Goal: Task Accomplishment & Management: Complete application form

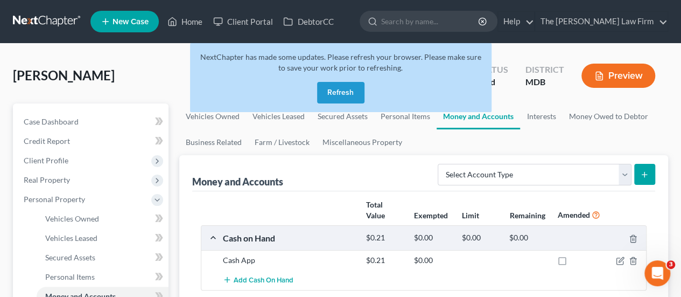
click at [356, 92] on button "Refresh" at bounding box center [340, 93] width 47 height 22
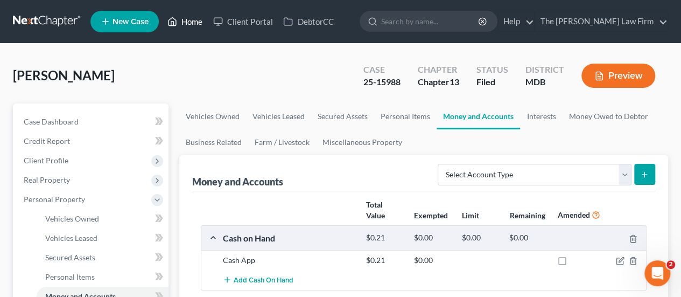
click at [193, 23] on link "Home" at bounding box center [185, 21] width 46 height 19
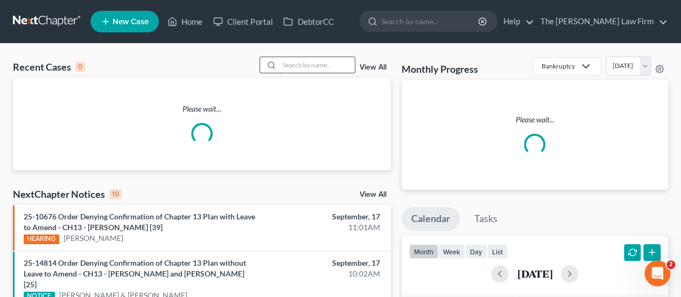
click at [332, 62] on input "search" at bounding box center [316, 65] width 75 height 16
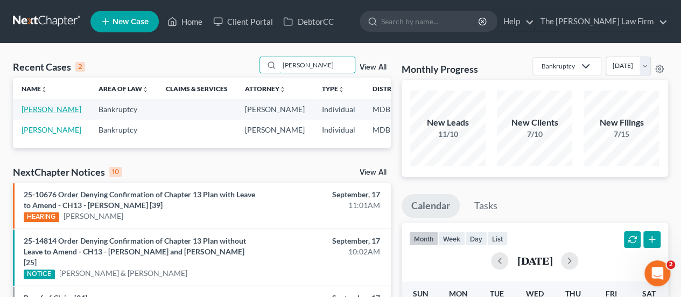
type input "simmons"
click at [33, 114] on link "Simmons, Charles" at bounding box center [52, 108] width 60 height 9
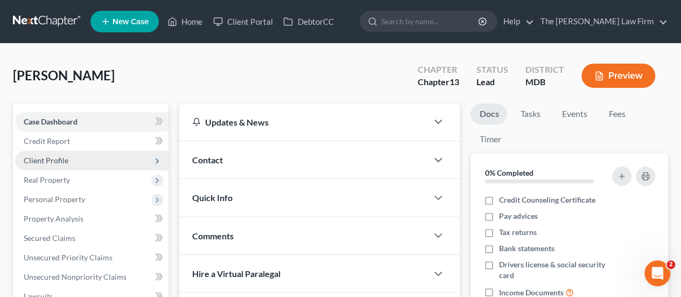
click at [44, 156] on span "Client Profile" at bounding box center [46, 160] width 45 height 9
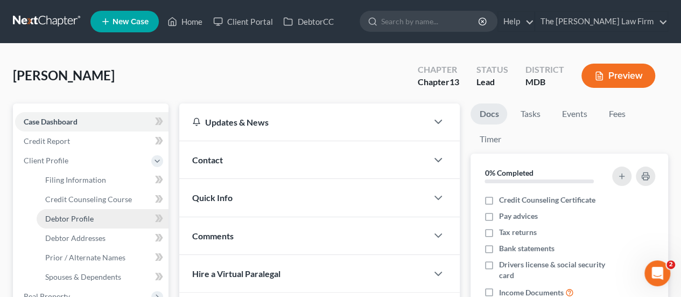
click at [73, 219] on span "Debtor Profile" at bounding box center [69, 218] width 48 height 9
select select "1"
select select "2"
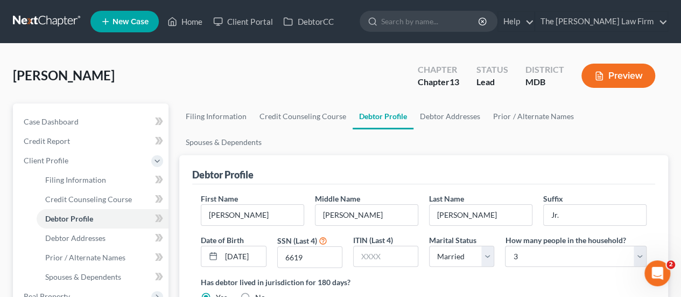
scroll to position [54, 0]
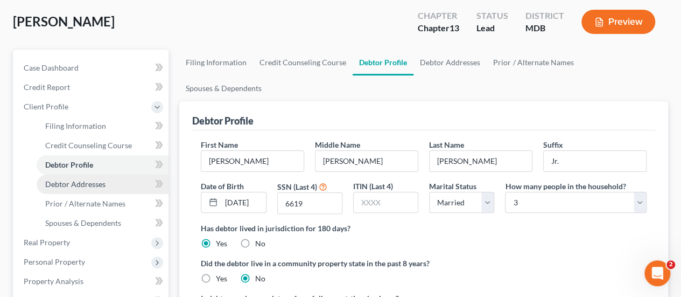
click at [92, 184] on span "Debtor Addresses" at bounding box center [75, 183] width 60 height 9
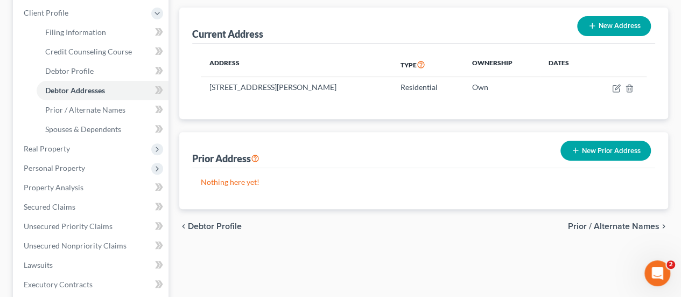
scroll to position [161, 0]
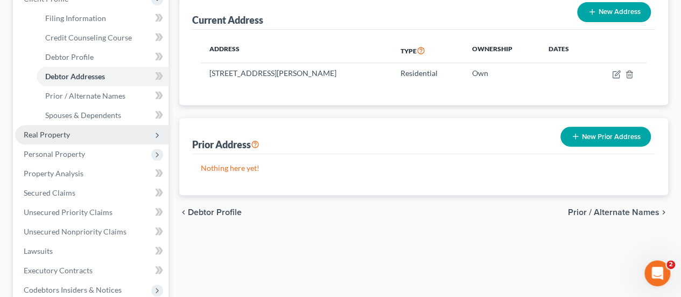
click at [57, 136] on span "Real Property" at bounding box center [47, 134] width 46 height 9
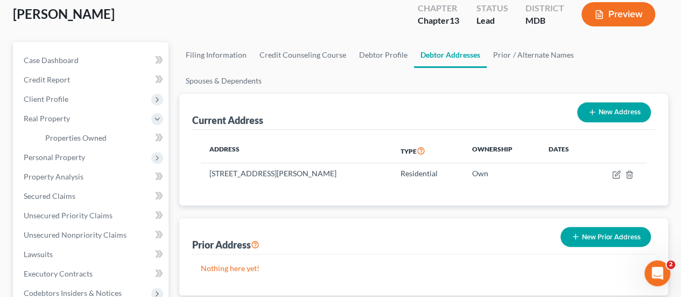
scroll to position [0, 0]
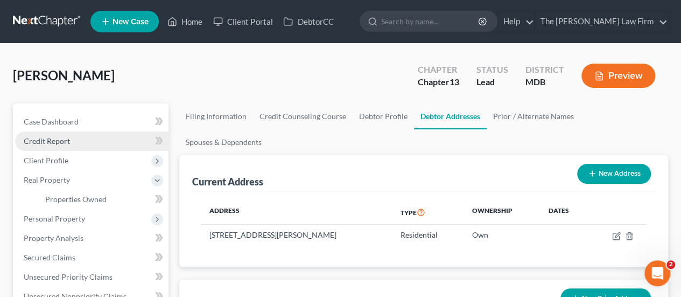
click at [73, 138] on link "Credit Report" at bounding box center [91, 140] width 153 height 19
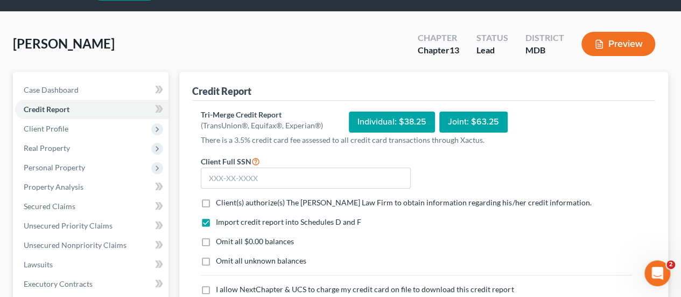
scroll to position [54, 0]
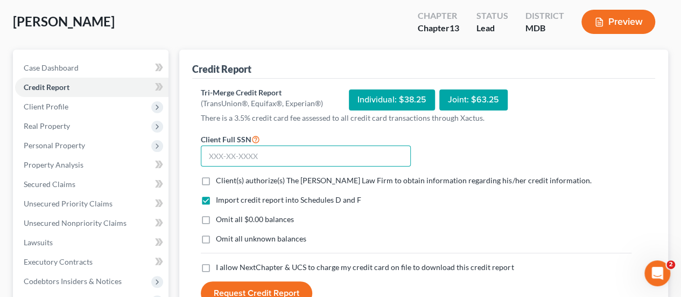
click at [253, 159] on input "text" at bounding box center [306, 156] width 210 height 22
type input "220-72-6619"
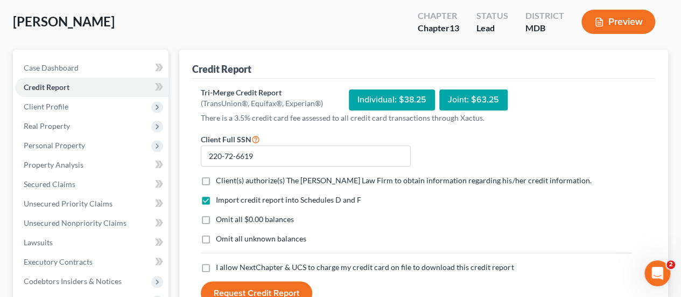
click at [216, 179] on label "Client(s) authorize(s) The James D. Ealley Law Firm to obtain information regar…" at bounding box center [403, 180] width 375 height 11
click at [220, 179] on input "Client(s) authorize(s) The James D. Ealley Law Firm to obtain information regar…" at bounding box center [223, 178] width 7 height 7
checkbox input "true"
click at [216, 217] on label "Omit all $0.00 balances" at bounding box center [255, 219] width 78 height 11
click at [220, 217] on input "Omit all $0.00 balances" at bounding box center [223, 217] width 7 height 7
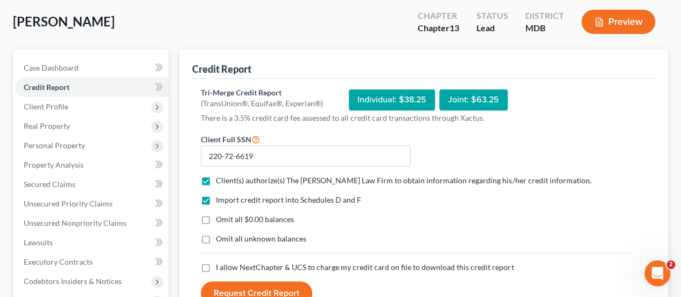
checkbox input "true"
click at [216, 237] on label "Omit all unknown balances" at bounding box center [261, 238] width 90 height 11
click at [220, 237] on input "Omit all unknown balances" at bounding box center [223, 236] width 7 height 7
checkbox input "true"
click at [216, 266] on label "I allow NextChapter & UCS to charge my credit card on file to download this cre…" at bounding box center [365, 267] width 298 height 11
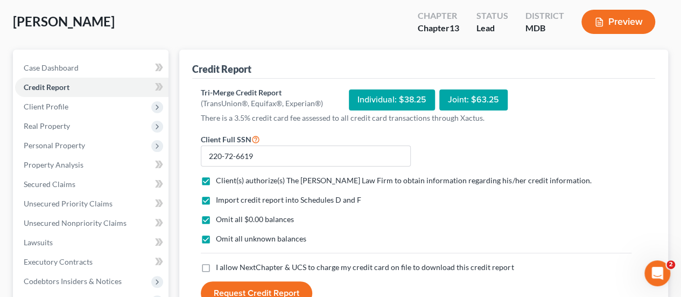
click at [220, 266] on input "I allow NextChapter & UCS to charge my credit card on file to download this cre…" at bounding box center [223, 265] width 7 height 7
checkbox input "true"
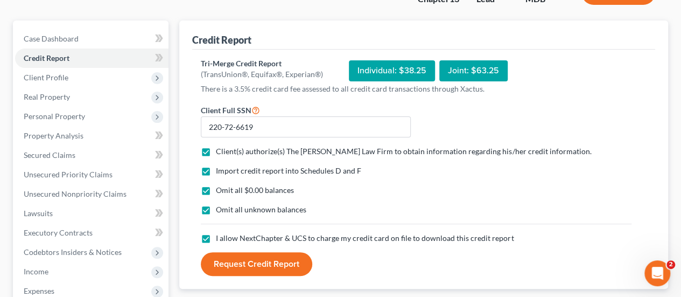
scroll to position [108, 0]
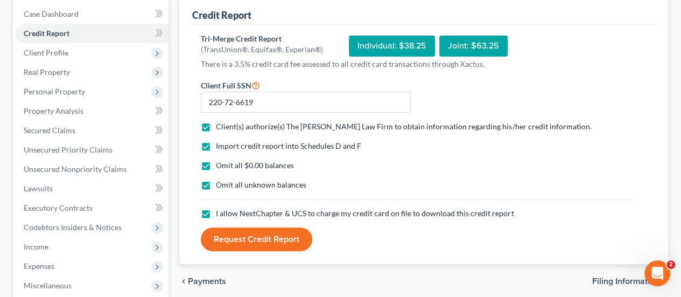
click at [257, 245] on button "Request Credit Report" at bounding box center [256, 239] width 111 height 24
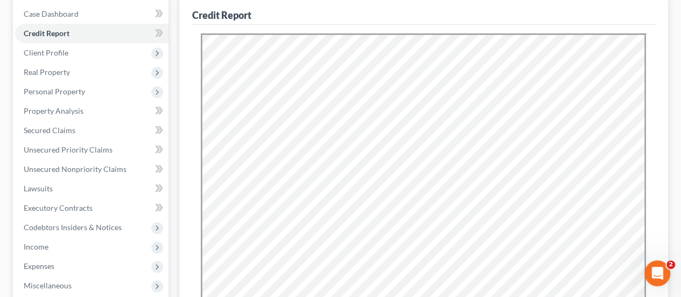
scroll to position [0, 0]
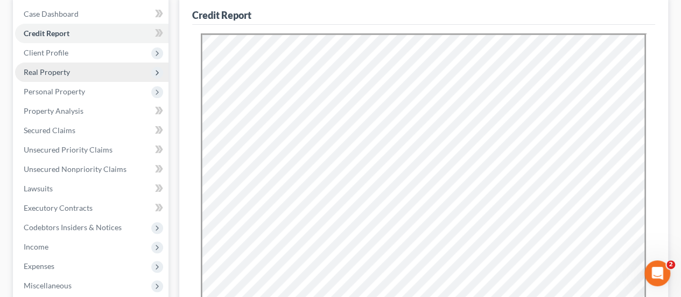
click at [60, 75] on span "Real Property" at bounding box center [47, 71] width 46 height 9
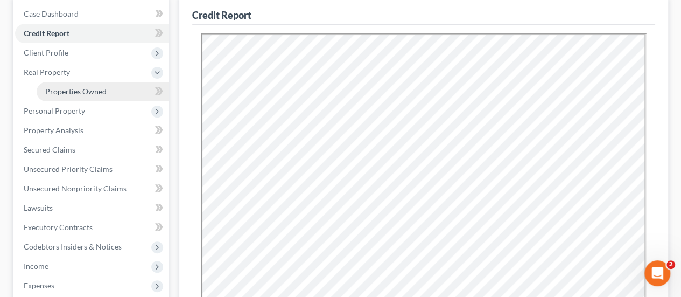
click at [73, 90] on span "Properties Owned" at bounding box center [75, 91] width 61 height 9
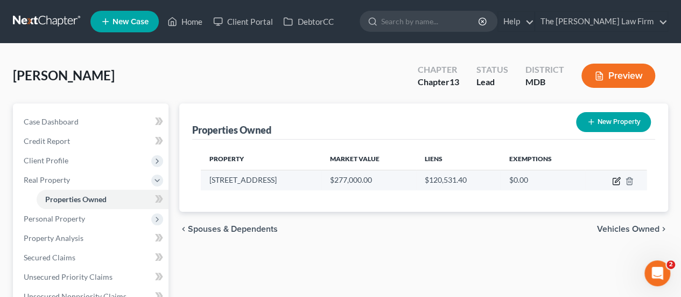
click at [615, 180] on icon "button" at bounding box center [617, 179] width 5 height 5
select select "21"
select select "4"
select select "3"
select select "0"
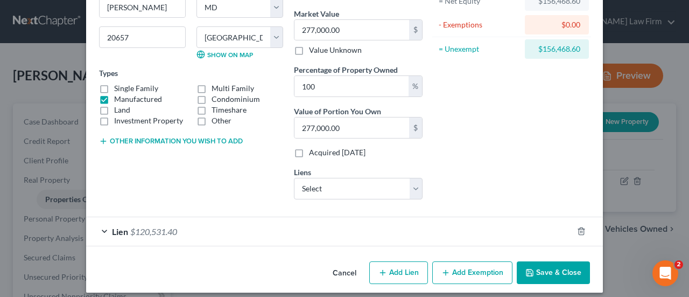
scroll to position [130, 0]
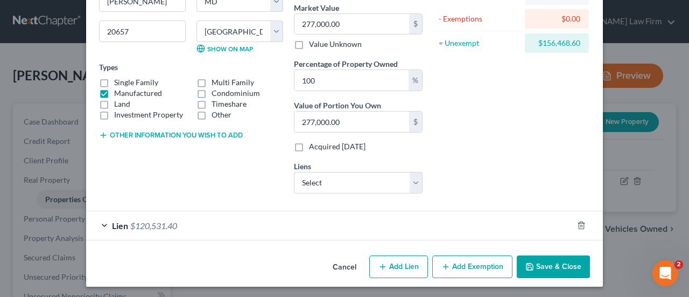
click at [165, 221] on span "$120,531.40" at bounding box center [153, 225] width 47 height 10
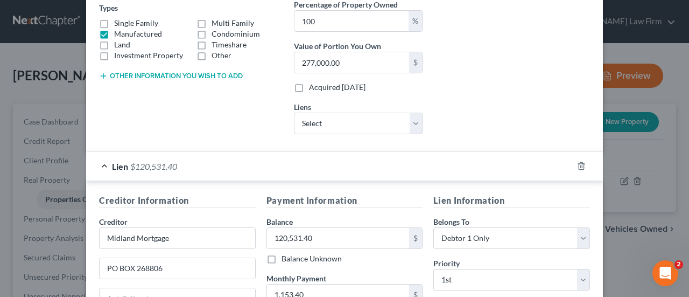
scroll to position [184, 0]
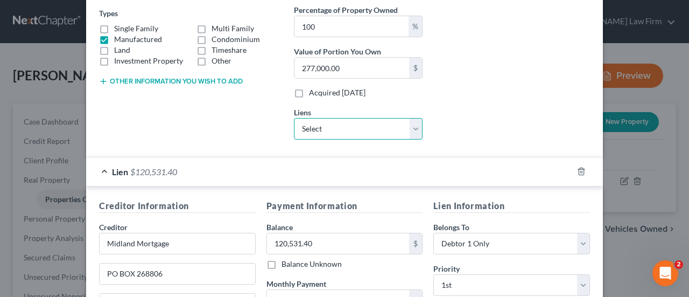
click at [345, 134] on select "Select Midland Mtg - $120,781.00 Wfbna Auto - $9,543.00" at bounding box center [358, 129] width 129 height 22
select select "0"
click at [294, 118] on select "Select Midland Mtg - $120,781.00 Wfbna Auto - $9,543.00" at bounding box center [358, 129] width 129 height 22
select select
select select "37"
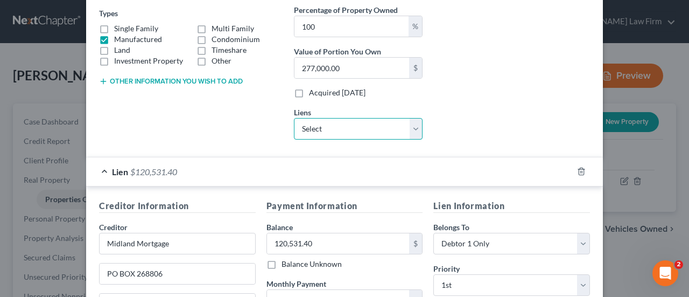
select select "0"
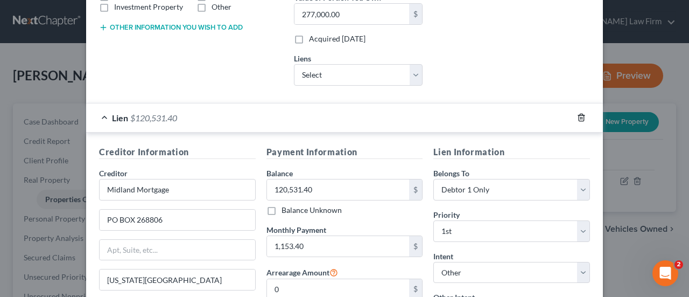
click at [579, 117] on icon "button" at bounding box center [581, 117] width 5 height 7
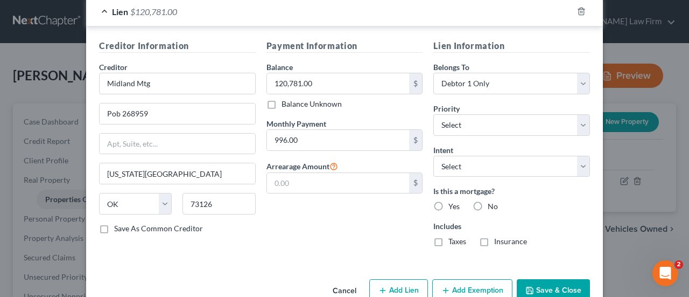
scroll to position [346, 0]
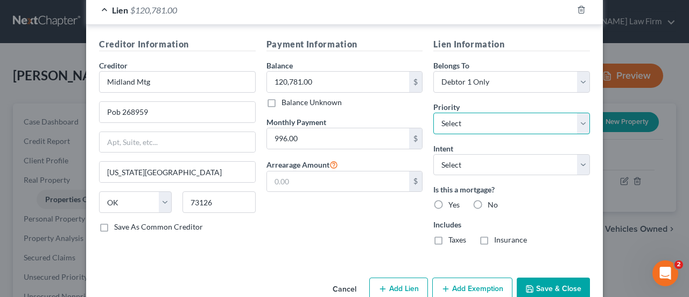
click at [458, 122] on select "Select 1st 2nd 3rd 4th 5th 6th 7th 8th 9th 10th 11th 12th 13th 14th 15th 16th 1…" at bounding box center [511, 124] width 157 height 22
select select "0"
click at [433, 113] on select "Select 1st 2nd 3rd 4th 5th 6th 7th 8th 9th 10th 11th 12th 13th 14th 15th 16th 1…" at bounding box center [511, 124] width 157 height 22
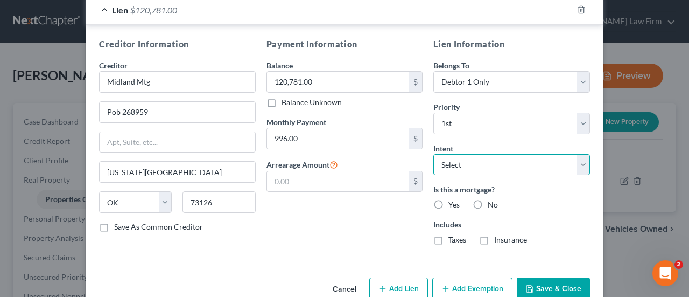
click at [446, 166] on select "Select Surrender Redeem Reaffirm Avoid Other" at bounding box center [511, 165] width 157 height 22
select select "4"
click at [433, 154] on select "Select Surrender Redeem Reaffirm Avoid Other" at bounding box center [511, 165] width 157 height 22
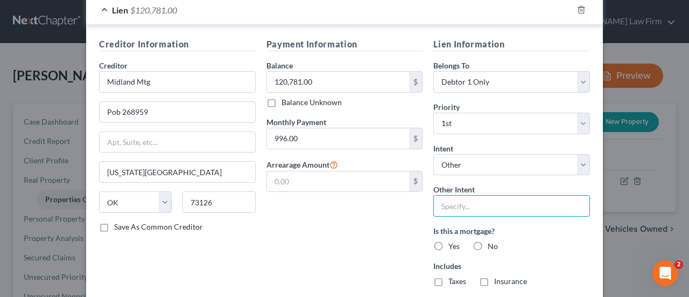
click at [458, 209] on input "text" at bounding box center [511, 206] width 157 height 22
type input "Retain"
click at [448, 241] on label "Yes" at bounding box center [453, 246] width 11 height 11
click at [453, 241] on input "Yes" at bounding box center [456, 244] width 7 height 7
radio input "true"
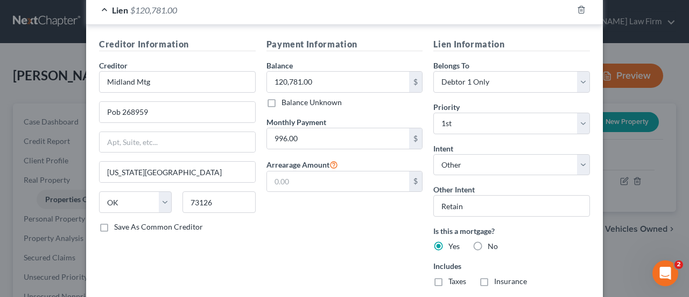
click at [448, 276] on label "Taxes" at bounding box center [457, 281] width 18 height 11
click at [453, 276] on input "Taxes" at bounding box center [456, 279] width 7 height 7
checkbox input "true"
click at [494, 277] on label "Insurance" at bounding box center [510, 281] width 33 height 11
click at [498, 277] on input "Insurance" at bounding box center [501, 279] width 7 height 7
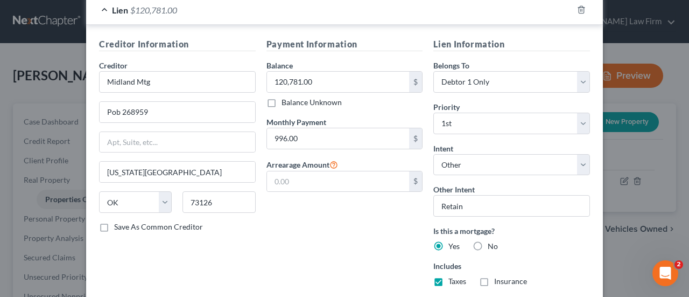
checkbox input "true"
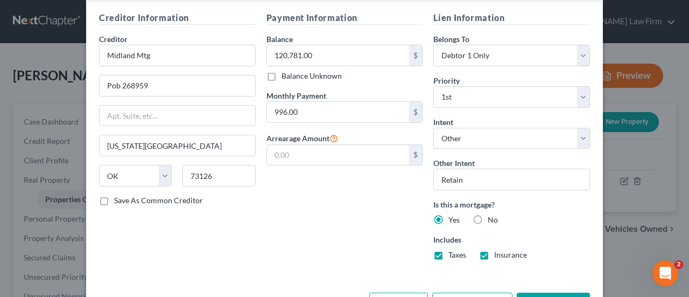
scroll to position [407, 0]
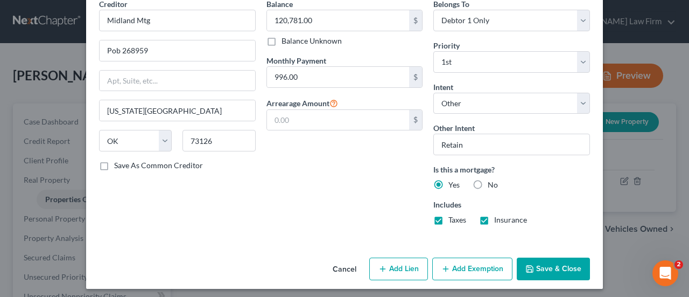
click at [547, 266] on button "Save & Close" at bounding box center [553, 268] width 73 height 23
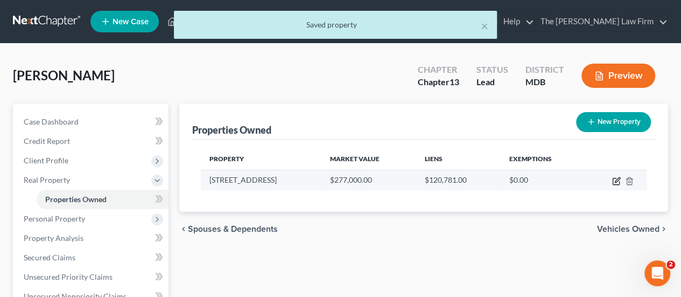
click at [616, 182] on icon "button" at bounding box center [616, 181] width 9 height 9
select select "21"
select select "4"
select select "3"
select select "0"
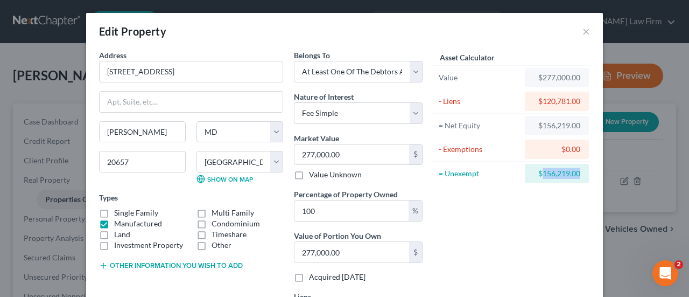
drag, startPoint x: 575, startPoint y: 172, endPoint x: 538, endPoint y: 179, distance: 37.3
click at [538, 179] on div "$156,219.00" at bounding box center [557, 173] width 64 height 19
copy div "156,219.00"
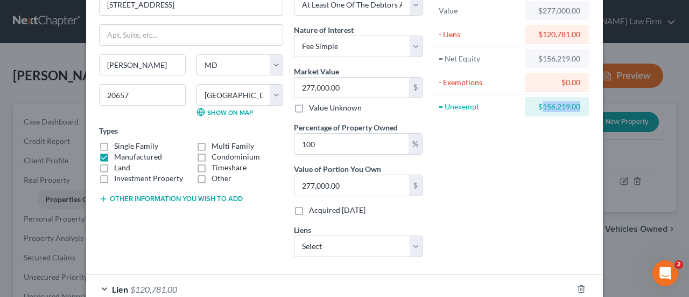
scroll to position [130, 0]
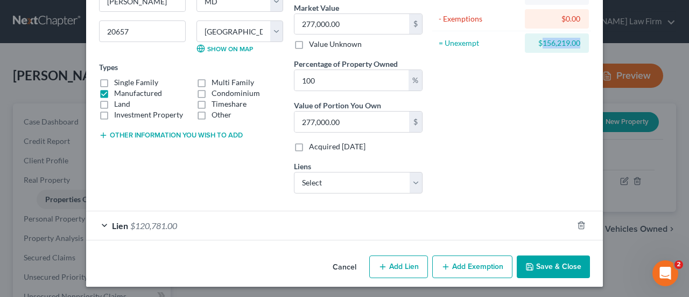
click at [458, 260] on button "Add Exemption" at bounding box center [472, 266] width 80 height 23
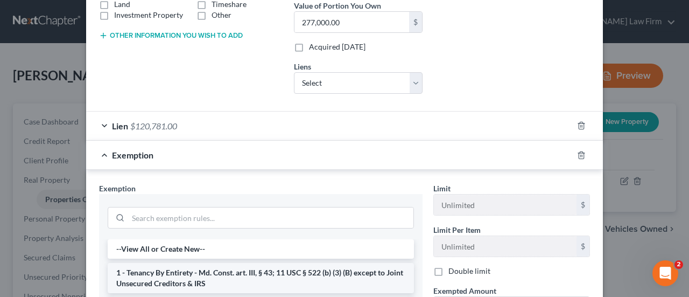
scroll to position [292, 0]
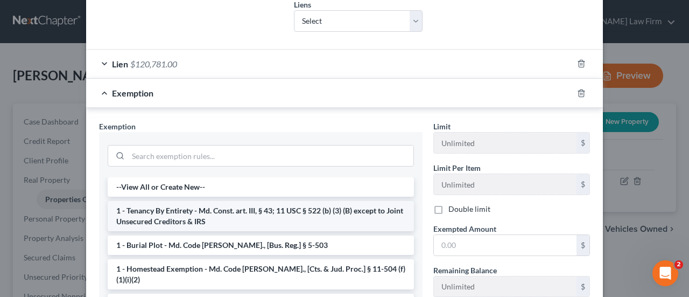
click at [182, 207] on li "1 - Tenancy By Entirety - Md. Const. art. III, § 43; 11 USC § 522 (b) (3) (B) e…" at bounding box center [261, 216] width 306 height 30
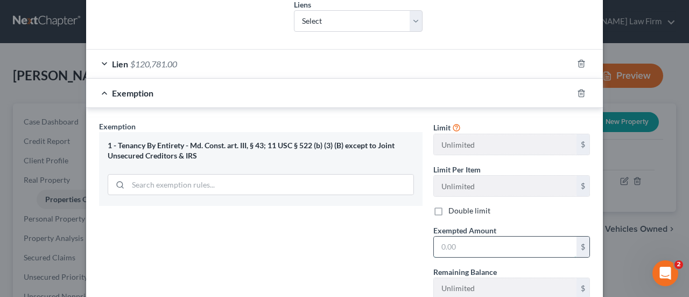
click at [454, 243] on input "text" at bounding box center [505, 246] width 143 height 20
paste input "156,219.00"
type input "156,219.00"
click at [363, 253] on div "Exemption Set must be selected for CA. Exemption * 1 - Tenancy By Entirety - Md…" at bounding box center [261, 214] width 334 height 186
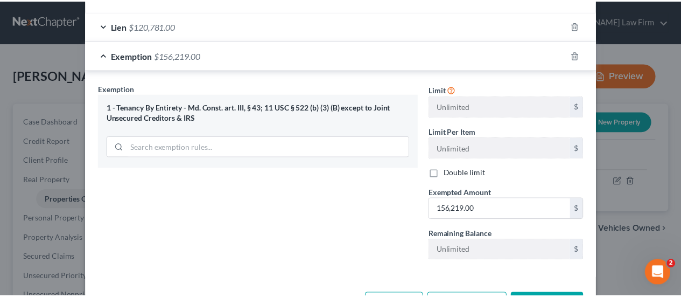
scroll to position [366, 0]
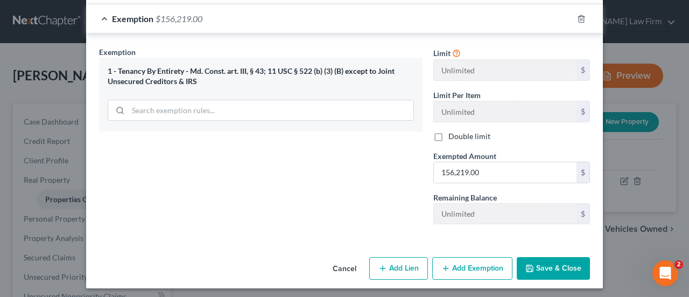
click at [531, 264] on icon "button" at bounding box center [529, 268] width 9 height 9
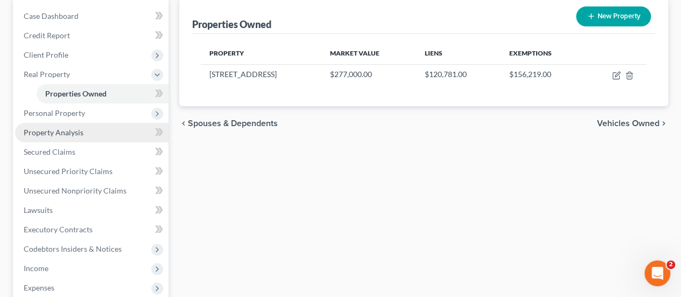
scroll to position [108, 0]
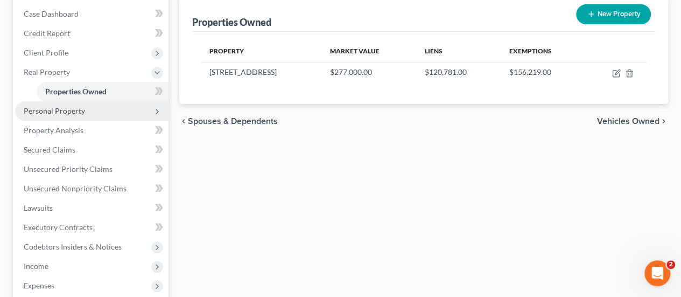
click at [68, 110] on span "Personal Property" at bounding box center [54, 110] width 61 height 9
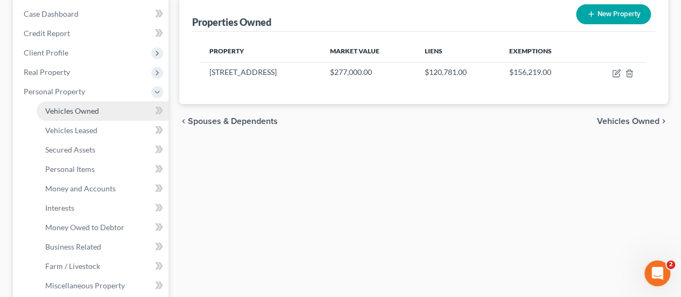
click at [79, 114] on span "Vehicles Owned" at bounding box center [72, 110] width 54 height 9
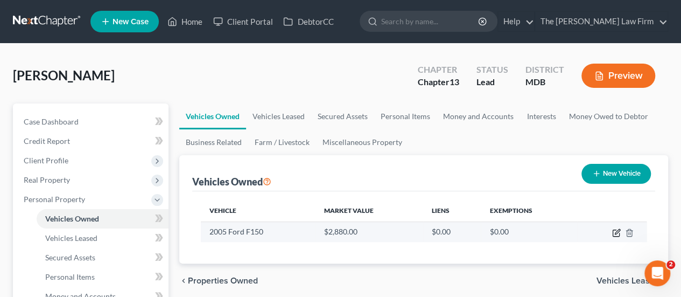
click at [615, 233] on icon "button" at bounding box center [617, 231] width 5 height 5
select select "1"
select select "21"
select select "3"
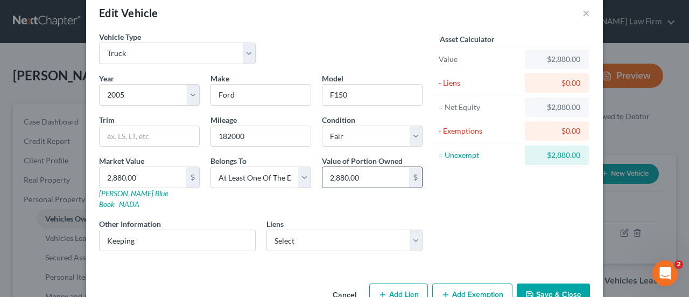
scroll to position [36, 0]
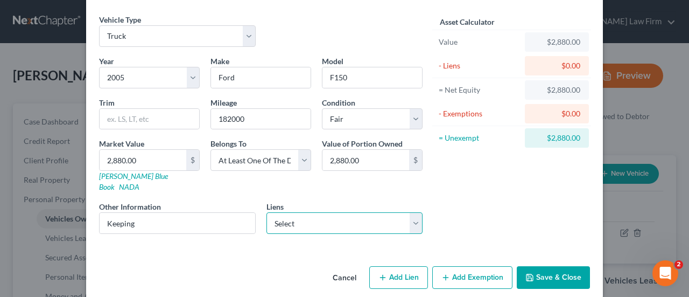
click at [302, 212] on select "Select Midland Mortgage - $120,531.40 Wfbna Auto - $9,543.00" at bounding box center [344, 223] width 157 height 22
click at [477, 194] on div "Asset Calculator Value $2,880.00 - Liens $0.00 = Net Equity $2,880.00 - Exempti…" at bounding box center [511, 128] width 167 height 228
click at [466, 266] on button "Add Exemption" at bounding box center [472, 277] width 80 height 23
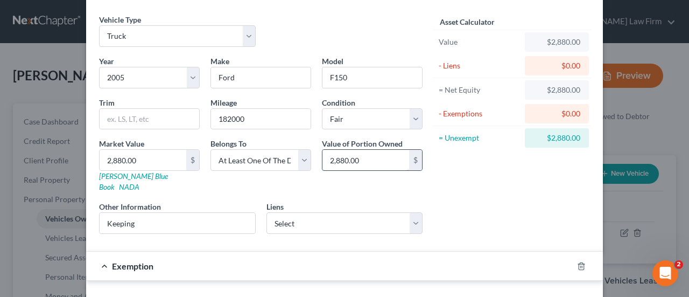
click at [372, 158] on input "2,880.00" at bounding box center [365, 160] width 87 height 20
type input "1,440"
click at [459, 181] on div "Asset Calculator Value $2,880.00 - Liens $0.00 = Net Equity $2,880.00 - Exempti…" at bounding box center [511, 128] width 167 height 228
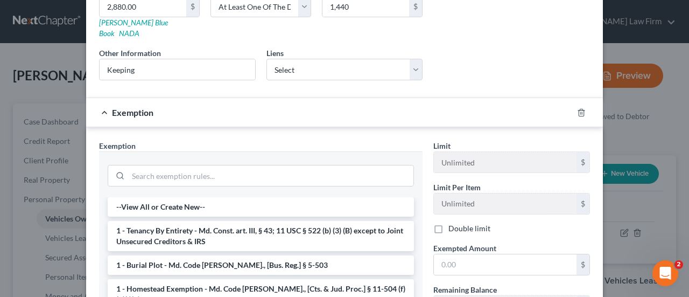
scroll to position [143, 0]
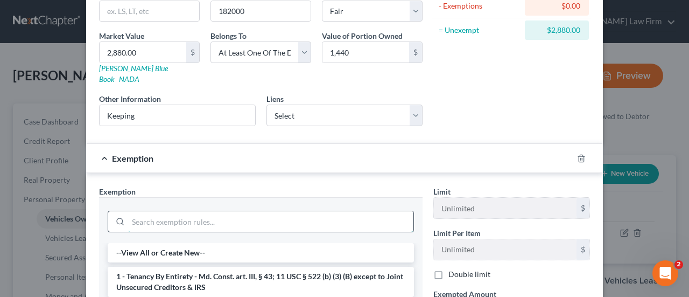
click at [248, 211] on input "search" at bounding box center [270, 221] width 285 height 20
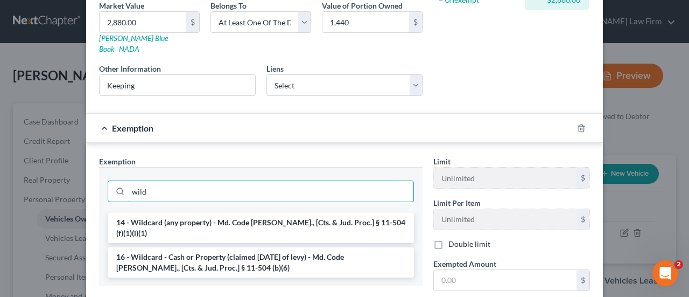
scroll to position [197, 0]
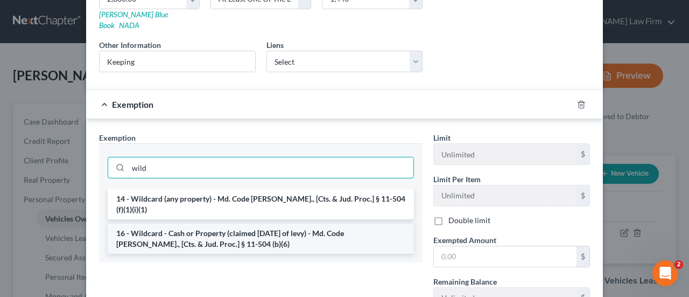
type input "wild"
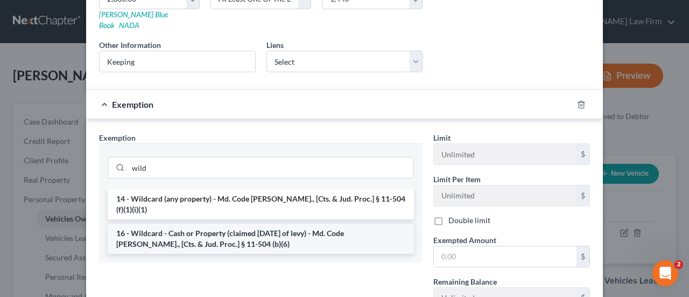
click at [240, 224] on li "16 - Wildcard - Cash or Property (claimed within Thirty Days of levy) - Md. Cod…" at bounding box center [261, 238] width 306 height 30
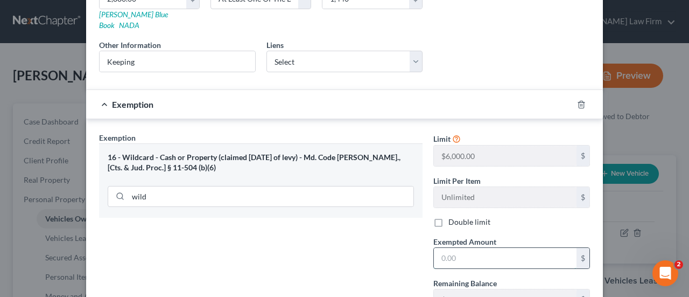
click at [503, 252] on input "text" at bounding box center [505, 258] width 143 height 20
type input "1,440"
click at [342, 254] on div "Exemption Set must be selected for CA. Exemption * 16 - Wildcard - Cash or Prop…" at bounding box center [261, 225] width 334 height 186
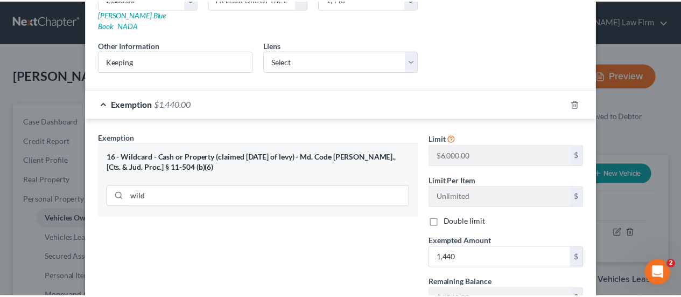
scroll to position [272, 0]
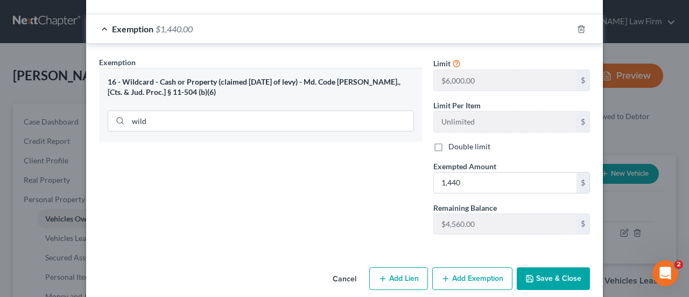
click at [552, 267] on button "Save & Close" at bounding box center [553, 278] width 73 height 23
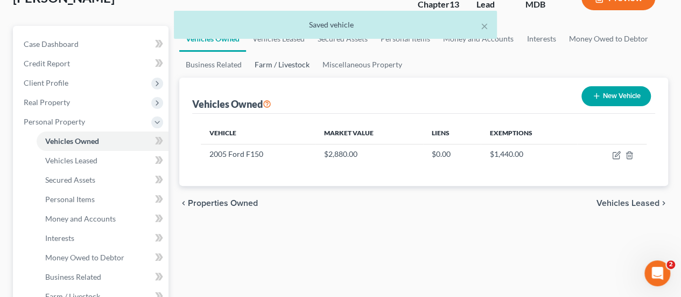
scroll to position [108, 0]
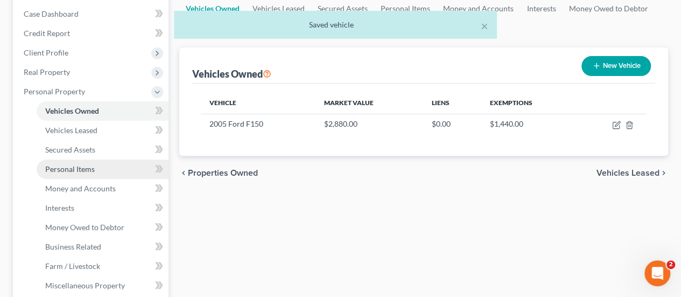
drag, startPoint x: 71, startPoint y: 170, endPoint x: 78, endPoint y: 169, distance: 6.5
click at [71, 170] on span "Personal Items" at bounding box center [70, 168] width 50 height 9
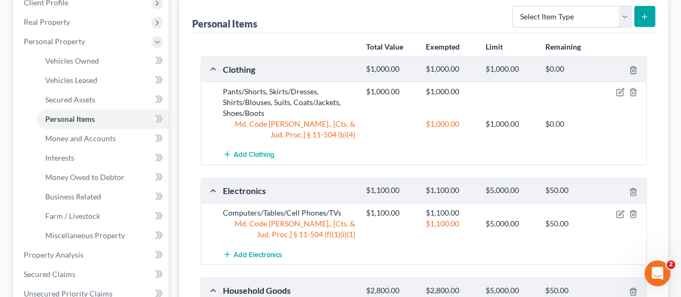
scroll to position [108, 0]
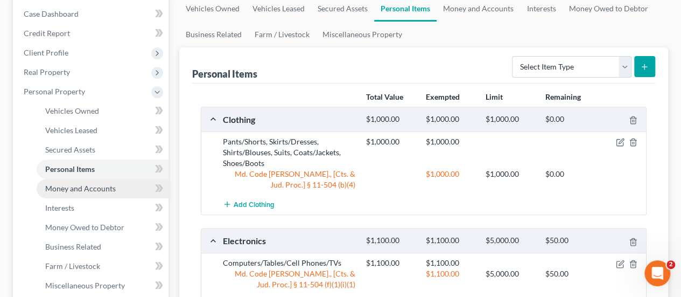
click at [79, 186] on span "Money and Accounts" at bounding box center [80, 188] width 71 height 9
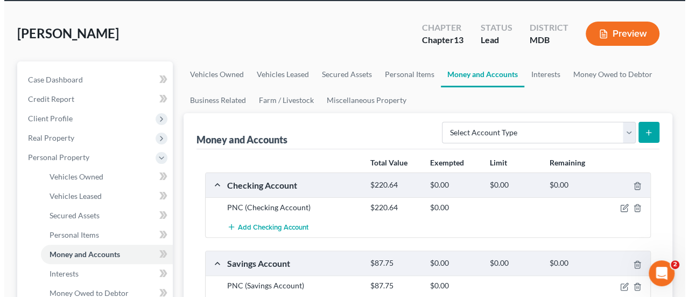
scroll to position [108, 0]
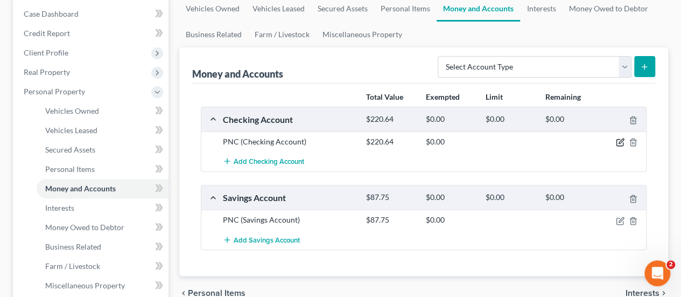
click at [622, 139] on icon "button" at bounding box center [620, 141] width 5 height 5
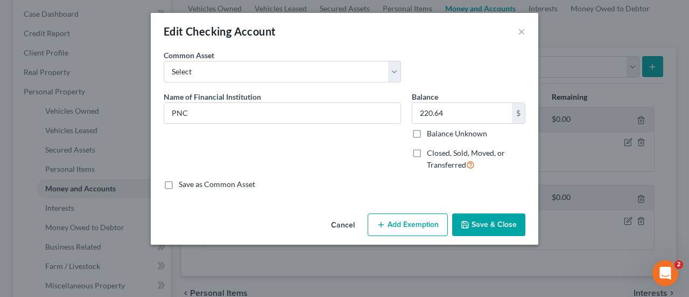
click at [394, 233] on button "Add Exemption" at bounding box center [408, 224] width 80 height 23
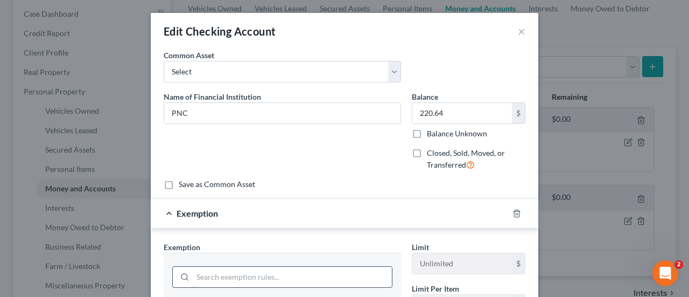
click at [242, 273] on input "search" at bounding box center [292, 276] width 199 height 20
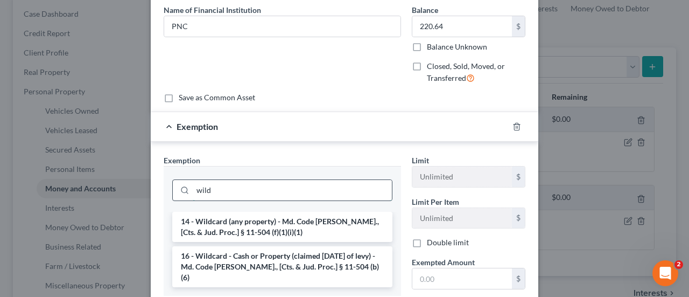
scroll to position [161, 0]
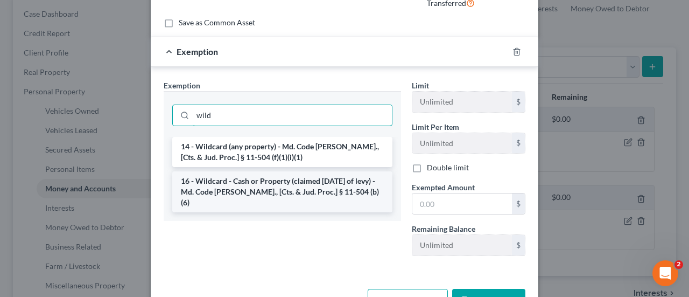
type input "wild"
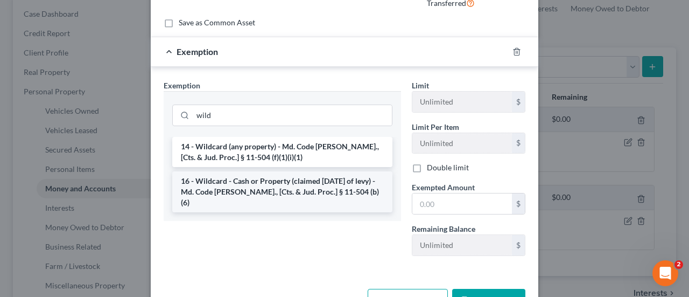
click at [251, 182] on li "16 - Wildcard - Cash or Property (claimed within Thirty Days of levy) - Md. Cod…" at bounding box center [282, 191] width 220 height 41
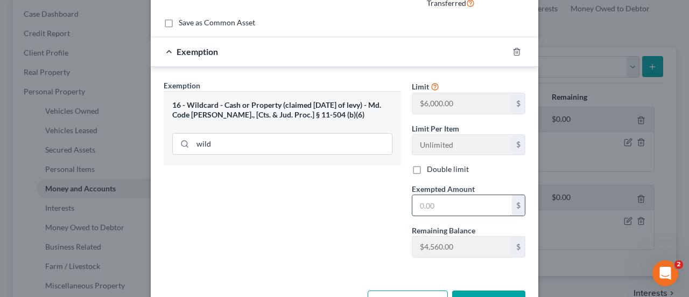
click at [448, 204] on input "text" at bounding box center [462, 205] width 100 height 20
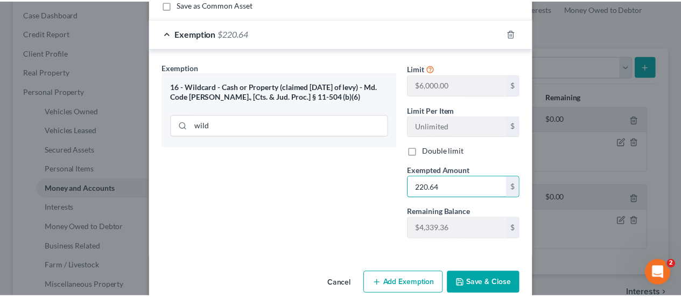
scroll to position [196, 0]
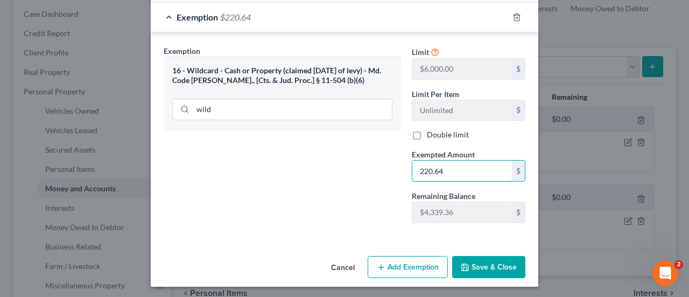
type input "220.64"
click at [476, 256] on button "Save & Close" at bounding box center [488, 267] width 73 height 23
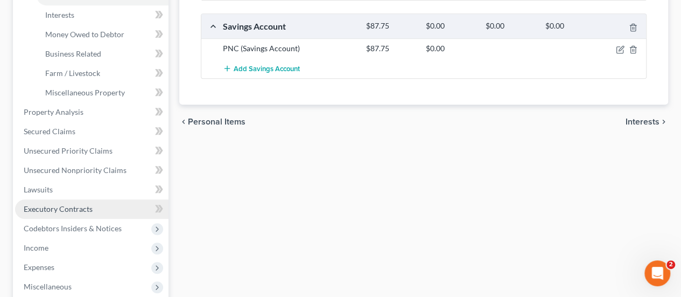
scroll to position [323, 0]
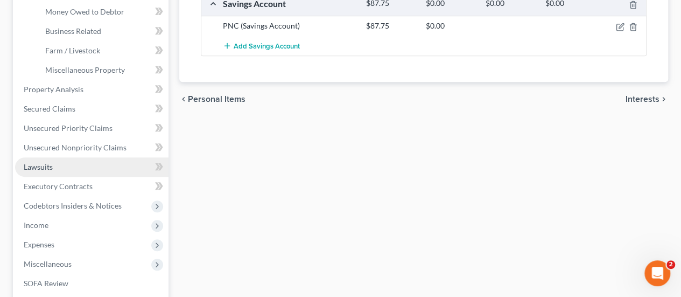
click at [47, 170] on span "Lawsuits" at bounding box center [38, 166] width 29 height 9
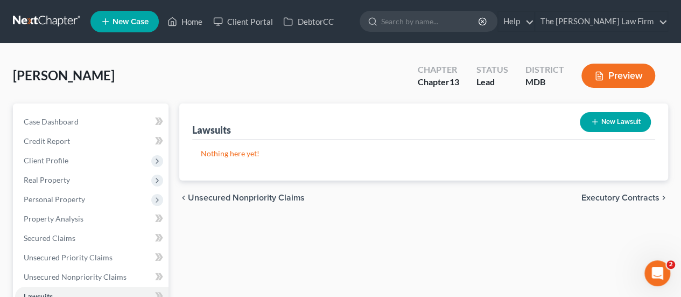
click at [622, 123] on button "New Lawsuit" at bounding box center [615, 122] width 71 height 20
select select "0"
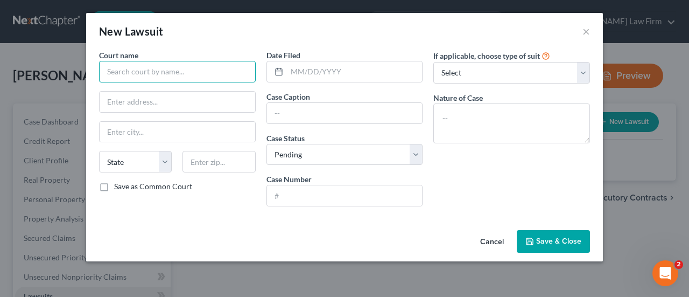
click at [183, 73] on input "text" at bounding box center [177, 72] width 157 height 22
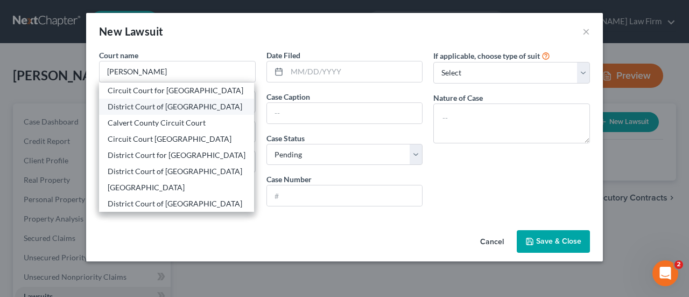
click at [171, 106] on div "District Court of Calvert County" at bounding box center [177, 106] width 138 height 11
type input "District Court of Calvert County"
type input "Prince Frederick"
select select "21"
type input "20678"
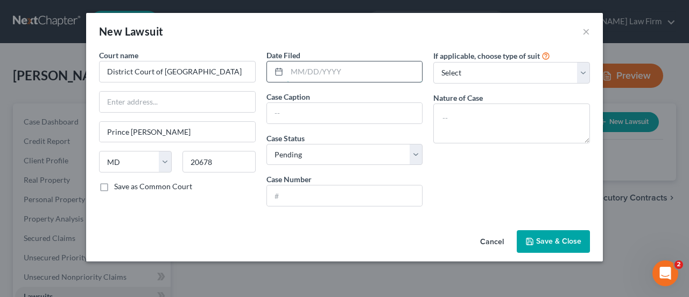
click at [305, 75] on input "text" at bounding box center [355, 71] width 136 height 20
paste input "06/30/2025"
type input "06/30/2025"
click at [285, 113] on input "text" at bounding box center [345, 113] width 156 height 20
paste input "Capital One, N.a., Successor vs. Charles Simmons"
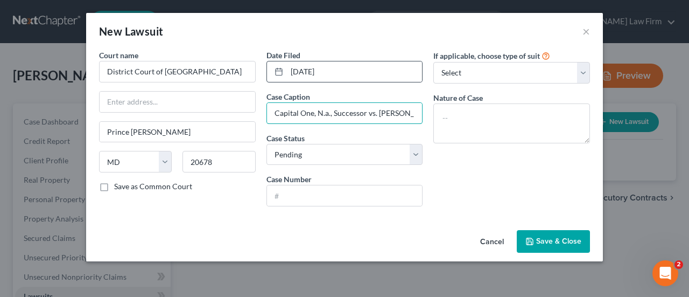
scroll to position [0, 30]
type input "Capital One, N.a., Successor vs. Charles Simmons"
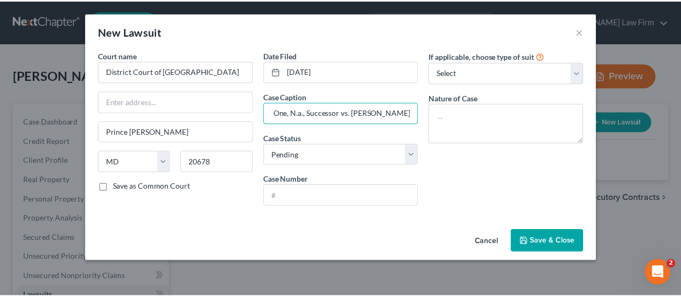
scroll to position [0, 0]
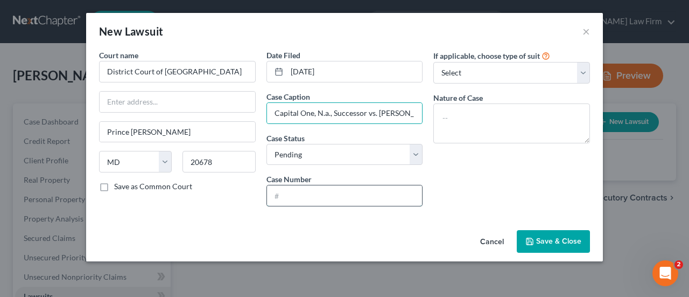
click at [290, 200] on input "text" at bounding box center [345, 195] width 156 height 20
paste input "D-041-CV-25-009505"
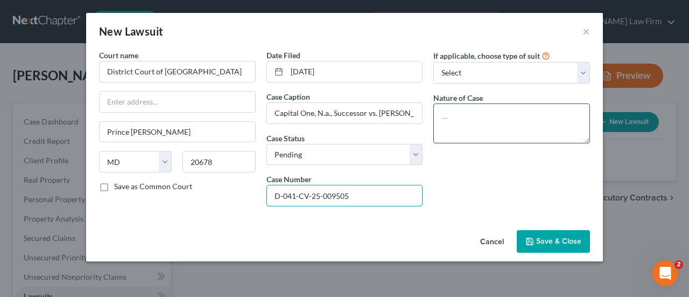
type input "D-041-CV-25-009505"
click at [507, 113] on textarea at bounding box center [511, 123] width 157 height 40
type textarea "Contract"
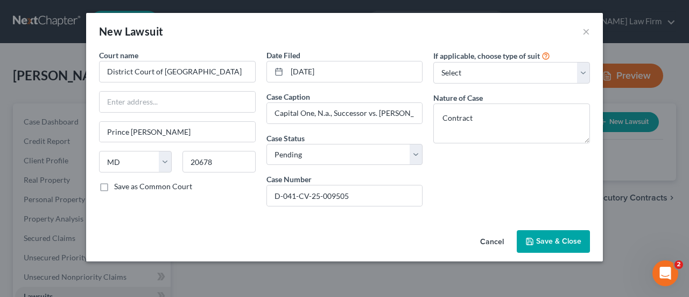
click at [555, 243] on span "Save & Close" at bounding box center [558, 240] width 45 height 9
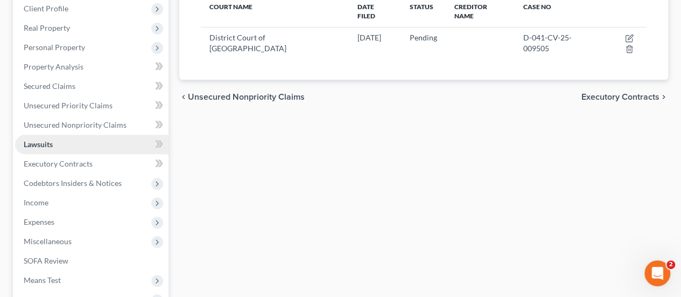
scroll to position [161, 0]
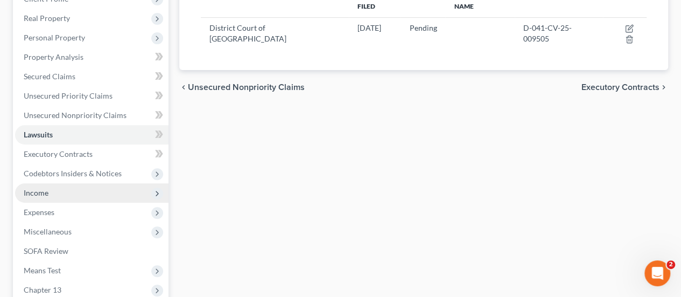
click at [44, 192] on span "Income" at bounding box center [36, 192] width 25 height 9
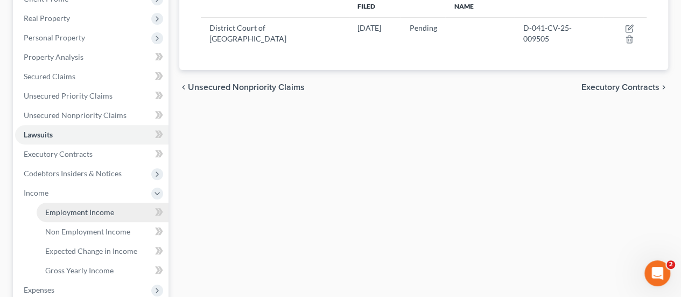
click at [60, 209] on span "Employment Income" at bounding box center [79, 211] width 69 height 9
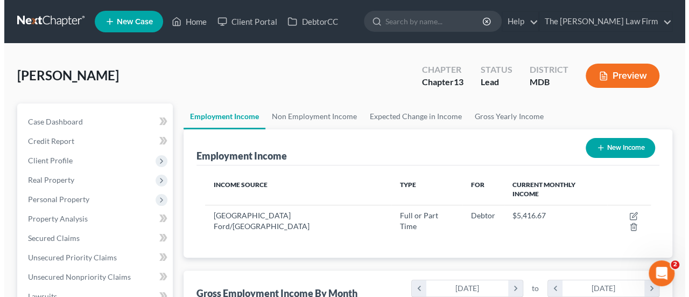
scroll to position [54, 0]
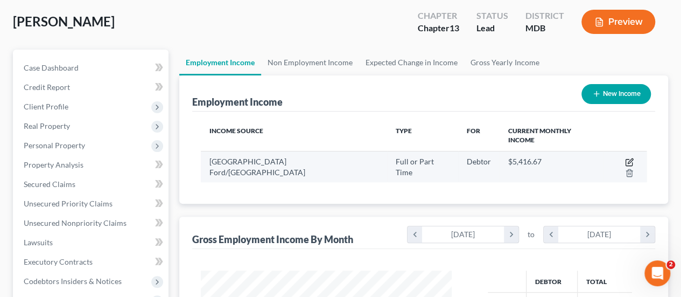
click at [625, 158] on icon "button" at bounding box center [629, 162] width 9 height 9
select select "0"
select select "21"
select select "3"
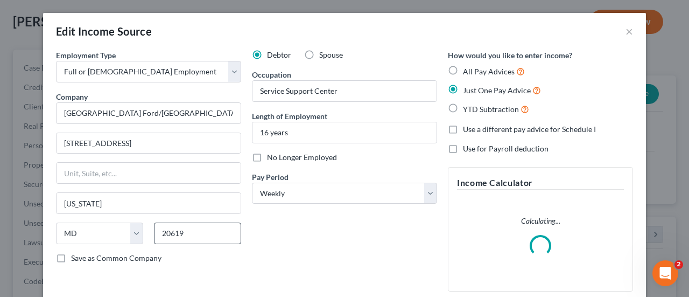
scroll to position [108, 0]
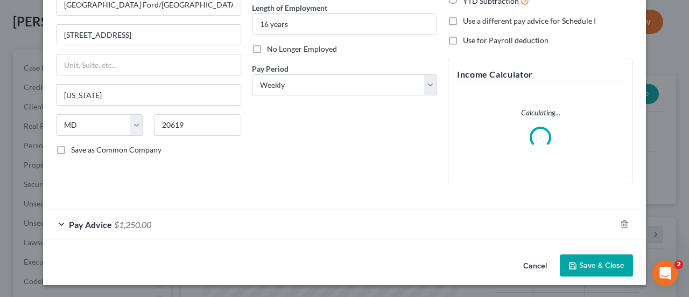
click at [100, 222] on span "Pay Advice" at bounding box center [90, 224] width 43 height 10
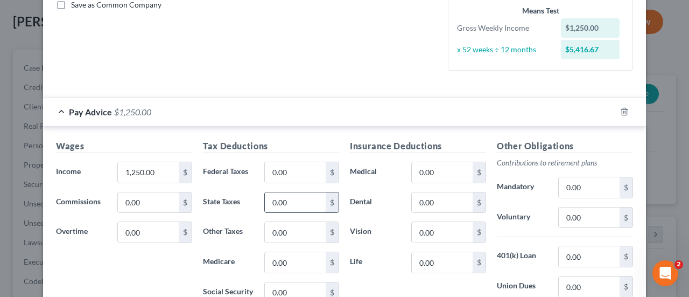
scroll to position [270, 0]
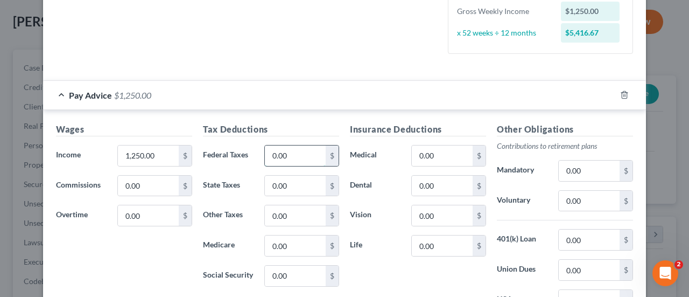
click at [298, 149] on input "0.00" at bounding box center [295, 155] width 61 height 20
type input "31.83"
type input "40.47"
type input "26.95"
type input "14.9"
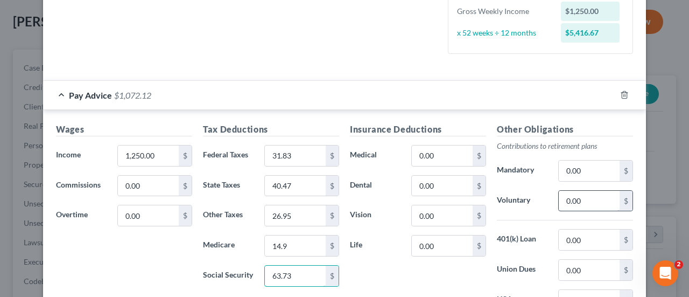
type input "63.73"
click at [588, 192] on input "0.00" at bounding box center [589, 201] width 61 height 20
click at [588, 212] on div "Other Obligations Contributions to retirement plans Mandatory 0.00 $ Voluntary …" at bounding box center [564, 236] width 147 height 227
click at [587, 201] on input "0.00" at bounding box center [589, 201] width 61 height 20
type input "50"
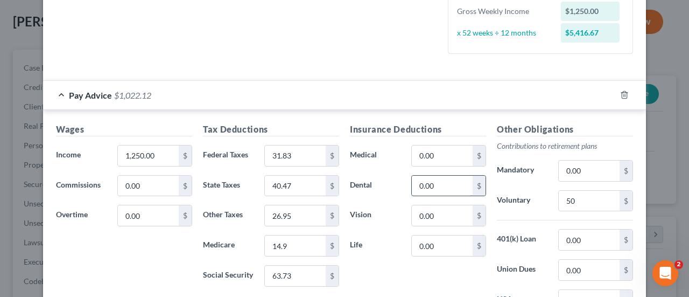
click at [442, 188] on input "0.00" at bounding box center [442, 185] width 61 height 20
type input "16.71"
click at [439, 159] on input "0.00" at bounding box center [442, 155] width 61 height 20
type input "205.38"
type input "45.58"
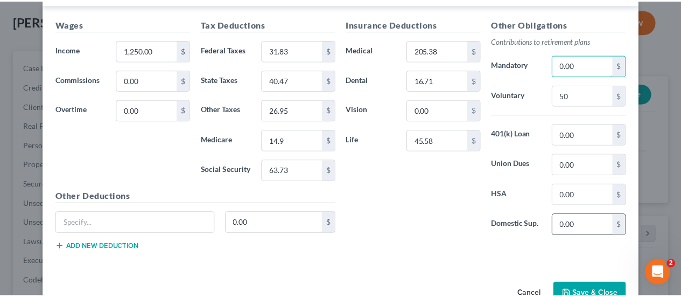
scroll to position [401, 0]
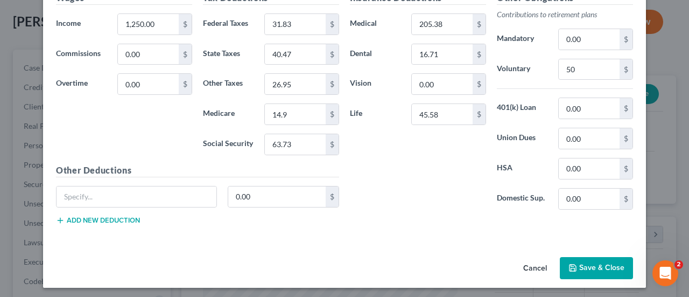
click at [580, 259] on button "Save & Close" at bounding box center [596, 268] width 73 height 23
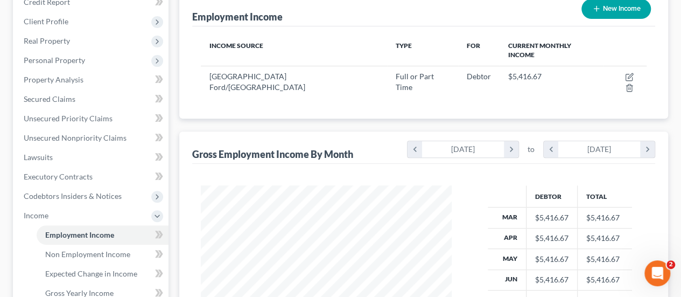
scroll to position [269, 0]
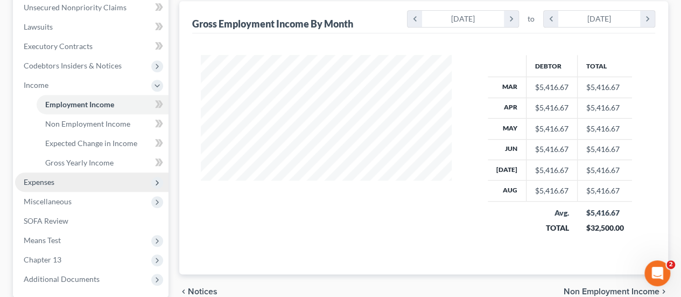
click at [54, 186] on span "Expenses" at bounding box center [39, 181] width 31 height 9
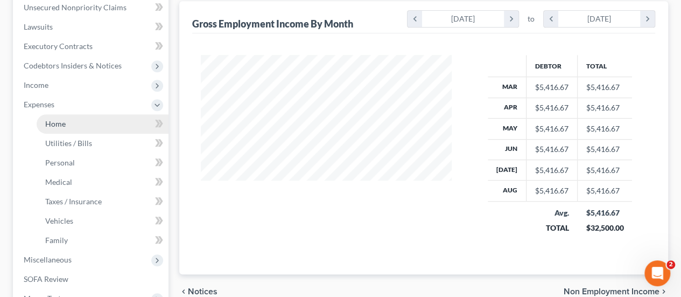
click at [61, 123] on span "Home" at bounding box center [55, 123] width 20 height 9
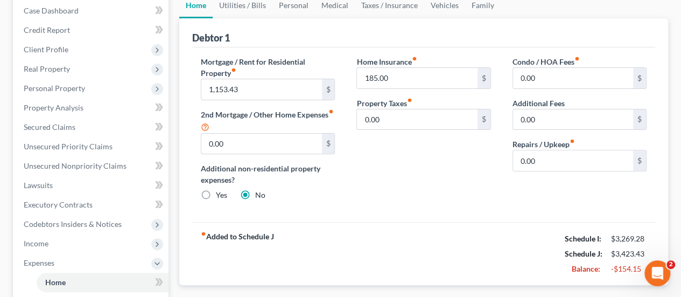
scroll to position [108, 0]
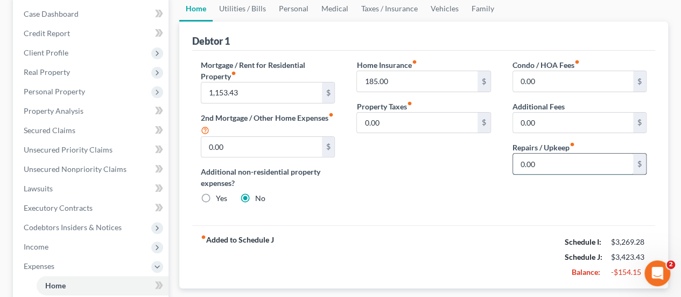
click at [544, 167] on input "0.00" at bounding box center [573, 163] width 120 height 20
type input "150"
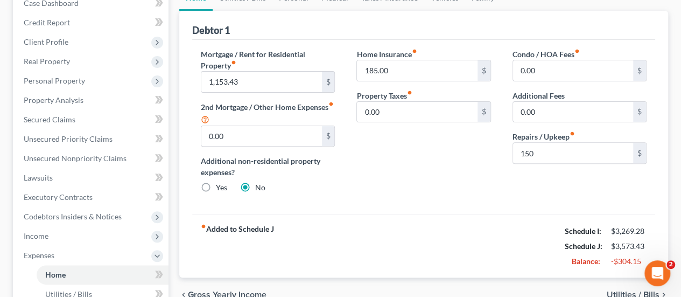
scroll to position [102, 0]
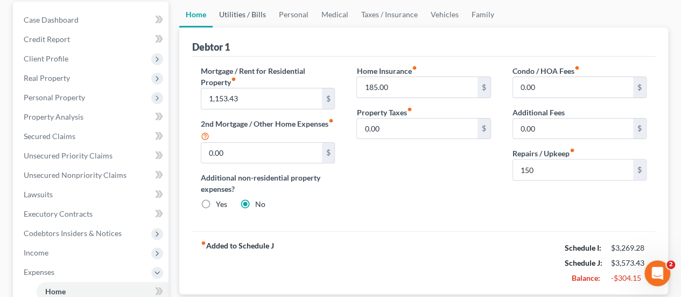
click at [245, 15] on link "Utilities / Bills" at bounding box center [243, 15] width 60 height 26
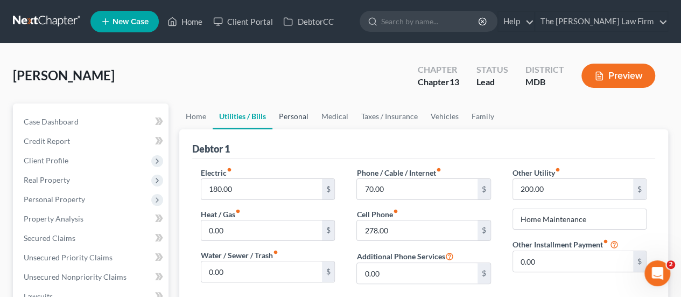
click at [282, 116] on link "Personal" at bounding box center [293, 116] width 43 height 26
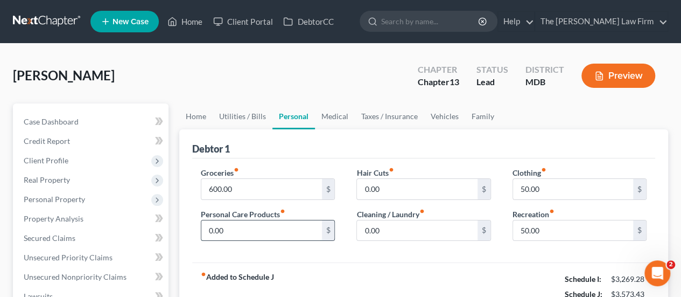
click at [277, 228] on input "0.00" at bounding box center [261, 230] width 120 height 20
type input "30"
type input "45"
type input "40"
click at [339, 114] on link "Medical" at bounding box center [335, 116] width 40 height 26
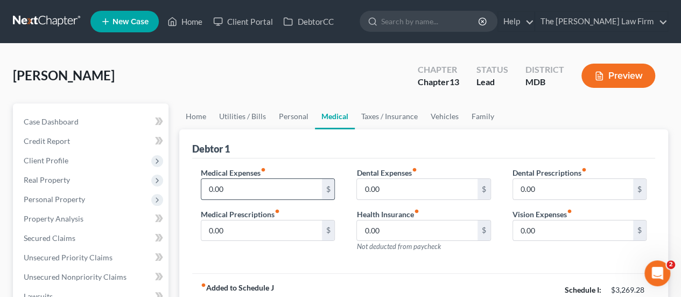
click at [264, 191] on input "0.00" at bounding box center [261, 189] width 120 height 20
type input "45"
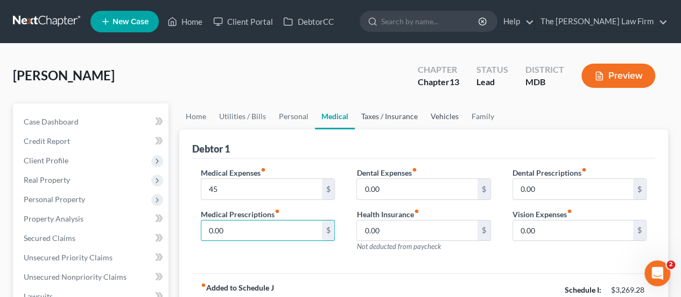
click at [383, 117] on link "Taxes / Insurance" at bounding box center [389, 116] width 69 height 26
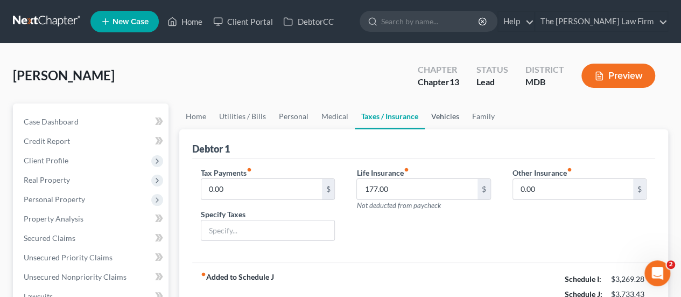
click at [437, 115] on link "Vehicles" at bounding box center [445, 116] width 41 height 26
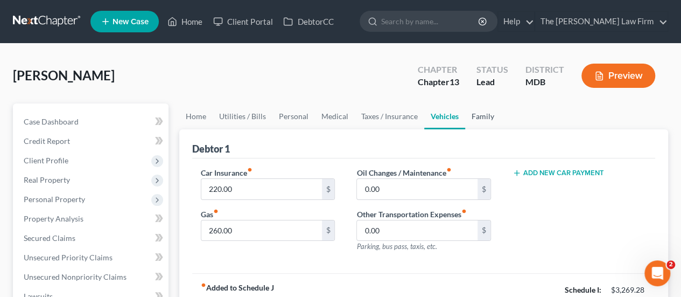
click at [475, 113] on link "Family" at bounding box center [483, 116] width 36 height 26
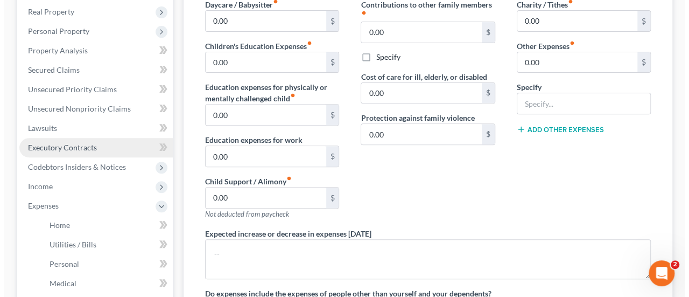
scroll to position [160, 0]
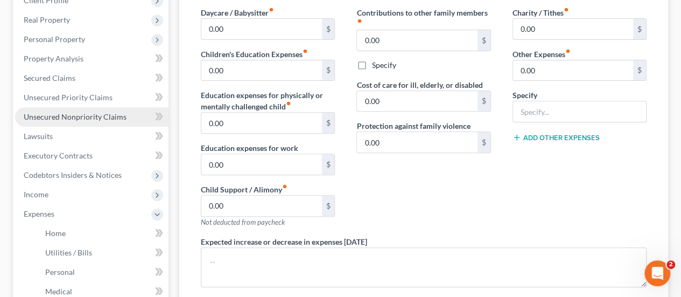
click at [59, 112] on span "Unsecured Nonpriority Claims" at bounding box center [75, 116] width 103 height 9
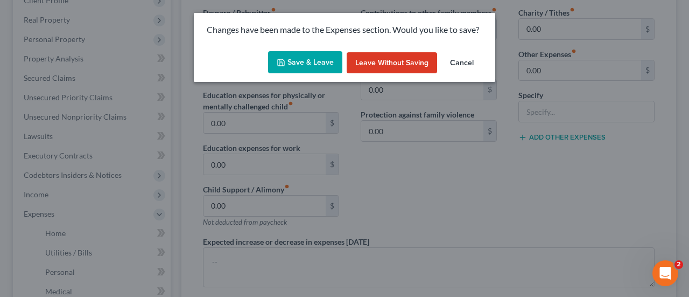
click at [297, 62] on button "Save & Leave" at bounding box center [305, 62] width 74 height 23
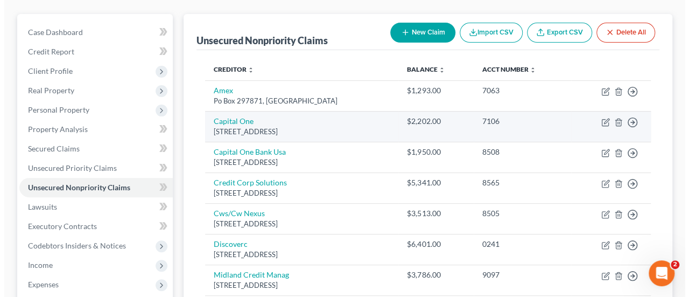
scroll to position [108, 0]
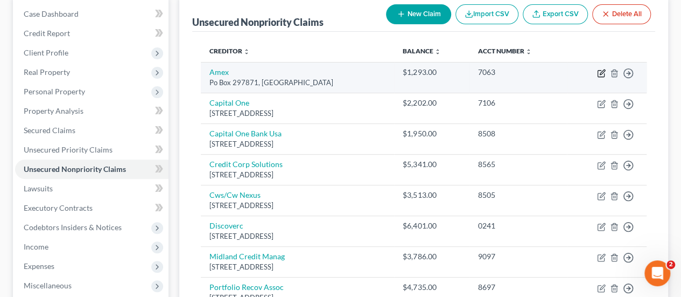
click at [603, 71] on icon "button" at bounding box center [601, 73] width 9 height 9
select select "9"
select select "2"
select select "0"
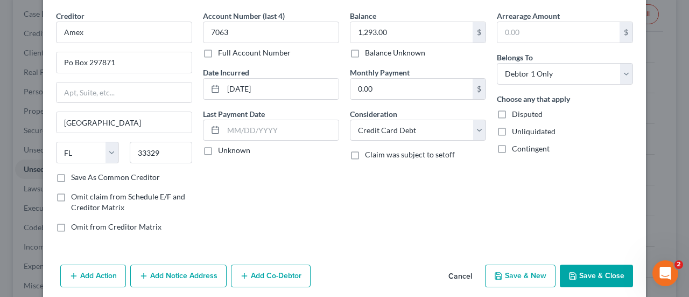
scroll to position [80, 0]
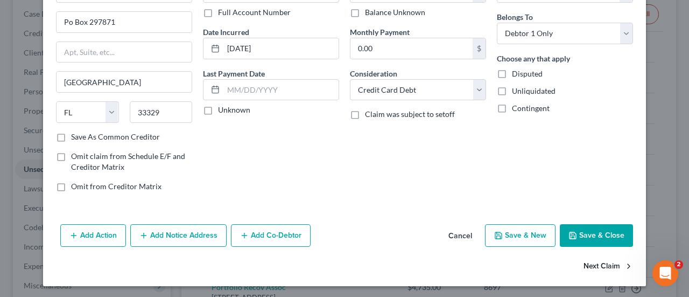
click at [603, 264] on button "Next Claim" at bounding box center [609, 266] width 50 height 23
select select "46"
select select "2"
select select "0"
click at [605, 264] on button "Next Claim" at bounding box center [609, 266] width 50 height 23
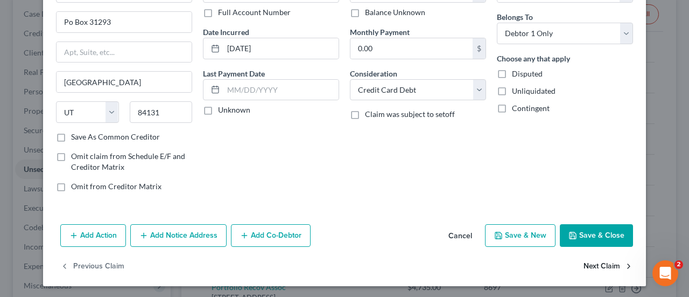
select select "46"
select select "2"
select select "0"
click at [603, 264] on button "Next Claim" at bounding box center [609, 266] width 50 height 23
select select "46"
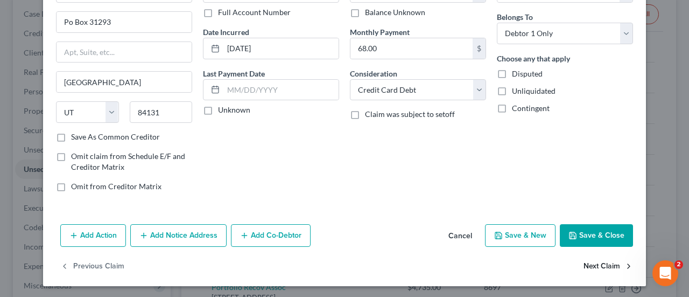
select select "0"
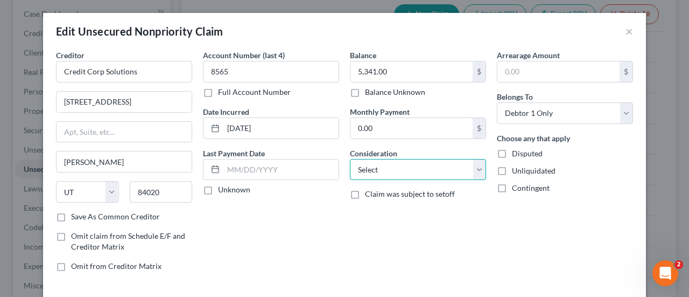
click at [428, 172] on select "Select Cable / Satellite Services Collection Agency Credit Card Debt Debt Couns…" at bounding box center [418, 170] width 136 height 22
select select "1"
click at [350, 159] on select "Select Cable / Satellite Services Collection Agency Credit Card Debt Debt Couns…" at bounding box center [418, 170] width 136 height 22
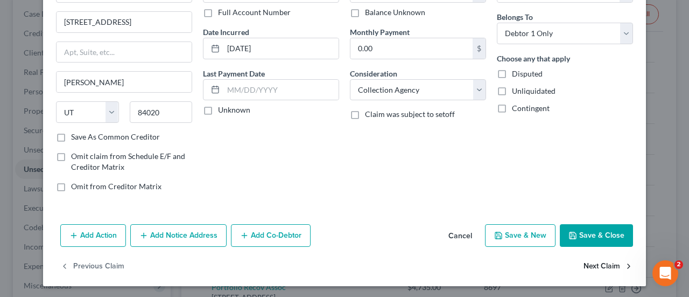
click at [590, 266] on button "Next Claim" at bounding box center [609, 266] width 50 height 23
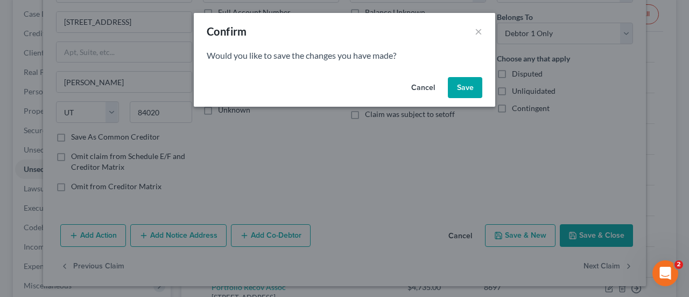
click at [475, 78] on button "Save" at bounding box center [465, 88] width 34 height 22
select select "35"
select select "2"
select select "0"
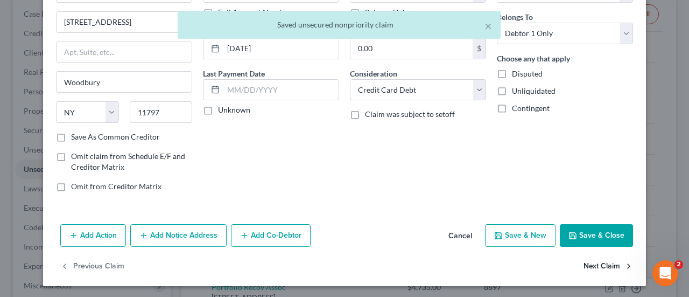
click at [607, 265] on button "Next Claim" at bounding box center [609, 266] width 50 height 23
select select "46"
select select "2"
select select "0"
click at [586, 258] on button "Next Claim" at bounding box center [609, 266] width 50 height 23
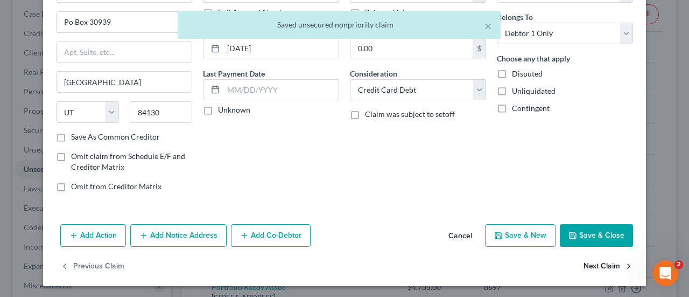
select select "23"
select select "1"
select select "0"
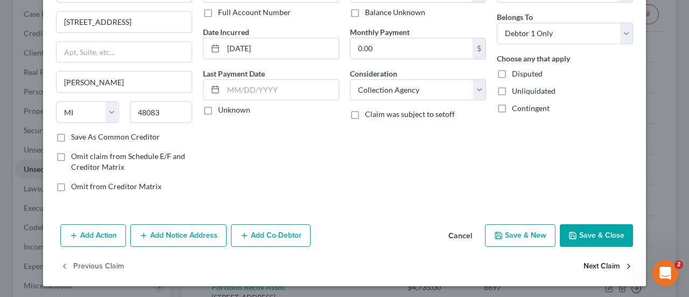
click at [584, 265] on button "Next Claim" at bounding box center [609, 266] width 50 height 23
select select "48"
select select "0"
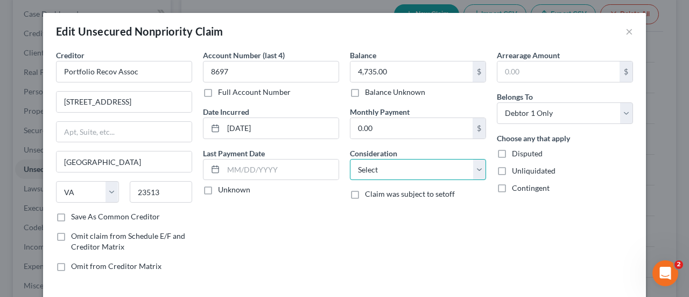
click at [441, 172] on select "Select Cable / Satellite Services Collection Agency Credit Card Debt Debt Couns…" at bounding box center [418, 170] width 136 height 22
select select "1"
click at [350, 159] on select "Select Cable / Satellite Services Collection Agency Credit Card Debt Debt Couns…" at bounding box center [418, 170] width 136 height 22
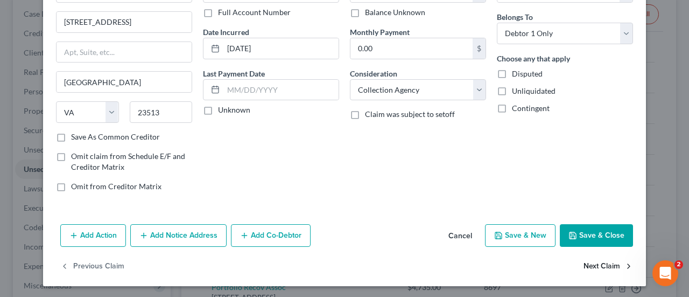
click at [603, 266] on button "Next Claim" at bounding box center [609, 266] width 50 height 23
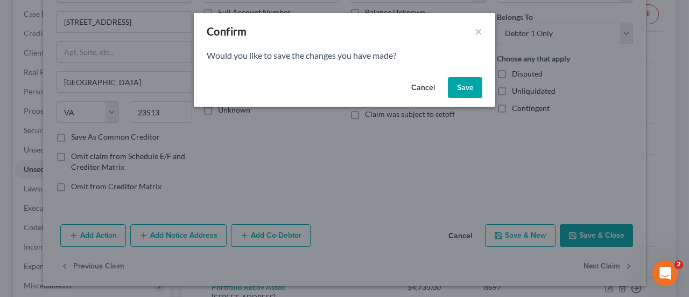
click at [468, 82] on button "Save" at bounding box center [465, 88] width 34 height 22
select select "48"
select select "0"
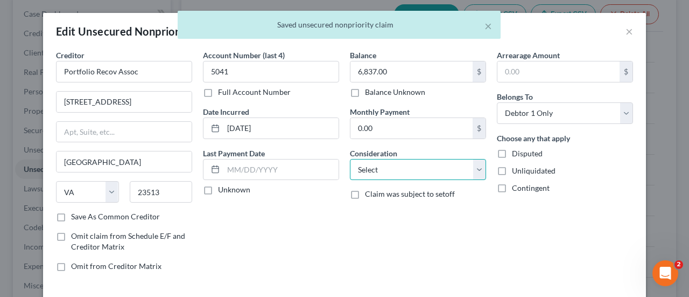
click at [412, 172] on select "Select Cable / Satellite Services Collection Agency Credit Card Debt Debt Couns…" at bounding box center [418, 170] width 136 height 22
select select "1"
click at [350, 159] on select "Select Cable / Satellite Services Collection Agency Credit Card Debt Debt Couns…" at bounding box center [418, 170] width 136 height 22
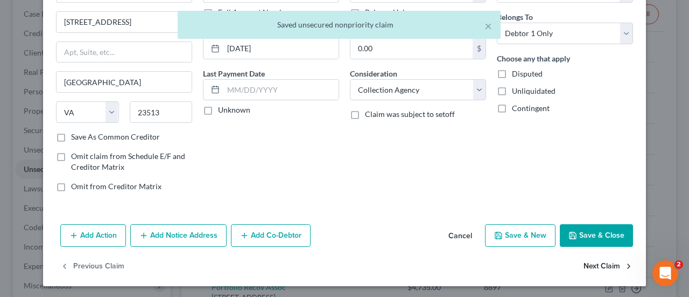
click at [595, 264] on button "Next Claim" at bounding box center [609, 266] width 50 height 23
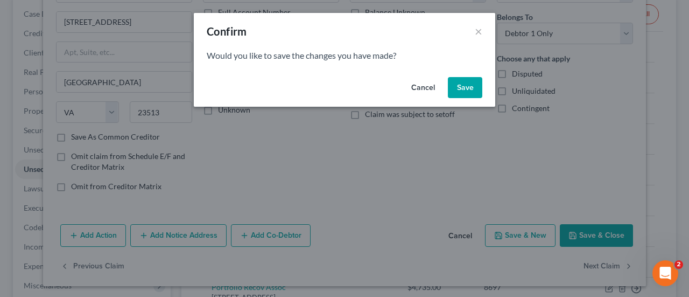
click at [466, 88] on button "Save" at bounding box center [465, 88] width 34 height 22
select select "48"
select select "0"
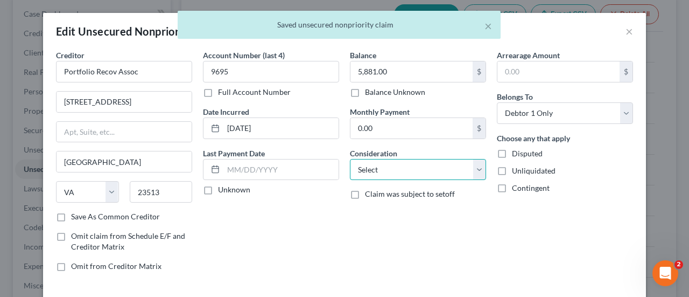
click at [438, 165] on select "Select Cable / Satellite Services Collection Agency Credit Card Debt Debt Couns…" at bounding box center [418, 170] width 136 height 22
select select "1"
click at [350, 159] on select "Select Cable / Satellite Services Collection Agency Credit Card Debt Debt Couns…" at bounding box center [418, 170] width 136 height 22
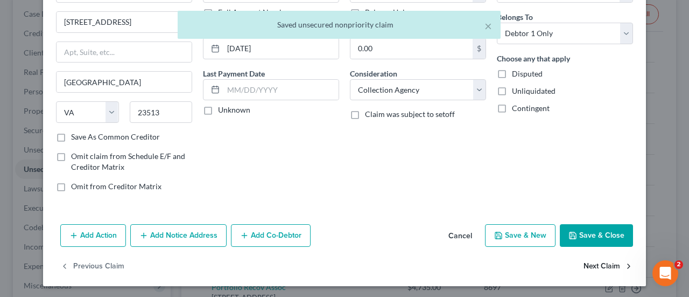
click at [584, 262] on button "Next Claim" at bounding box center [609, 266] width 50 height 23
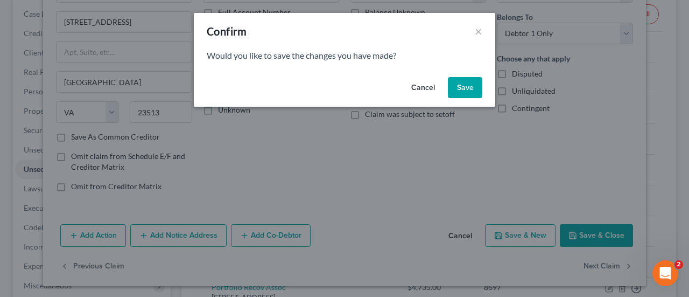
click at [470, 87] on button "Save" at bounding box center [465, 88] width 34 height 22
select select "24"
select select "2"
select select "0"
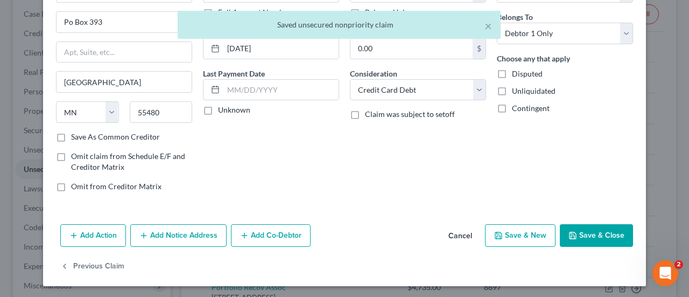
click at [597, 239] on button "Save & Close" at bounding box center [596, 235] width 73 height 23
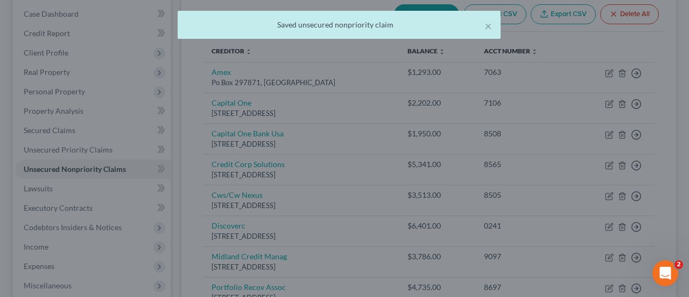
type input "0"
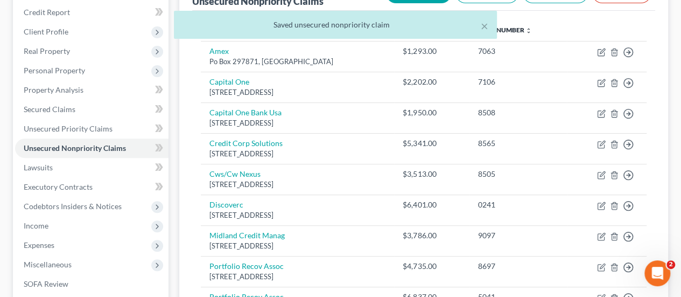
scroll to position [215, 0]
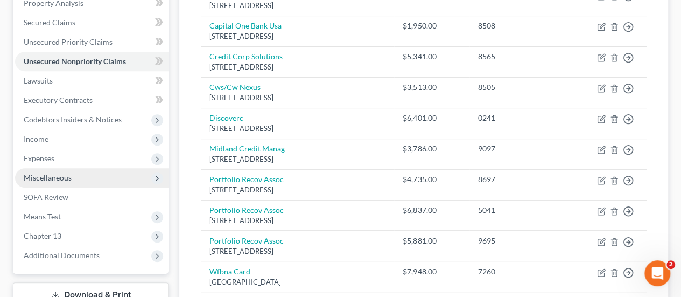
click at [36, 175] on span "Miscellaneous" at bounding box center [48, 177] width 48 height 9
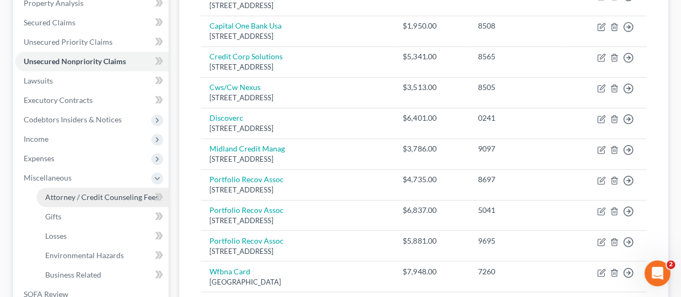
click at [73, 194] on span "Attorney / Credit Counseling Fees" at bounding box center [102, 196] width 114 height 9
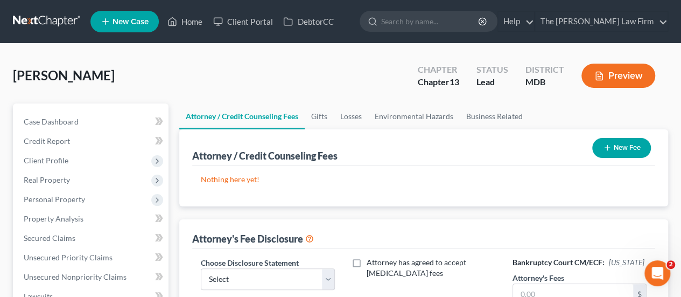
click at [617, 150] on button "New Fee" at bounding box center [621, 148] width 59 height 20
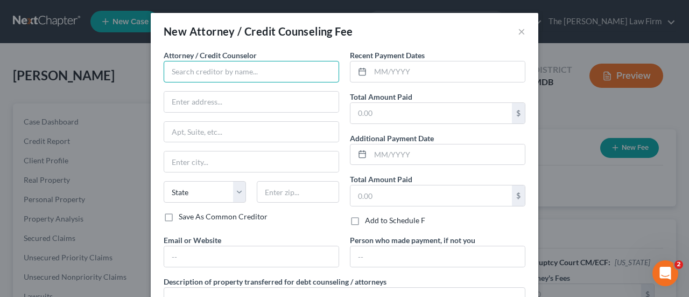
click at [251, 73] on input "text" at bounding box center [251, 72] width 175 height 22
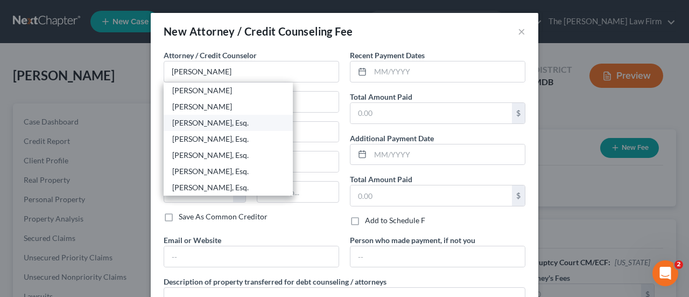
click at [234, 118] on div "James D. Ealley, Esq." at bounding box center [228, 122] width 112 height 11
type input "James D. Ealley, Esq."
type input "136 W Dares Beach Rd"
type input "#405"
type input "Prince Frederick"
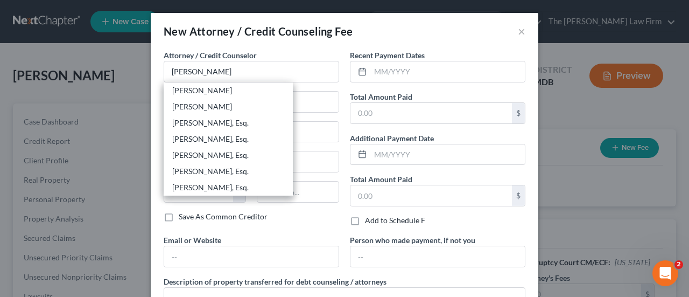
select select "21"
type input "20678"
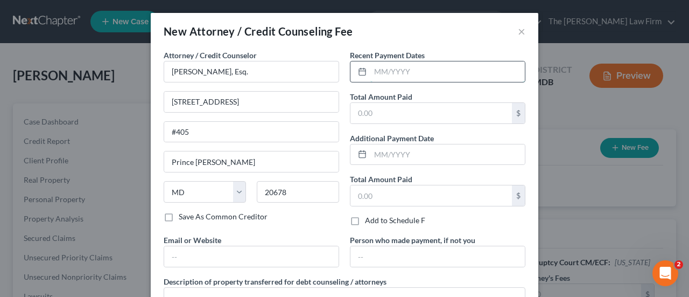
click at [406, 71] on input "text" at bounding box center [447, 71] width 154 height 20
type input "09/2025"
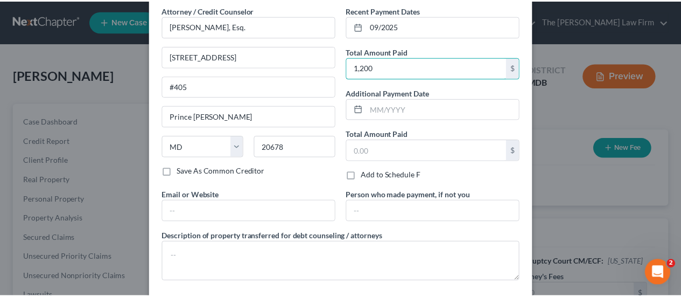
scroll to position [95, 0]
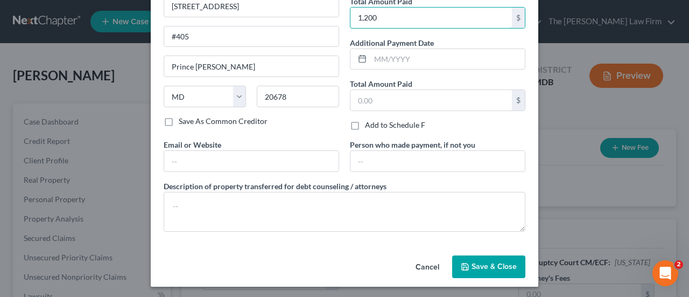
type input "1,200"
click at [499, 266] on span "Save & Close" at bounding box center [494, 266] width 45 height 9
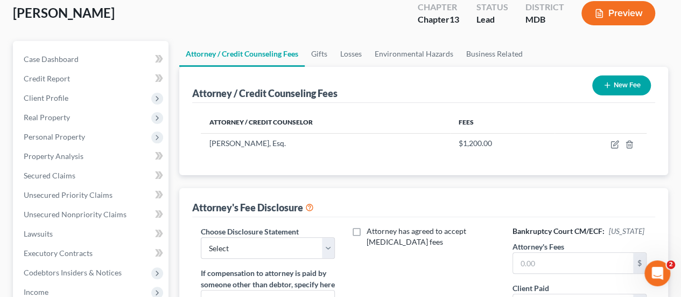
scroll to position [161, 0]
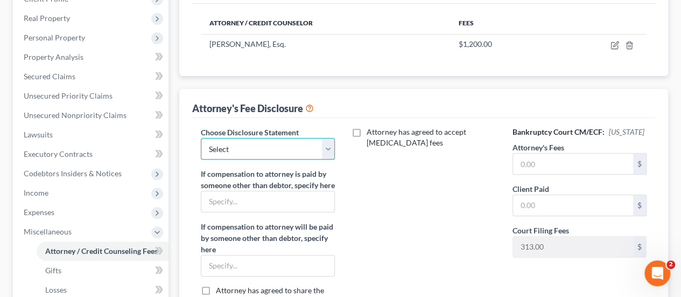
click at [238, 148] on select "Select Attorney Disclosure" at bounding box center [268, 149] width 134 height 22
select select "0"
click at [201, 138] on select "Select Attorney Disclosure" at bounding box center [268, 149] width 134 height 22
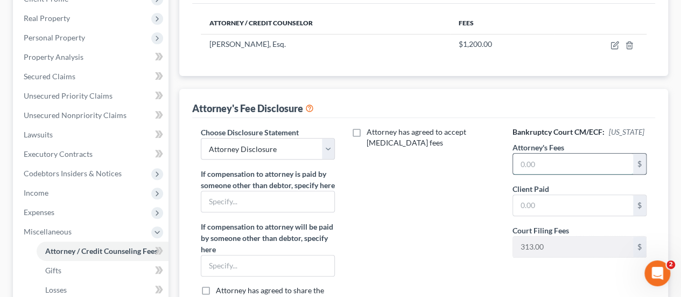
click at [545, 167] on input "text" at bounding box center [573, 163] width 120 height 20
type input "1,200"
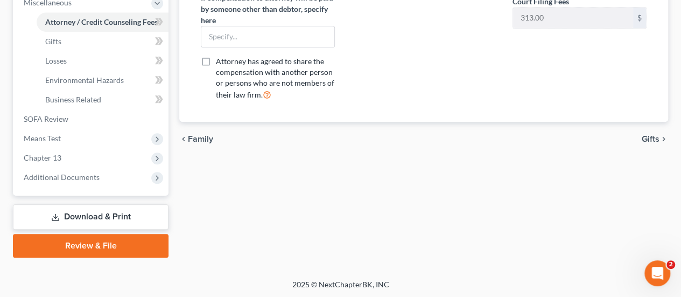
scroll to position [0, 0]
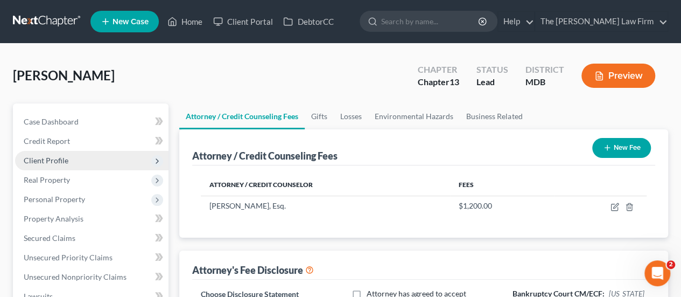
click at [60, 157] on span "Client Profile" at bounding box center [46, 160] width 45 height 9
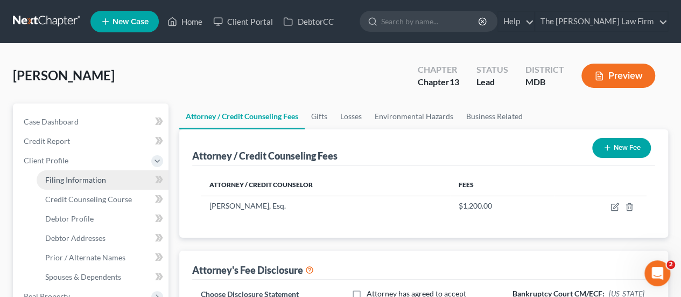
click at [68, 175] on span "Filing Information" at bounding box center [75, 179] width 61 height 9
select select "1"
select select "0"
select select "3"
select select "21"
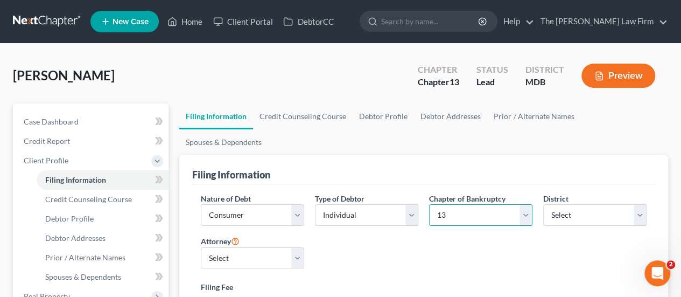
click at [471, 204] on select "Select 7 11 12 13" at bounding box center [480, 215] width 103 height 22
select select "0"
click at [429, 204] on select "Select 7 11 12 13" at bounding box center [480, 215] width 103 height 22
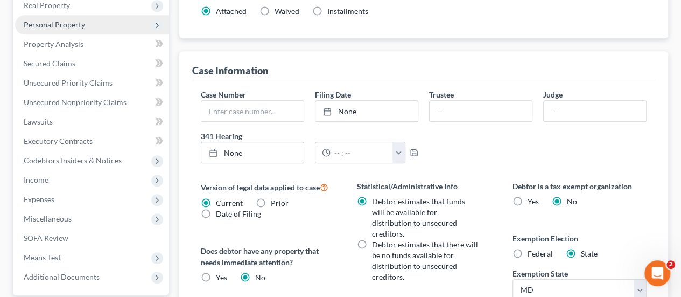
scroll to position [323, 0]
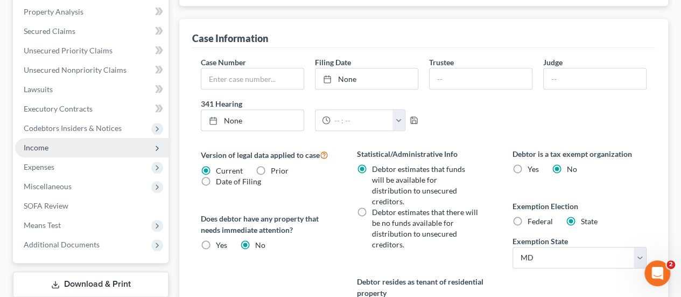
click at [38, 143] on span "Income" at bounding box center [36, 147] width 25 height 9
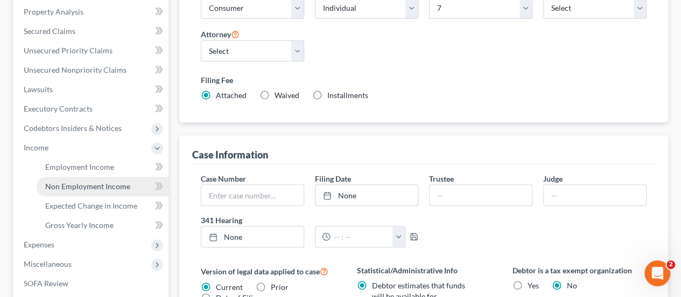
click at [70, 183] on span "Non Employment Income" at bounding box center [87, 185] width 85 height 9
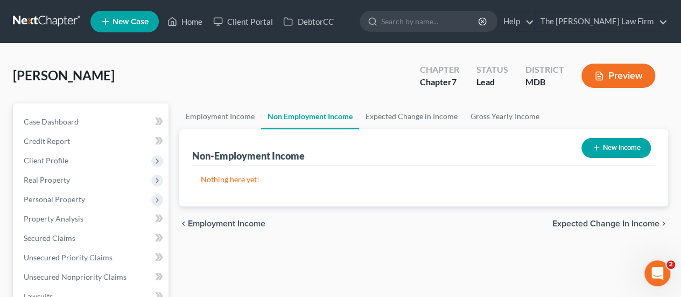
click at [616, 146] on button "New Income" at bounding box center [615, 148] width 69 height 20
select select "0"
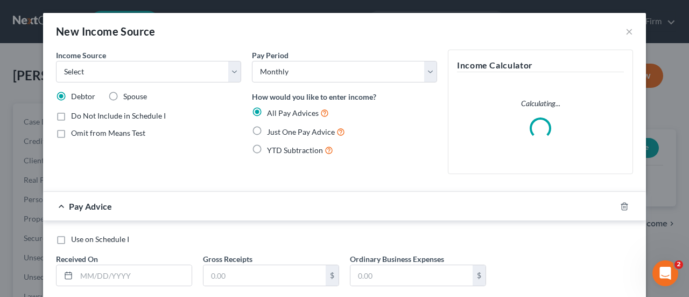
drag, startPoint x: 254, startPoint y: 130, endPoint x: 119, endPoint y: 100, distance: 137.5
click at [267, 130] on label "Just One Pay Advice" at bounding box center [306, 131] width 78 height 12
click at [271, 130] on input "Just One Pay Advice" at bounding box center [274, 128] width 7 height 7
radio input "true"
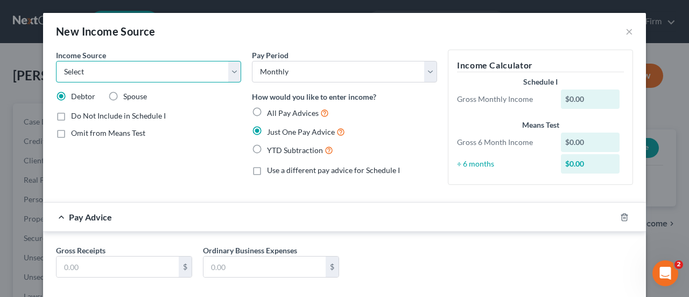
click at [80, 74] on select "Select Unemployment Disability (from employer) Pension Retirement Social Securi…" at bounding box center [148, 72] width 185 height 22
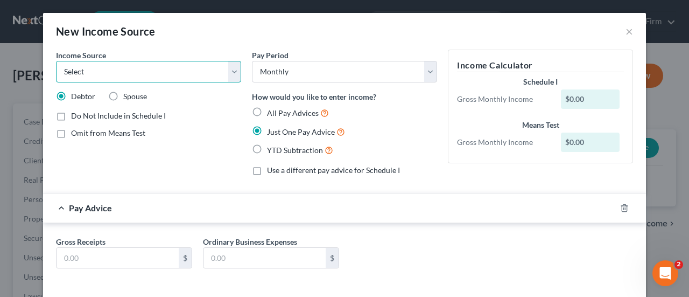
select select "4"
click at [56, 61] on select "Select Unemployment Disability (from employer) Pension Retirement Social Securi…" at bounding box center [148, 72] width 185 height 22
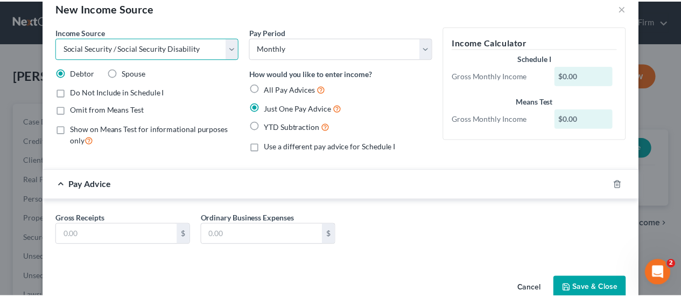
scroll to position [46, 0]
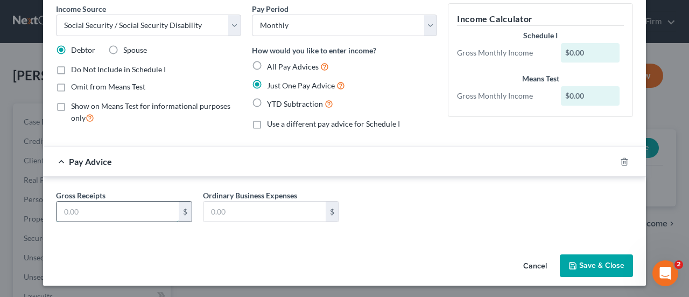
click at [135, 214] on input "text" at bounding box center [118, 211] width 122 height 20
type input "1,300"
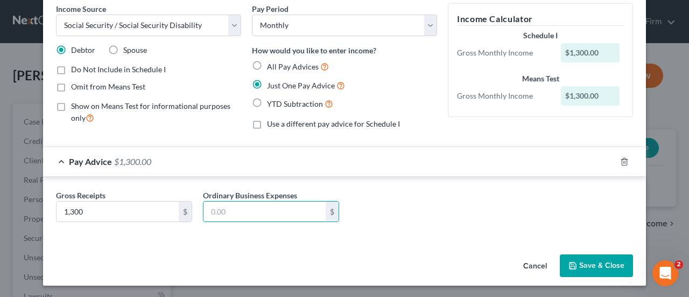
click at [606, 261] on button "Save & Close" at bounding box center [596, 265] width 73 height 23
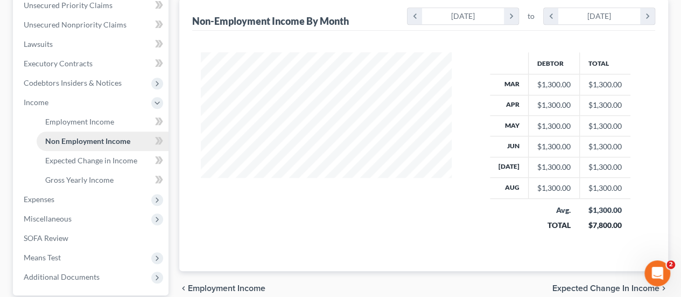
scroll to position [323, 0]
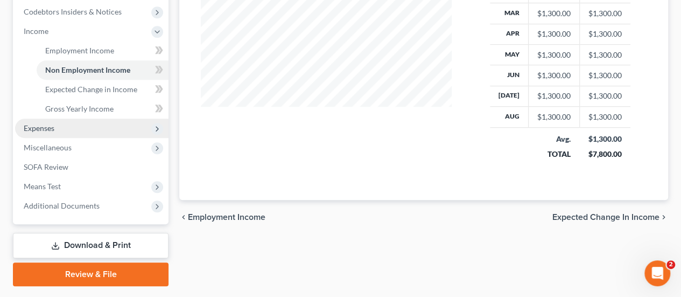
drag, startPoint x: 31, startPoint y: 121, endPoint x: 91, endPoint y: 134, distance: 61.1
click at [31, 121] on span "Expenses" at bounding box center [91, 127] width 153 height 19
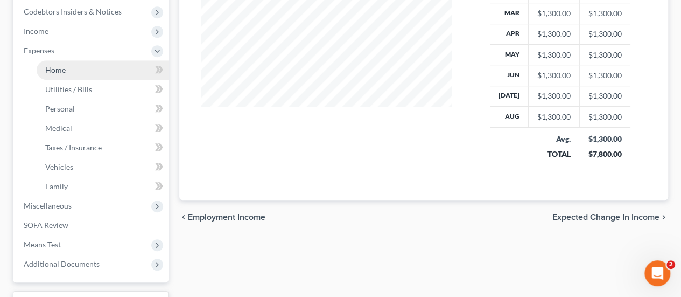
click at [52, 71] on span "Home" at bounding box center [55, 69] width 20 height 9
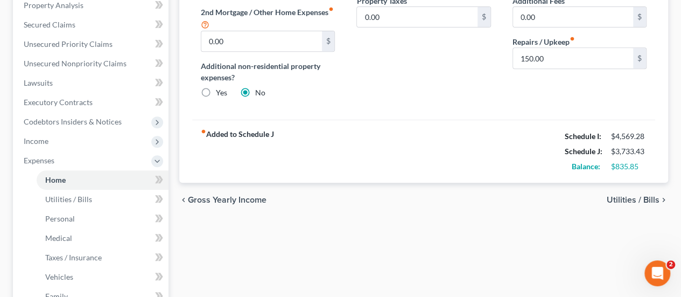
scroll to position [215, 0]
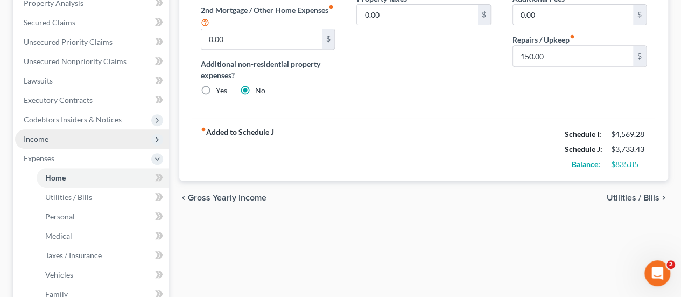
click at [52, 140] on span "Income" at bounding box center [91, 138] width 153 height 19
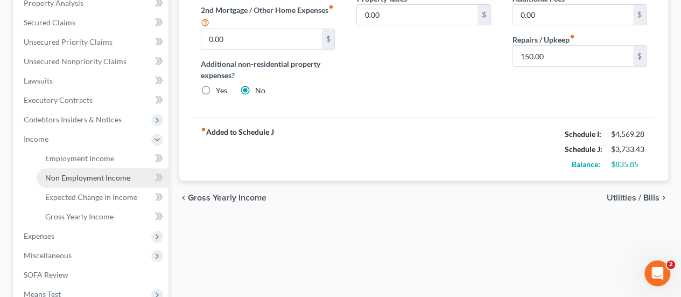
click at [67, 182] on link "Non Employment Income" at bounding box center [103, 177] width 132 height 19
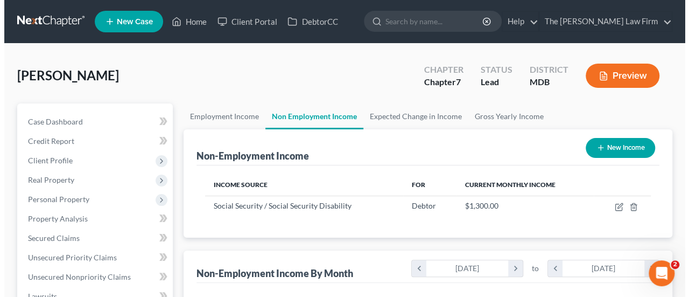
scroll to position [192, 272]
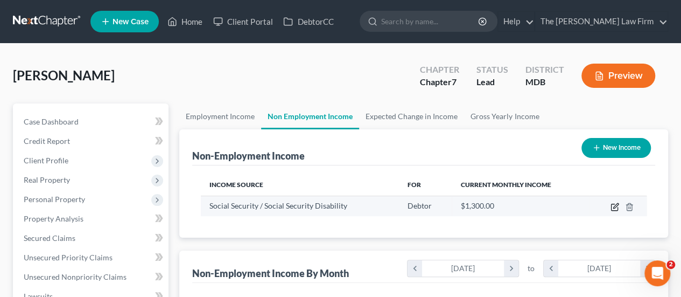
click at [617, 203] on icon "button" at bounding box center [615, 205] width 5 height 5
select select "4"
select select "0"
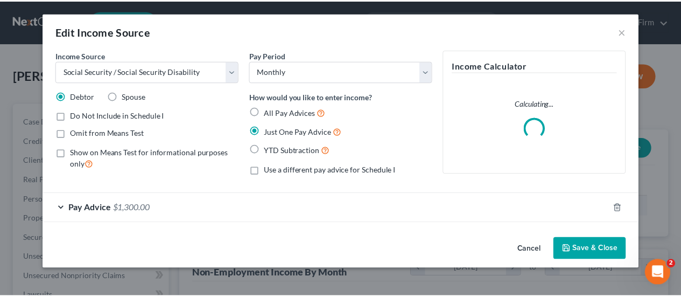
scroll to position [192, 276]
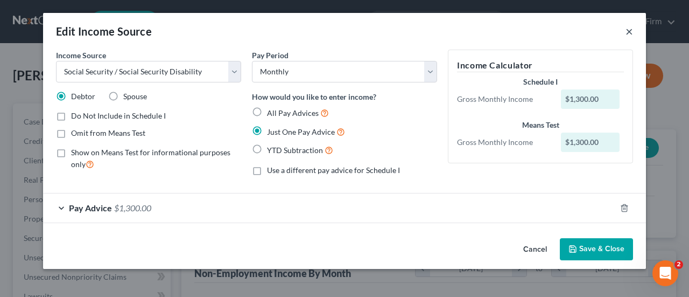
click at [629, 32] on button "×" at bounding box center [629, 31] width 8 height 13
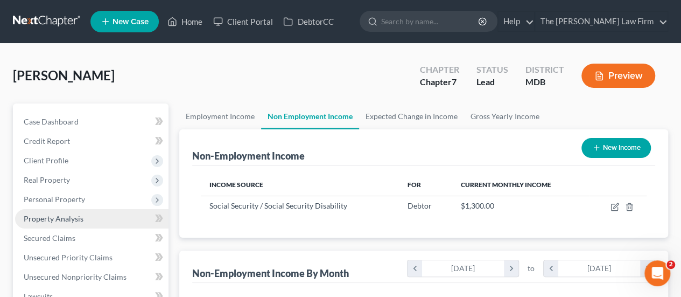
scroll to position [538094, 538013]
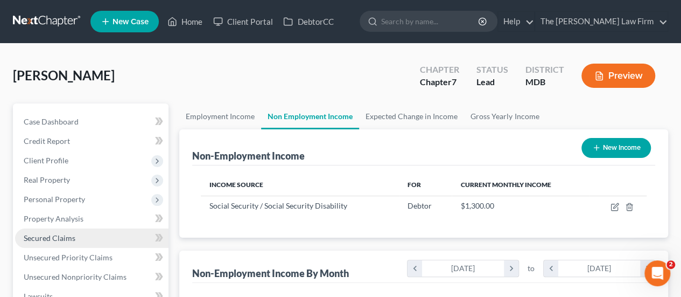
click at [53, 234] on span "Secured Claims" at bounding box center [50, 237] width 52 height 9
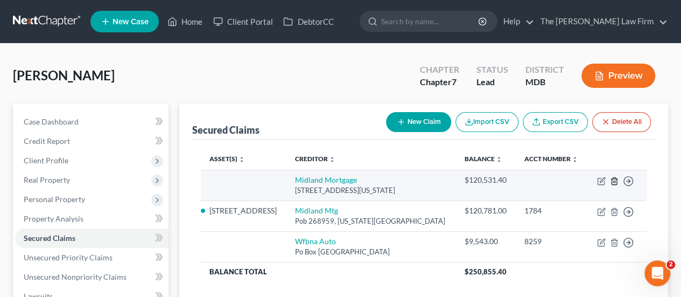
click at [614, 180] on line "button" at bounding box center [614, 181] width 0 height 2
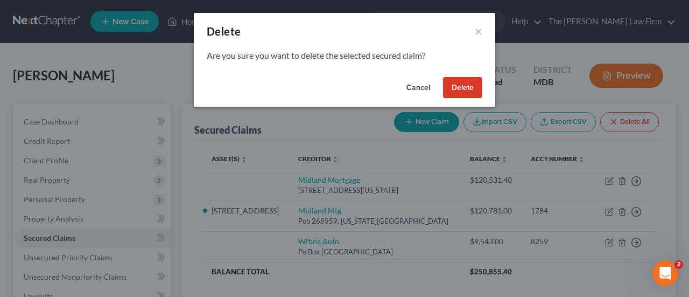
click at [459, 89] on button "Delete" at bounding box center [462, 88] width 39 height 22
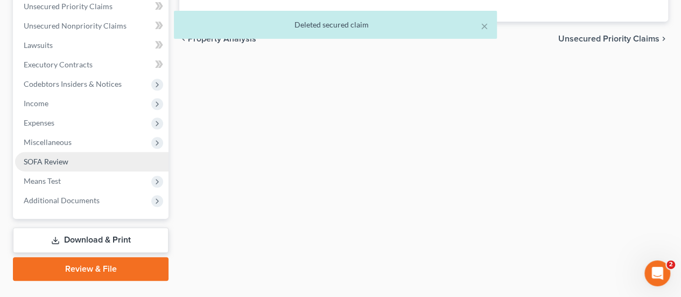
scroll to position [274, 0]
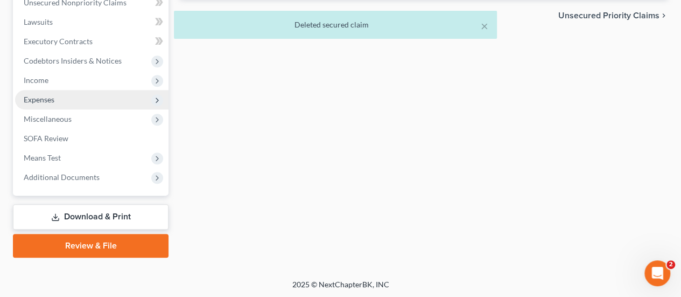
click at [47, 97] on span "Expenses" at bounding box center [39, 99] width 31 height 9
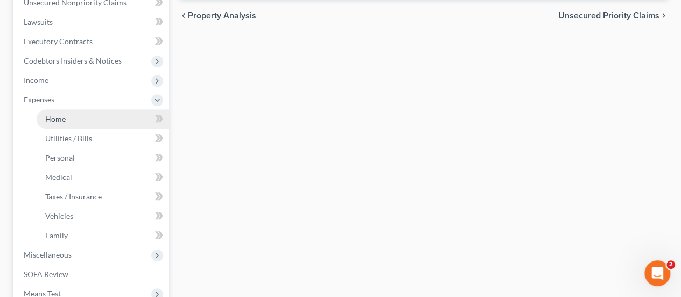
click at [55, 117] on span "Home" at bounding box center [55, 118] width 20 height 9
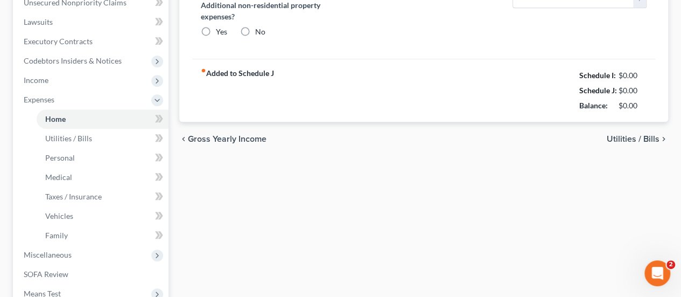
type input "1,153.43"
type input "0.00"
radio input "true"
type input "185.00"
type input "0.00"
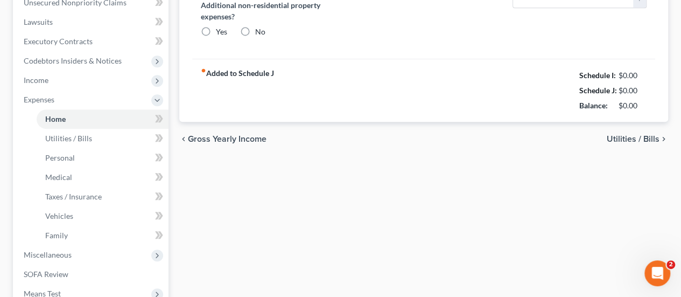
type input "0.00"
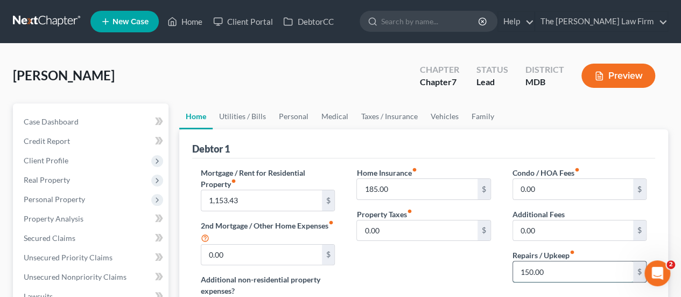
click at [551, 265] on input "150.00" at bounding box center [573, 271] width 120 height 20
type input "200"
click at [233, 119] on link "Utilities / Bills" at bounding box center [243, 116] width 60 height 26
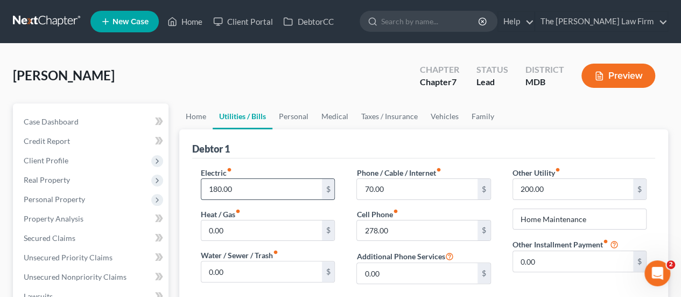
click at [241, 188] on input "180.00" at bounding box center [261, 189] width 120 height 20
type input "250"
click at [301, 115] on link "Personal" at bounding box center [293, 116] width 43 height 26
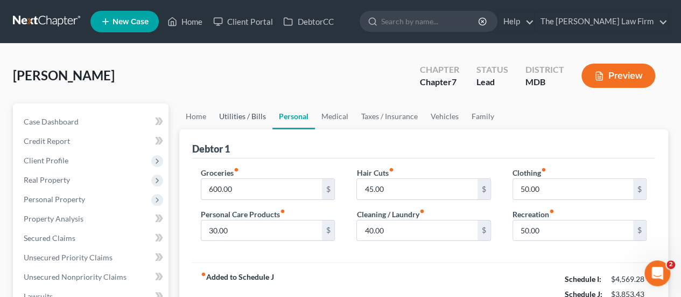
click at [228, 111] on link "Utilities / Bills" at bounding box center [243, 116] width 60 height 26
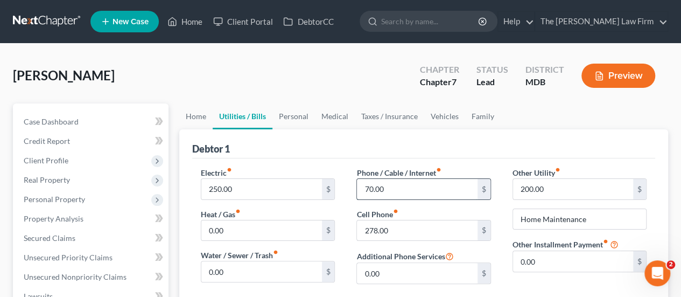
click at [397, 187] on input "70.00" at bounding box center [417, 189] width 120 height 20
type input "123"
click at [292, 122] on link "Personal" at bounding box center [293, 116] width 43 height 26
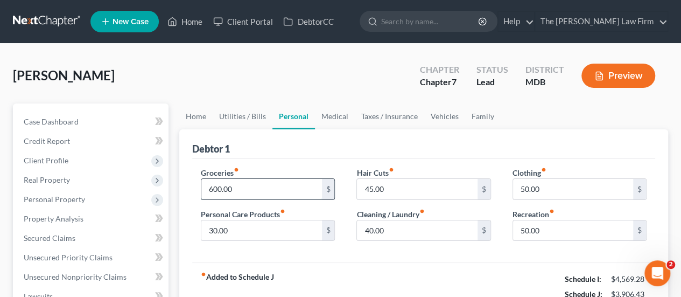
click at [240, 195] on input "600.00" at bounding box center [261, 189] width 120 height 20
type input "680"
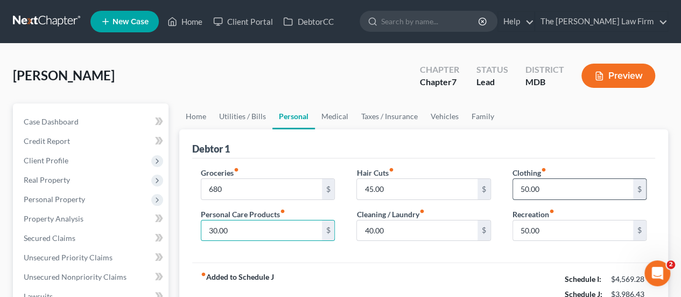
click at [546, 189] on input "50.00" at bounding box center [573, 189] width 120 height 20
type input "120"
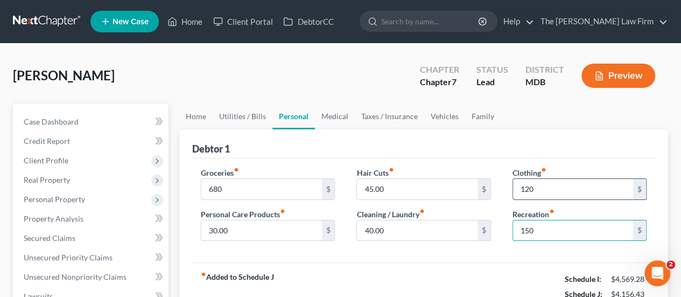
type input "150"
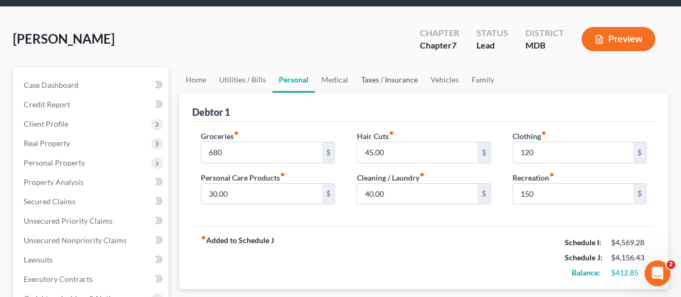
scroll to position [31, 0]
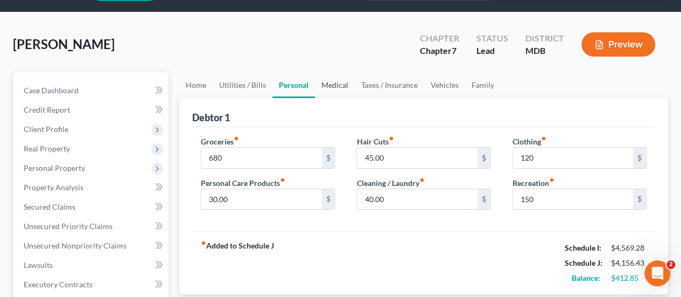
click at [337, 86] on link "Medical" at bounding box center [335, 85] width 40 height 26
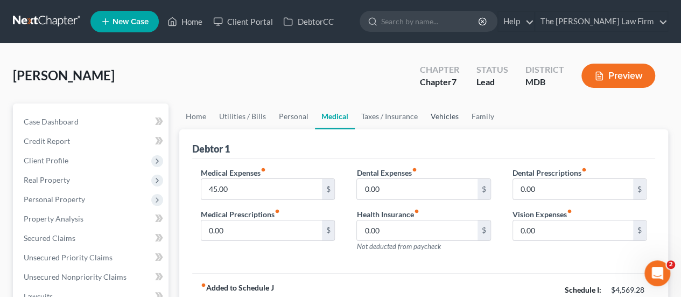
click at [438, 119] on link "Vehicles" at bounding box center [444, 116] width 41 height 26
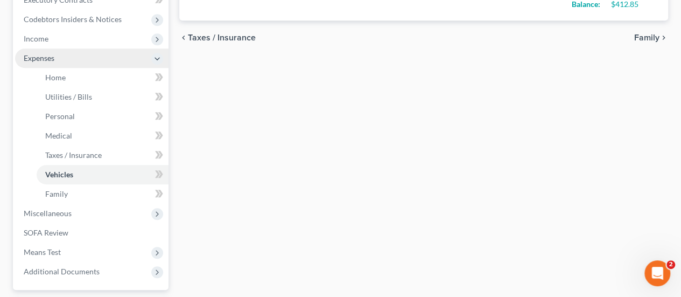
scroll to position [377, 0]
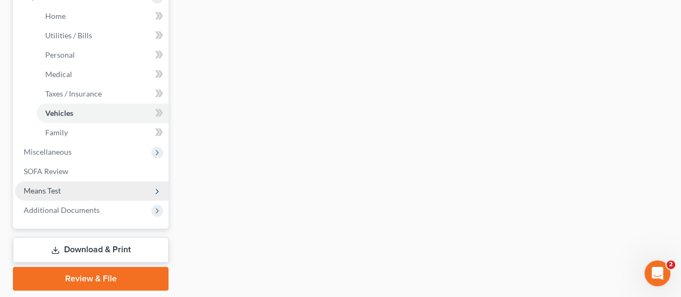
click at [53, 184] on span "Means Test" at bounding box center [91, 190] width 153 height 19
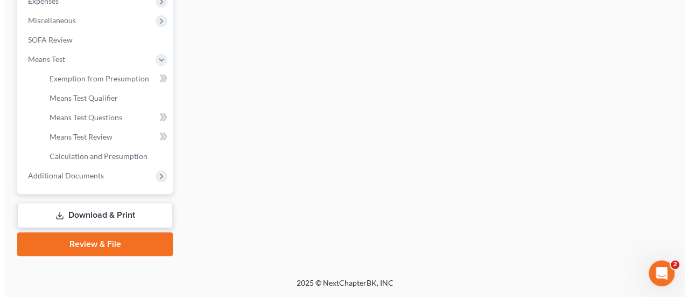
scroll to position [371, 0]
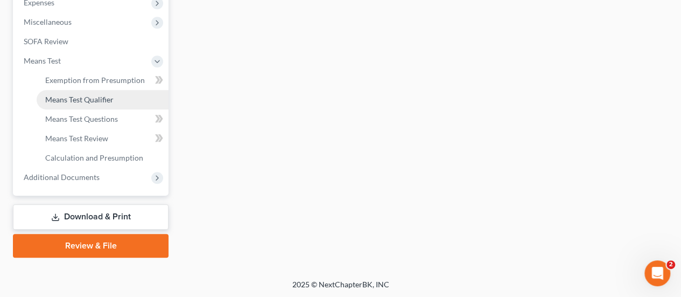
click at [81, 102] on span "Means Test Qualifier" at bounding box center [79, 99] width 68 height 9
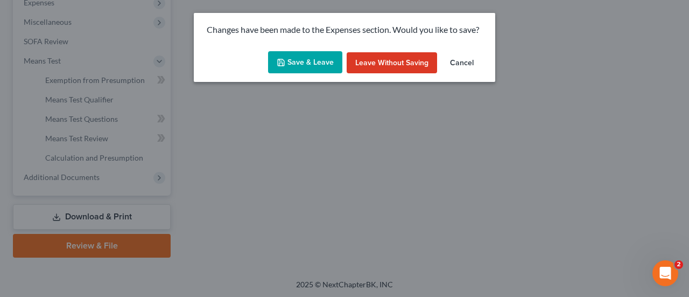
click at [315, 64] on button "Save & Leave" at bounding box center [305, 62] width 74 height 23
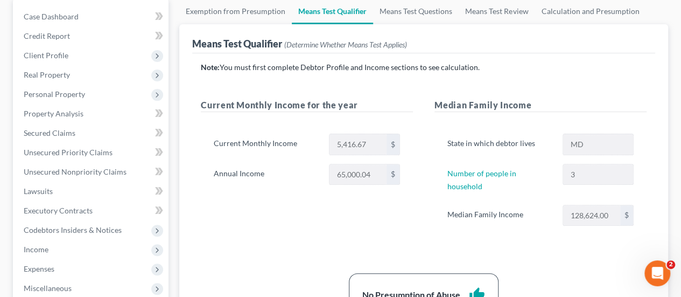
scroll to position [161, 0]
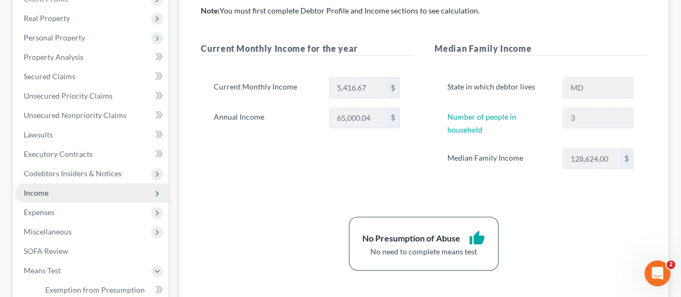
click at [46, 189] on span "Income" at bounding box center [36, 192] width 25 height 9
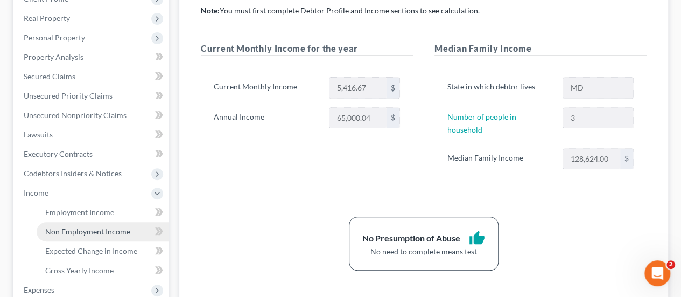
click at [65, 231] on span "Non Employment Income" at bounding box center [87, 231] width 85 height 9
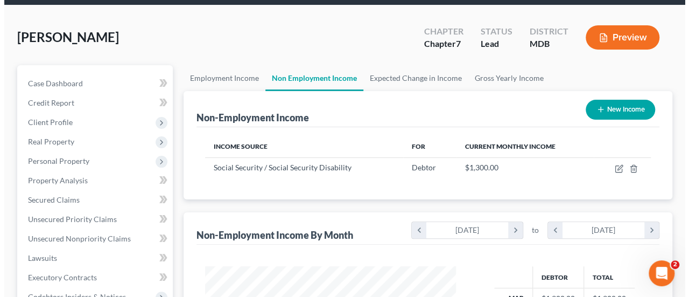
scroll to position [108, 0]
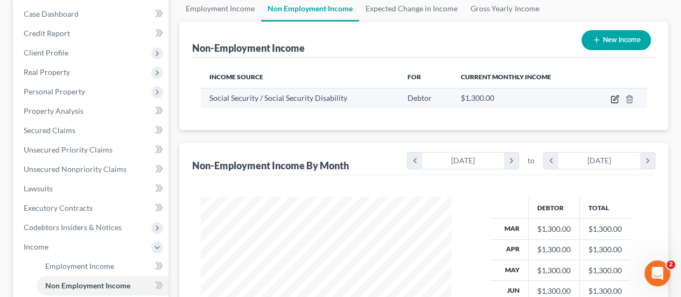
click at [614, 97] on icon "button" at bounding box center [614, 99] width 9 height 9
select select "4"
select select "0"
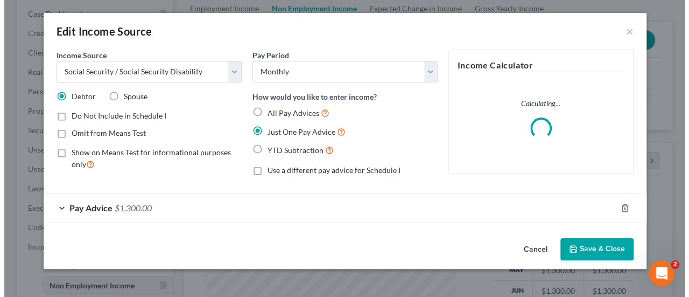
scroll to position [192, 276]
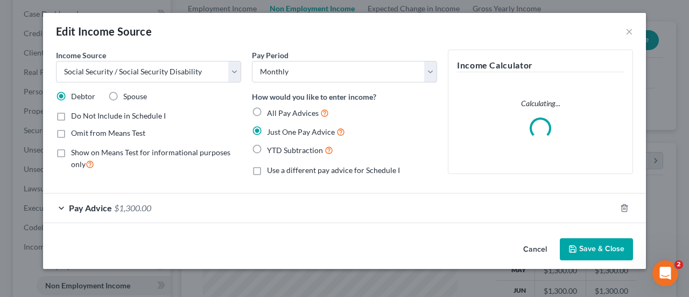
click at [102, 212] on span "Pay Advice" at bounding box center [90, 207] width 43 height 10
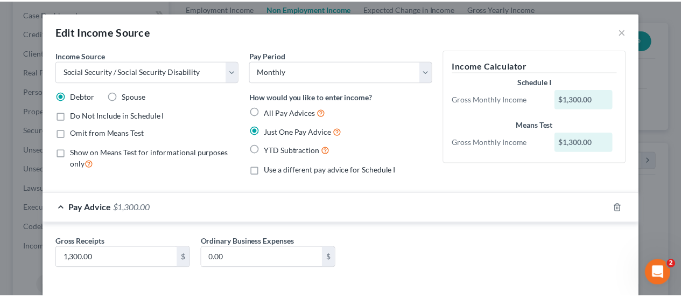
scroll to position [46, 0]
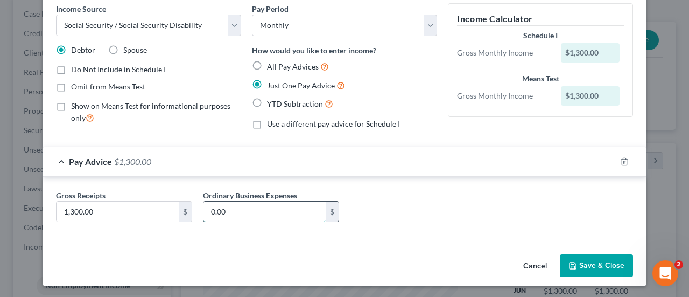
click at [240, 210] on input "0.00" at bounding box center [264, 211] width 122 height 20
type input "330"
click at [596, 266] on button "Save & Close" at bounding box center [596, 265] width 73 height 23
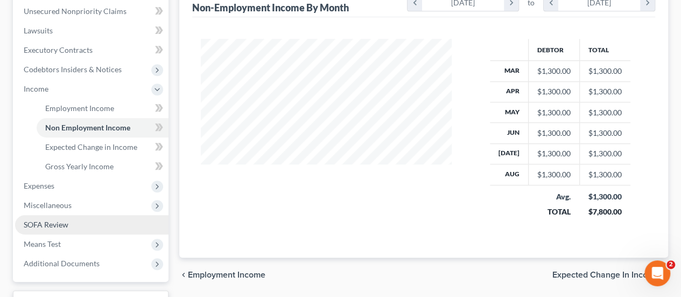
scroll to position [269, 0]
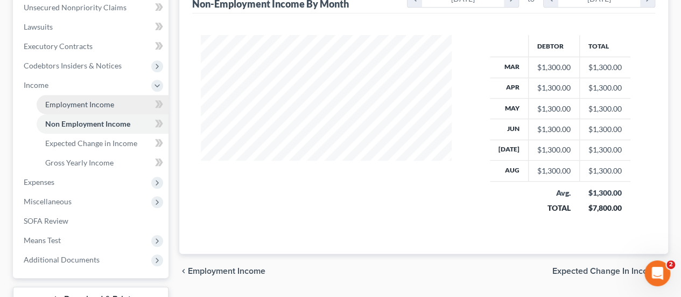
click at [60, 107] on span "Employment Income" at bounding box center [79, 104] width 69 height 9
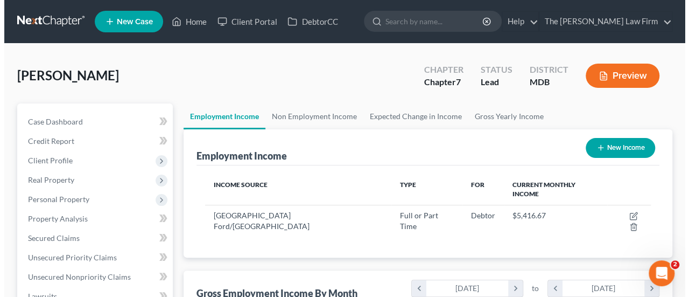
scroll to position [192, 272]
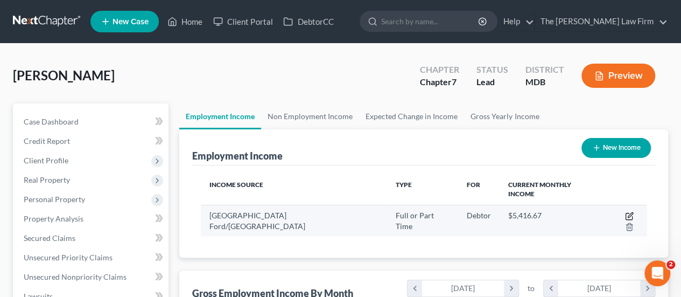
click at [625, 212] on icon "button" at bounding box center [629, 216] width 9 height 9
select select "0"
select select "21"
select select "3"
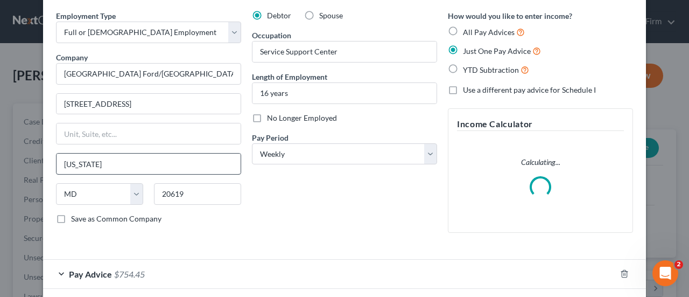
scroll to position [89, 0]
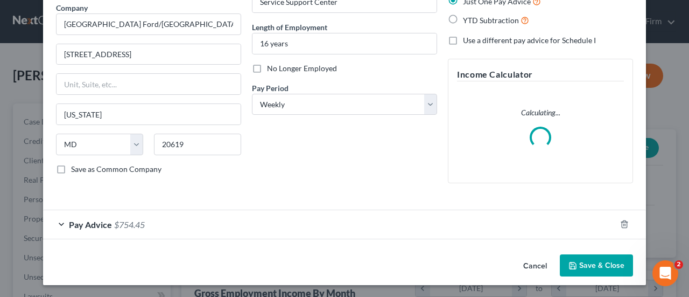
click at [109, 228] on div "Pay Advice $754.45" at bounding box center [329, 224] width 573 height 29
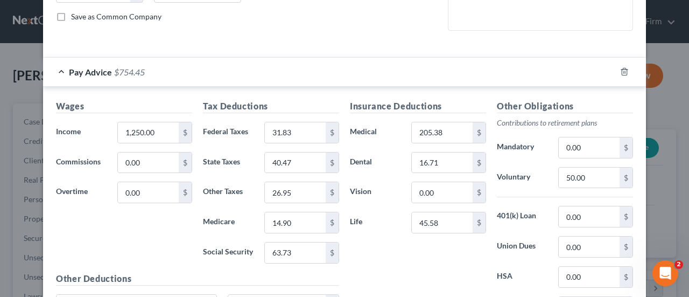
scroll to position [250, 0]
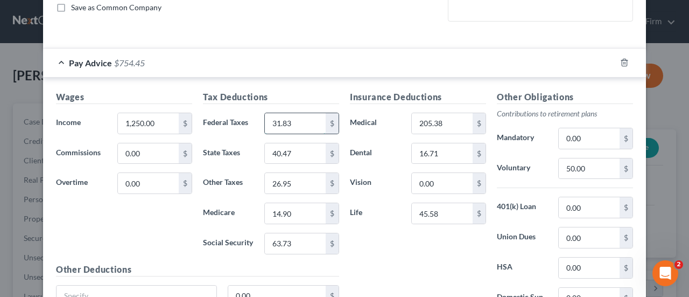
click at [297, 122] on input "31.83" at bounding box center [295, 123] width 61 height 20
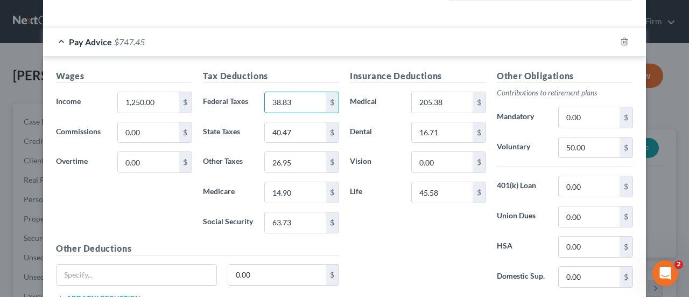
scroll to position [304, 0]
type input "38.83"
click at [275, 130] on input "40.47" at bounding box center [295, 132] width 61 height 20
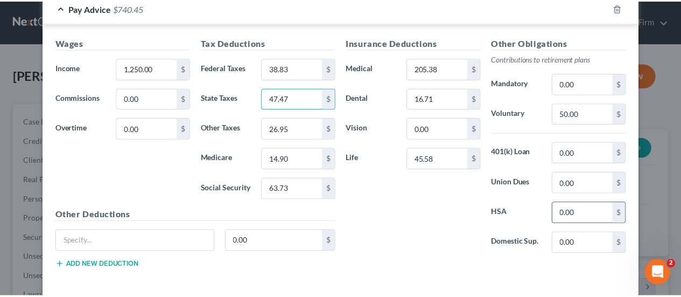
scroll to position [382, 0]
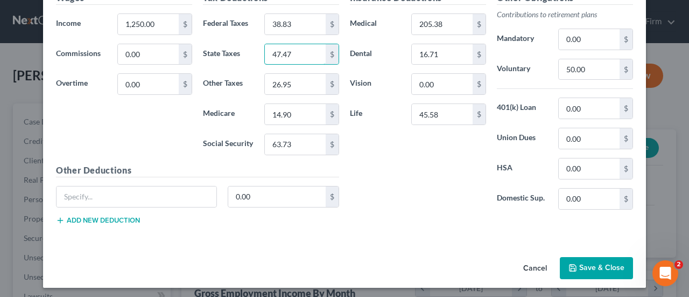
type input "47.47"
click at [597, 258] on button "Save & Close" at bounding box center [596, 268] width 73 height 23
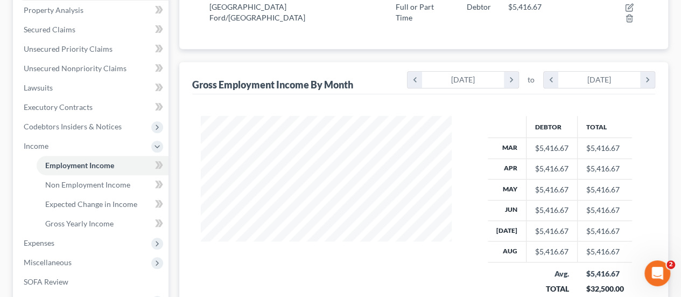
scroll to position [215, 0]
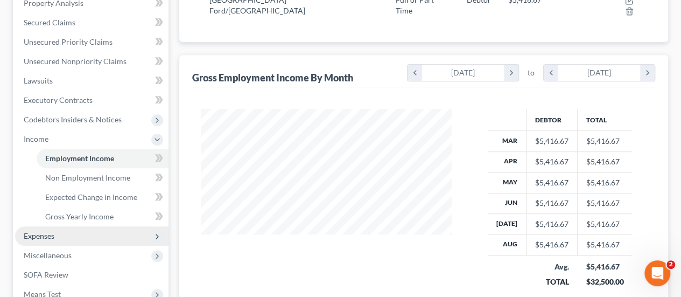
click at [51, 234] on span "Expenses" at bounding box center [39, 235] width 31 height 9
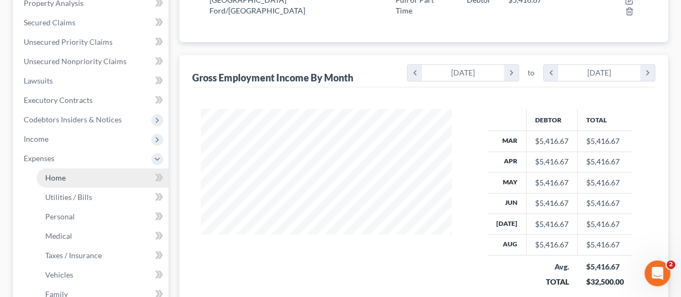
click at [60, 178] on span "Home" at bounding box center [55, 177] width 20 height 9
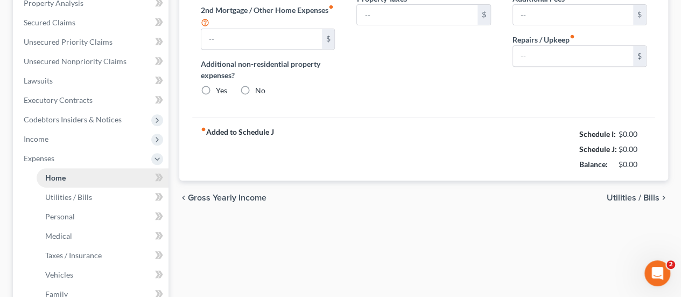
type input "1,153.43"
type input "0.00"
radio input "true"
type input "185.00"
type input "0.00"
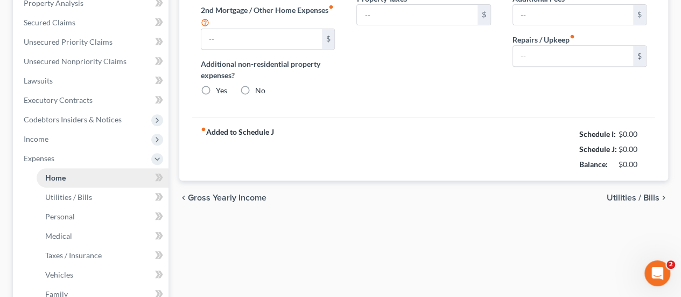
type input "0.00"
type input "200.00"
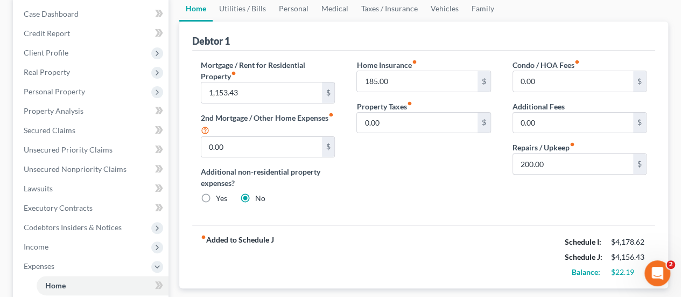
scroll to position [54, 0]
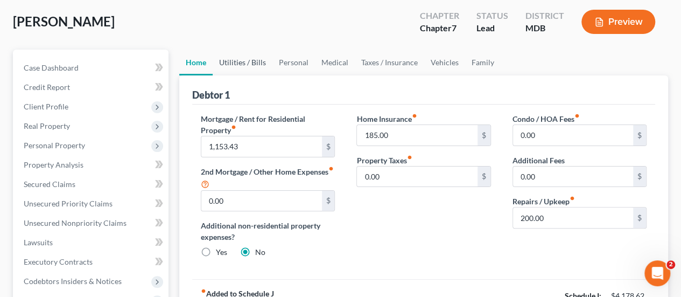
click at [253, 64] on link "Utilities / Bills" at bounding box center [243, 63] width 60 height 26
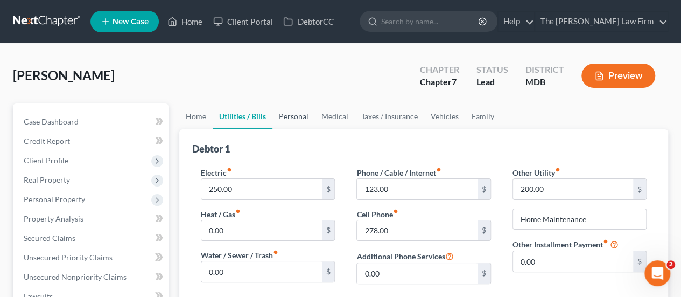
click at [294, 118] on link "Personal" at bounding box center [293, 116] width 43 height 26
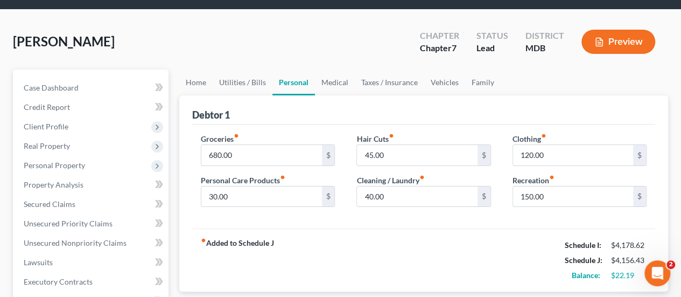
scroll to position [108, 0]
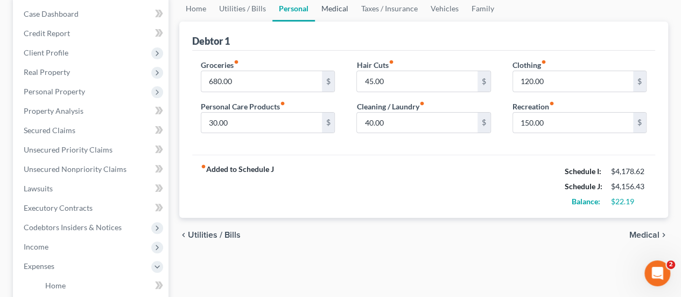
click at [329, 11] on link "Medical" at bounding box center [335, 9] width 40 height 26
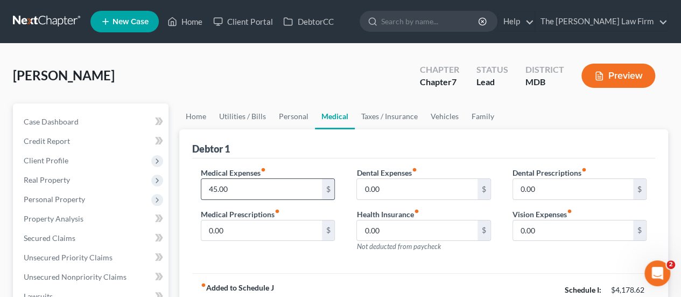
click at [242, 196] on input "45.00" at bounding box center [261, 189] width 120 height 20
type input "80"
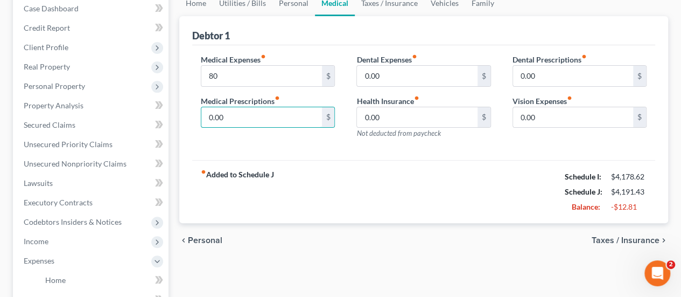
scroll to position [54, 0]
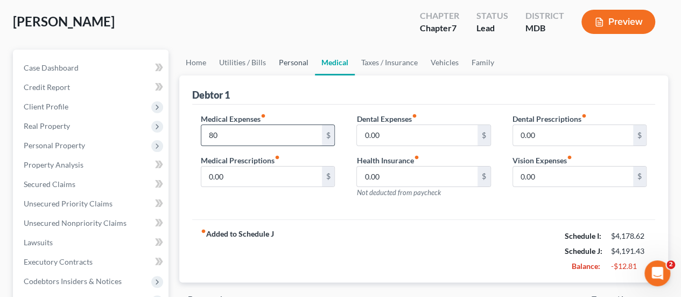
drag, startPoint x: 300, startPoint y: 64, endPoint x: 243, endPoint y: 143, distance: 97.6
click at [300, 64] on link "Personal" at bounding box center [293, 63] width 43 height 26
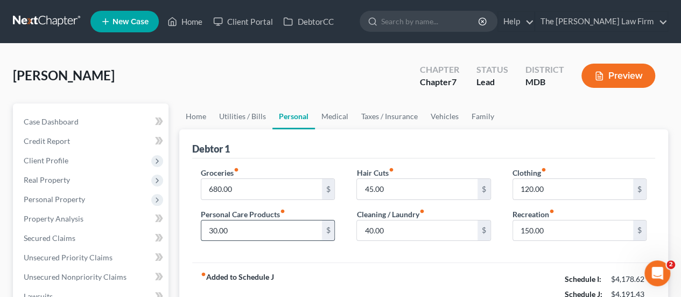
click at [252, 231] on input "30.00" at bounding box center [261, 230] width 120 height 20
type input "45"
type input "53"
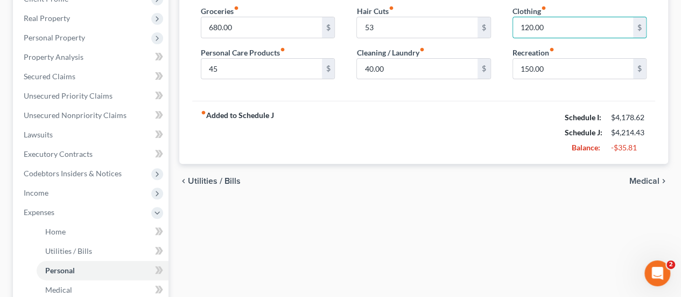
click at [339, 231] on div "Home Utilities / Bills Personal Medical Taxes / Insurance Vehicles Family Debto…" at bounding box center [424, 224] width 500 height 564
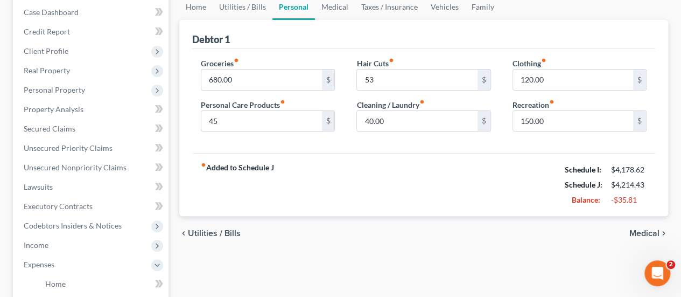
scroll to position [54, 0]
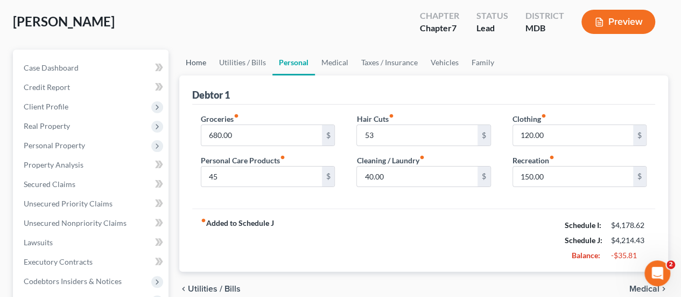
click at [202, 65] on link "Home" at bounding box center [195, 63] width 33 height 26
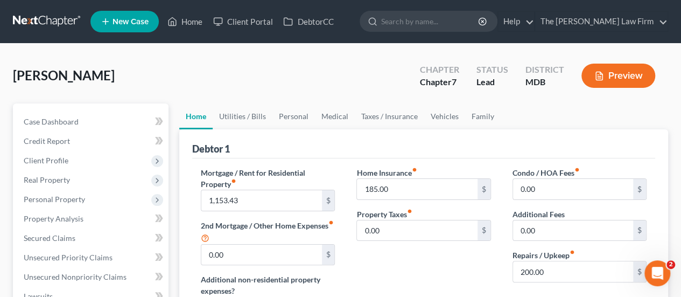
scroll to position [54, 0]
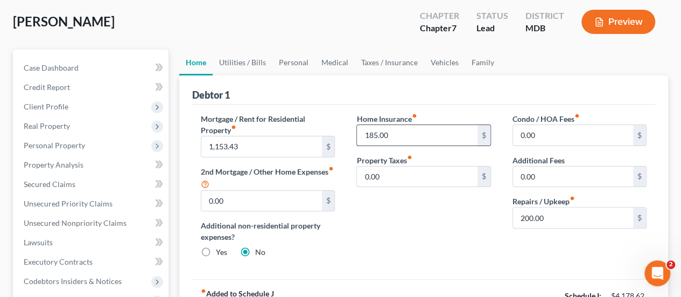
click at [396, 135] on input "185.00" at bounding box center [417, 135] width 120 height 20
click at [252, 146] on input "1,153.43" at bounding box center [261, 146] width 120 height 20
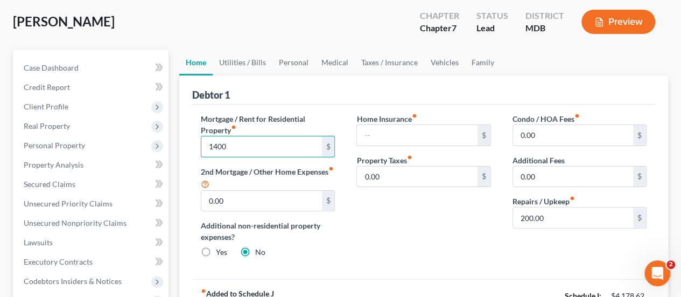
click at [384, 222] on div "Home Insurance fiber_manual_record $ Property Taxes fiber_manual_record 0.00 $" at bounding box center [424, 189] width 156 height 153
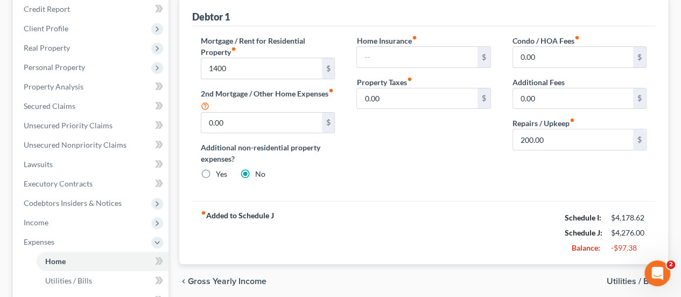
scroll to position [108, 0]
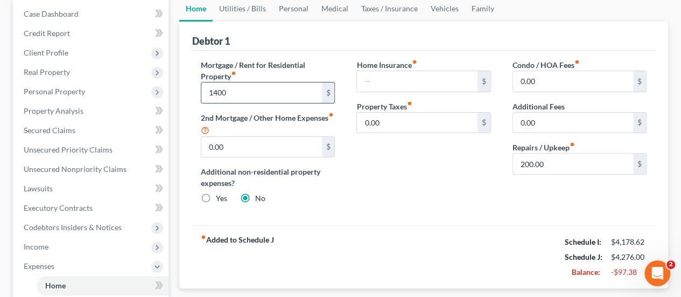
click at [242, 93] on input "1400" at bounding box center [261, 92] width 120 height 20
click at [442, 177] on div "Home Insurance fiber_manual_record $ Property Taxes fiber_manual_record 0.00 $" at bounding box center [424, 135] width 156 height 153
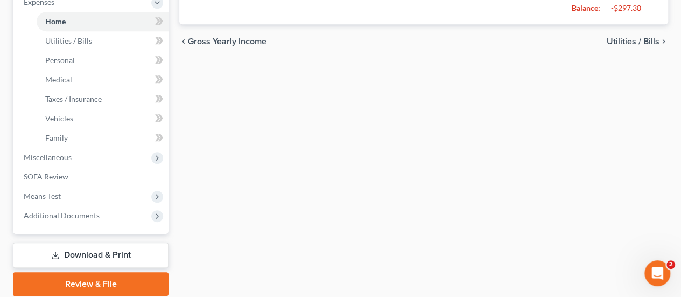
scroll to position [377, 0]
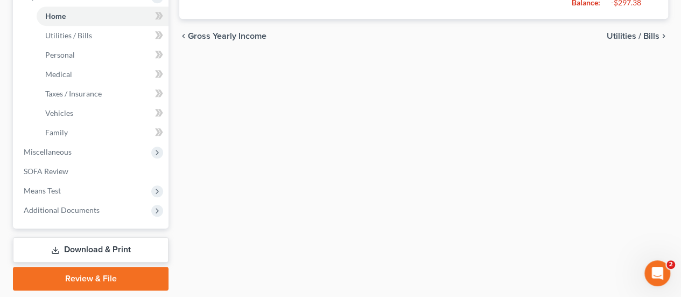
click at [100, 251] on link "Download & Print" at bounding box center [91, 249] width 156 height 25
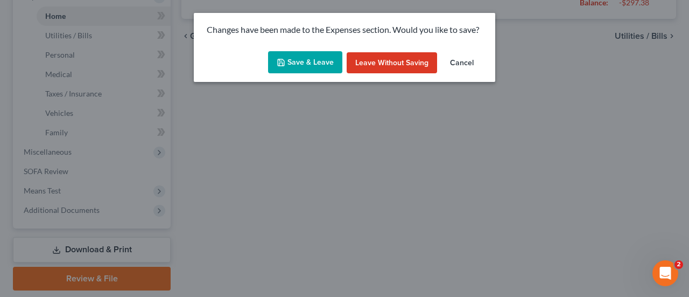
click at [316, 59] on button "Save & Leave" at bounding box center [305, 62] width 74 height 23
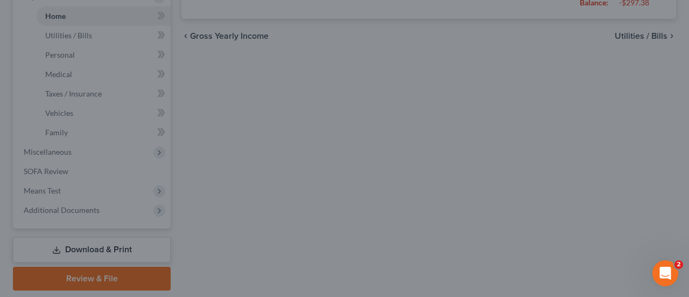
type input "1,600.00"
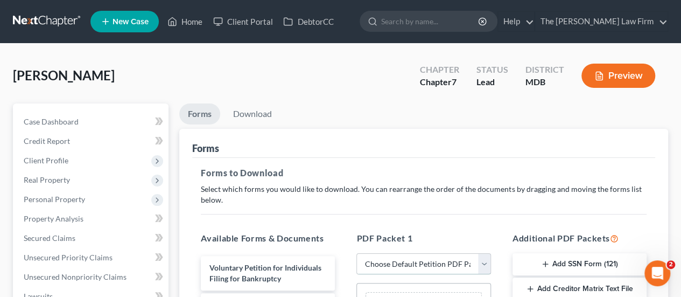
drag, startPoint x: 405, startPoint y: 262, endPoint x: 406, endPoint y: 252, distance: 10.4
click at [405, 262] on select "Choose Default Petition PDF Packet Complete Bankruptcy Petition (all forms and …" at bounding box center [423, 264] width 134 height 22
select select "0"
click at [356, 253] on select "Choose Default Petition PDF Packet Complete Bankruptcy Petition (all forms and …" at bounding box center [423, 264] width 134 height 22
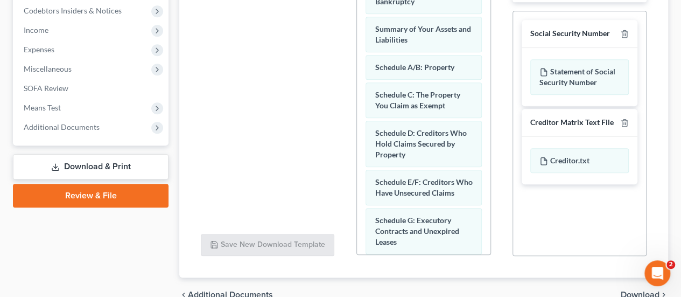
scroll to position [378, 0]
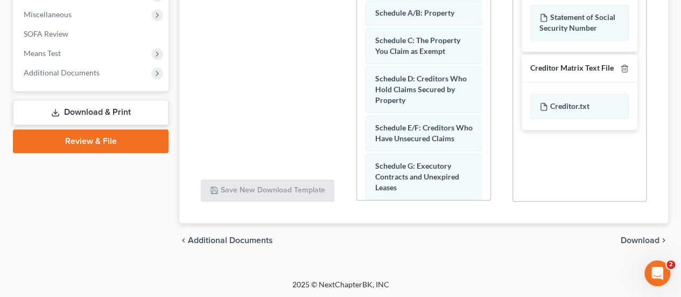
click at [638, 236] on span "Download" at bounding box center [640, 240] width 39 height 9
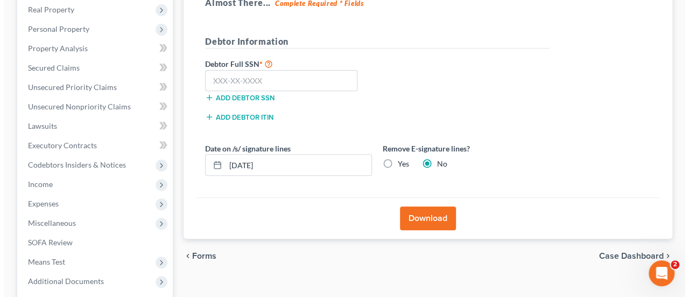
scroll to position [166, 0]
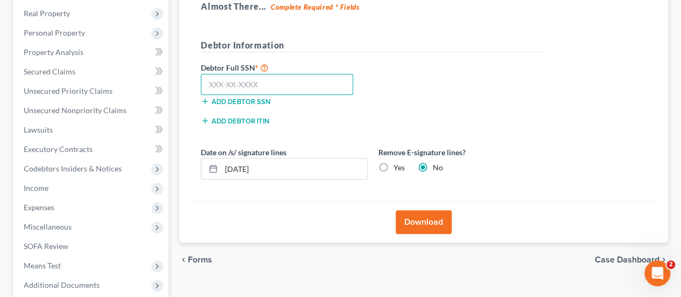
click at [285, 85] on input "text" at bounding box center [277, 85] width 152 height 22
type input "220-72-6619"
click at [410, 216] on button "Download" at bounding box center [424, 222] width 56 height 24
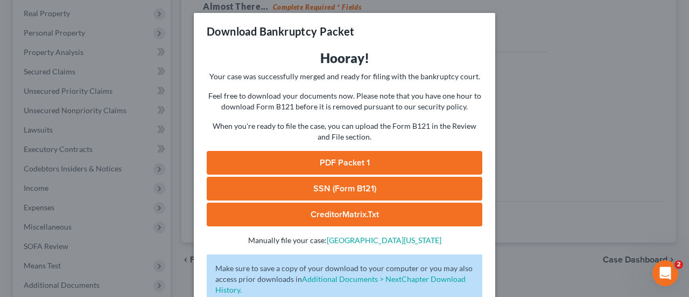
click at [361, 158] on link "PDF Packet 1" at bounding box center [345, 163] width 276 height 24
click at [349, 189] on link "SSN (Form B121)" at bounding box center [345, 189] width 276 height 24
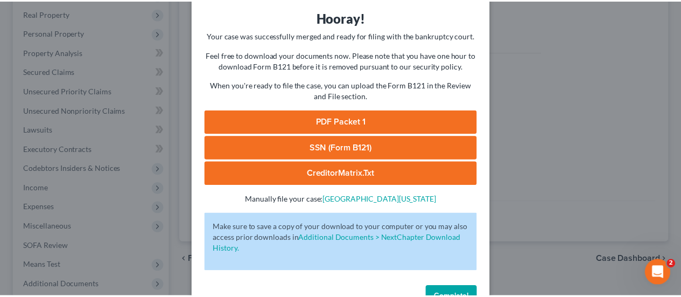
scroll to position [73, 0]
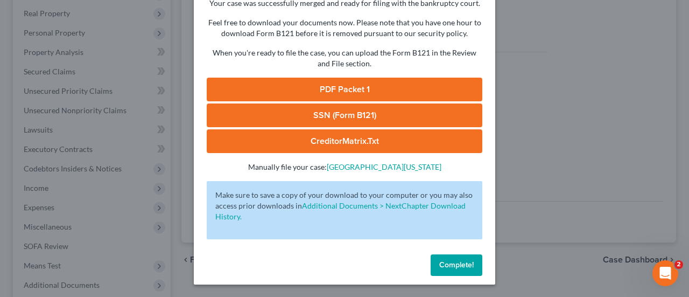
drag, startPoint x: 465, startPoint y: 259, endPoint x: 66, endPoint y: 163, distance: 410.2
click at [465, 259] on button "Complete!" at bounding box center [457, 265] width 52 height 22
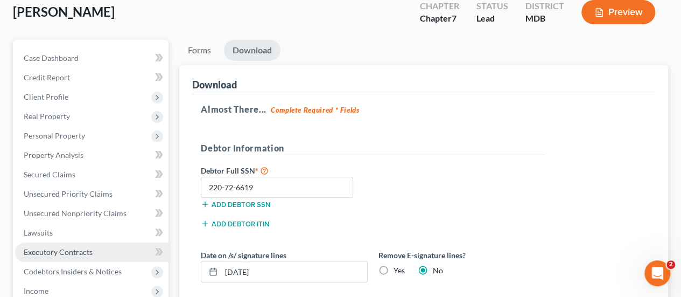
scroll to position [59, 0]
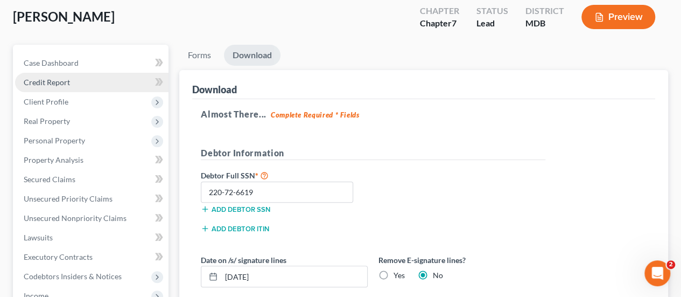
click at [59, 85] on span "Credit Report" at bounding box center [47, 82] width 46 height 9
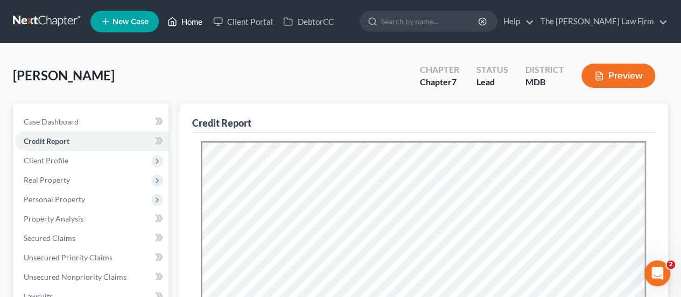
click at [195, 23] on link "Home" at bounding box center [185, 21] width 46 height 19
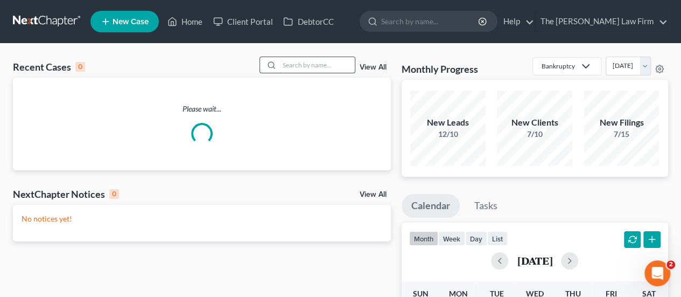
click at [339, 66] on input "search" at bounding box center [316, 65] width 75 height 16
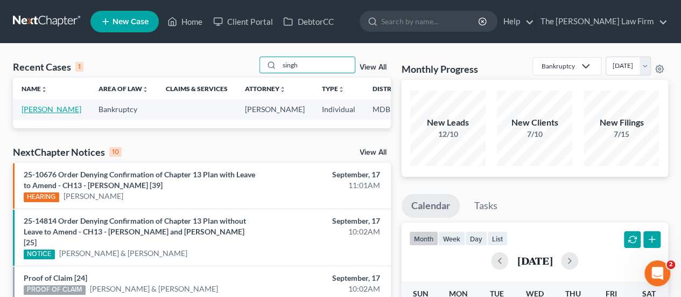
type input "singh"
click at [38, 114] on link "Singh, Mohan" at bounding box center [52, 108] width 60 height 9
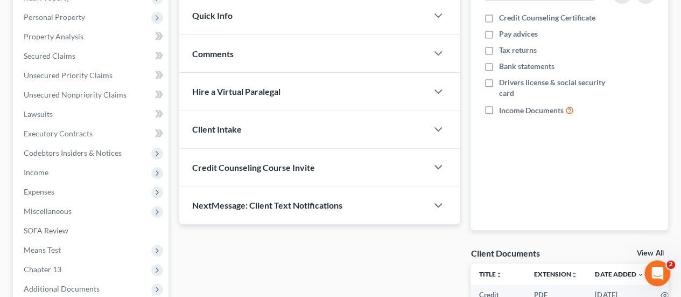
scroll to position [323, 0]
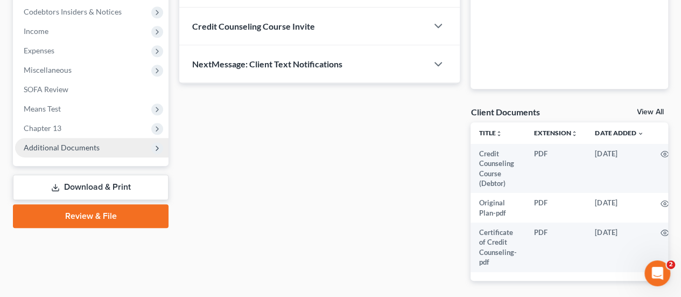
click at [89, 146] on span "Additional Documents" at bounding box center [62, 147] width 76 height 9
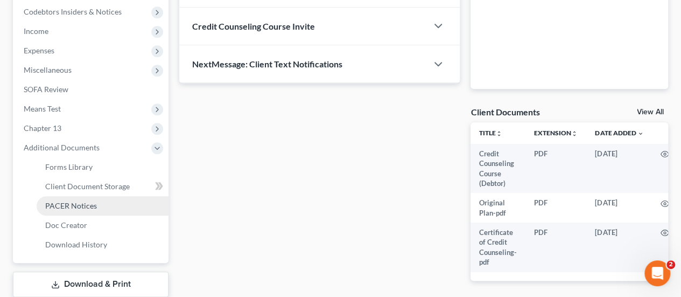
click at [74, 202] on span "PACER Notices" at bounding box center [71, 205] width 52 height 9
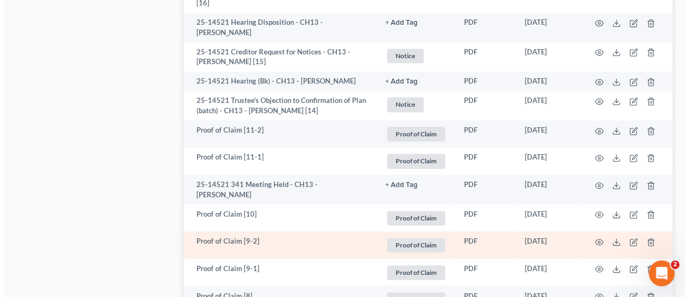
scroll to position [807, 0]
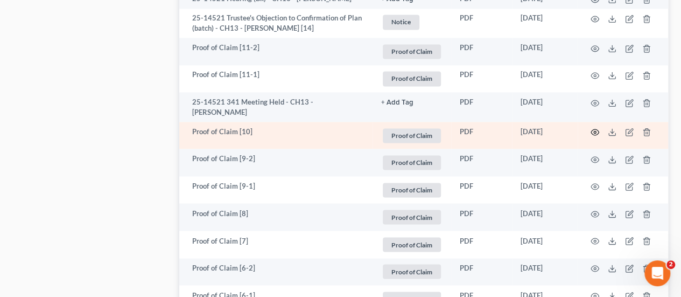
click at [592, 136] on icon "button" at bounding box center [594, 132] width 9 height 9
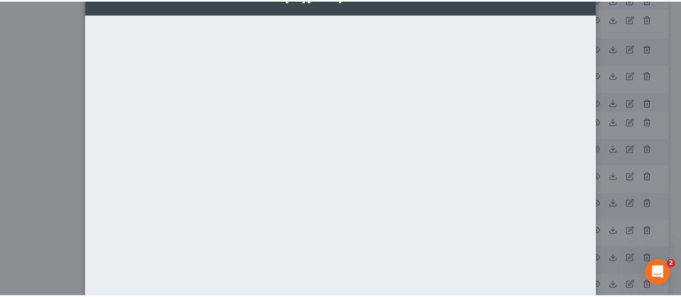
scroll to position [0, 0]
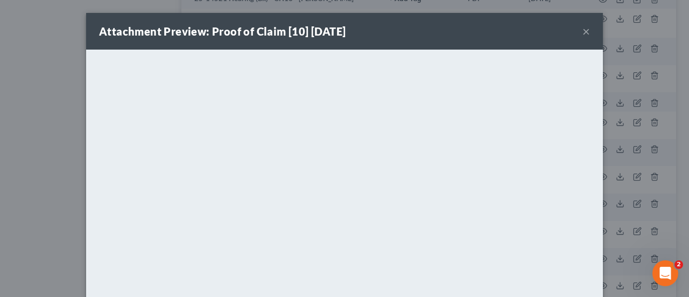
click at [582, 34] on button "×" at bounding box center [586, 31] width 8 height 13
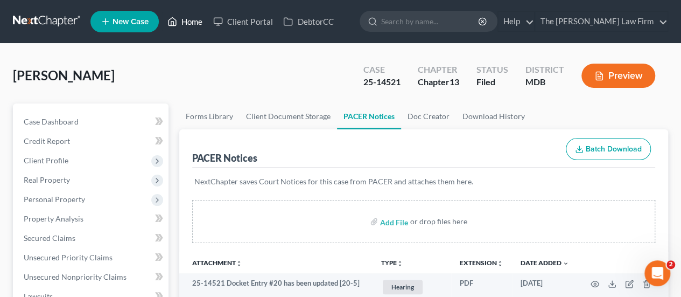
click at [188, 27] on link "Home" at bounding box center [185, 21] width 46 height 19
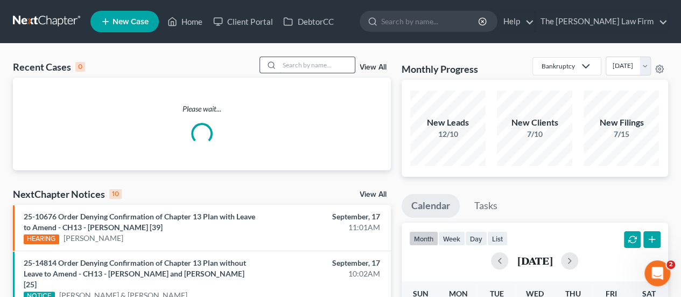
click at [323, 68] on input "search" at bounding box center [316, 65] width 75 height 16
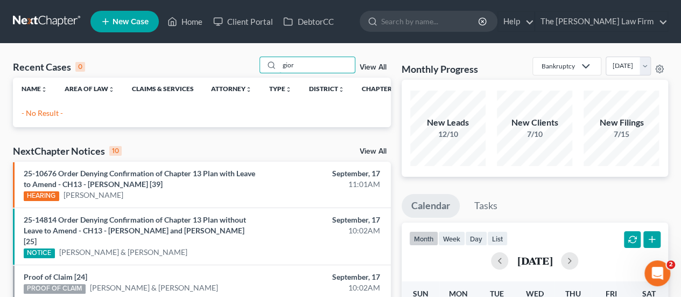
scroll to position [54, 0]
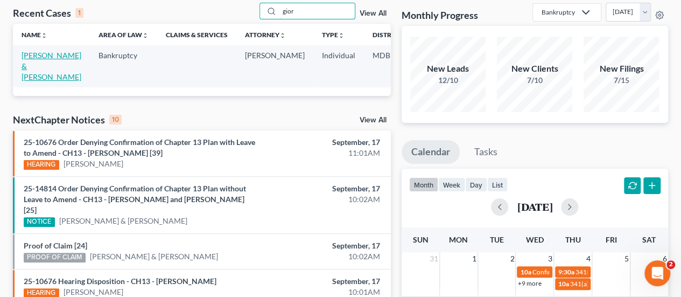
type input "gior"
click at [34, 76] on link "Giordano, Santo & Barbara" at bounding box center [52, 66] width 60 height 31
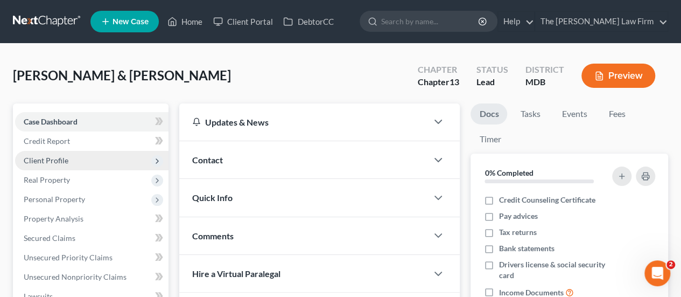
click at [57, 163] on span "Client Profile" at bounding box center [46, 160] width 45 height 9
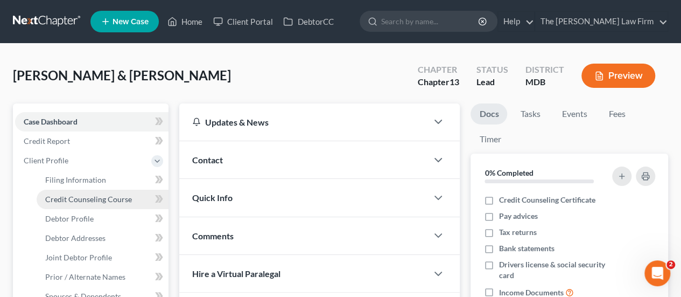
click at [70, 204] on link "Credit Counseling Course" at bounding box center [103, 198] width 132 height 19
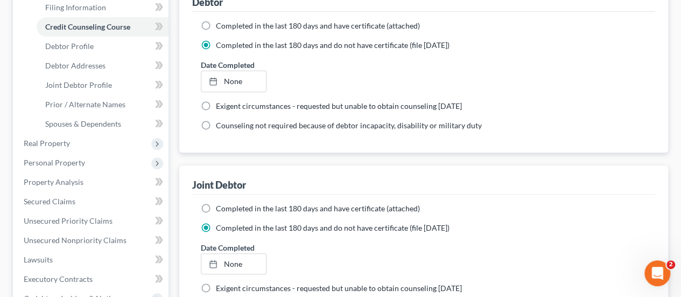
scroll to position [108, 0]
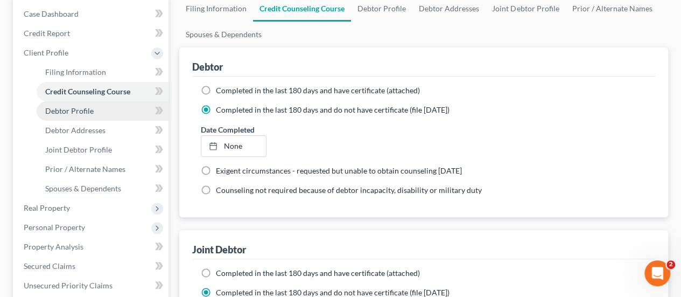
click at [89, 113] on span "Debtor Profile" at bounding box center [69, 110] width 48 height 9
select select "1"
select select "2"
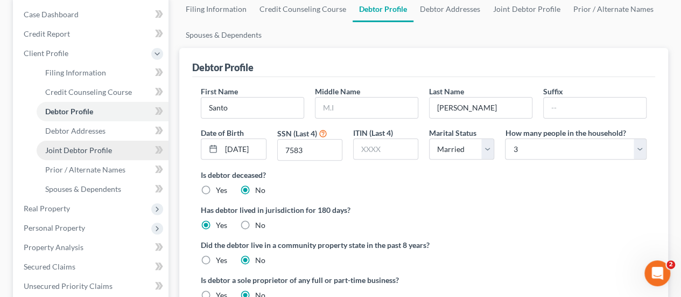
scroll to position [108, 0]
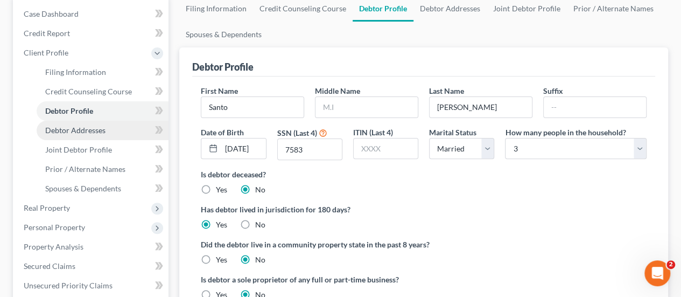
click at [80, 128] on span "Debtor Addresses" at bounding box center [75, 129] width 60 height 9
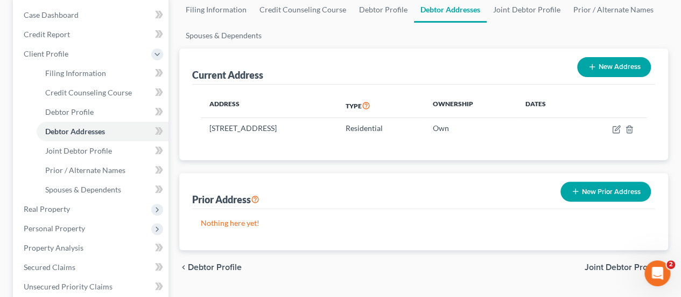
scroll to position [108, 0]
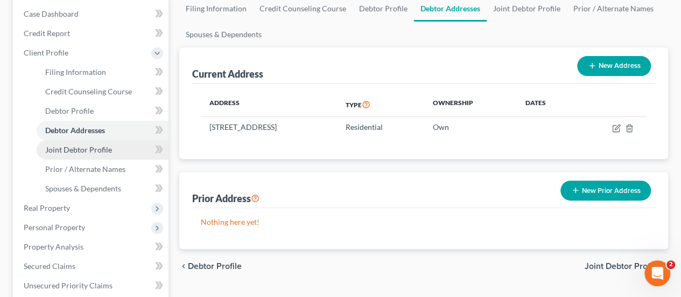
click at [82, 152] on span "Joint Debtor Profile" at bounding box center [78, 149] width 67 height 9
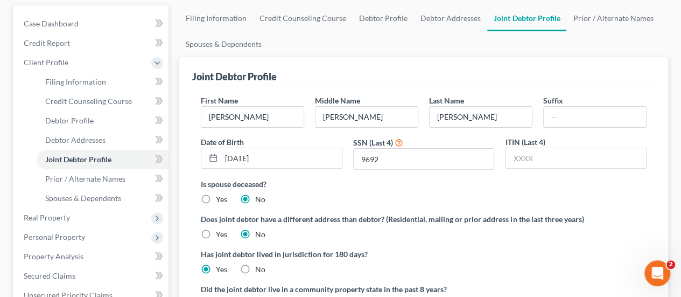
scroll to position [108, 0]
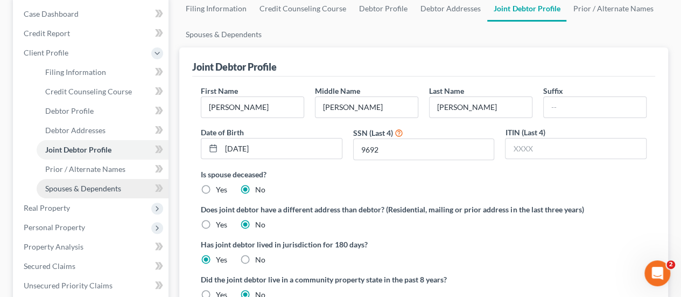
click at [98, 186] on span "Spouses & Dependents" at bounding box center [83, 188] width 76 height 9
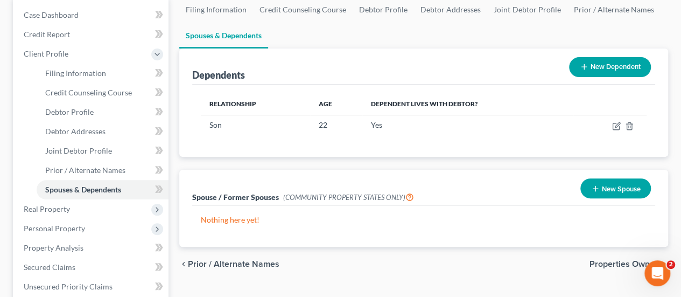
scroll to position [108, 0]
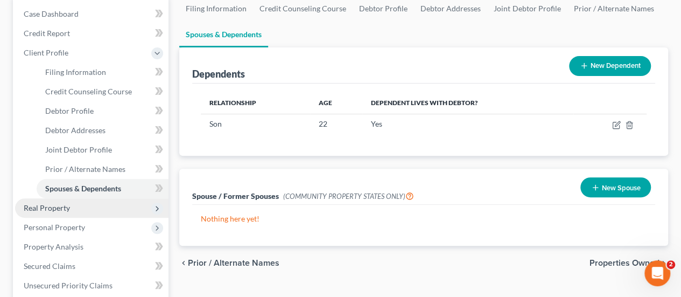
click at [75, 208] on span "Real Property" at bounding box center [91, 207] width 153 height 19
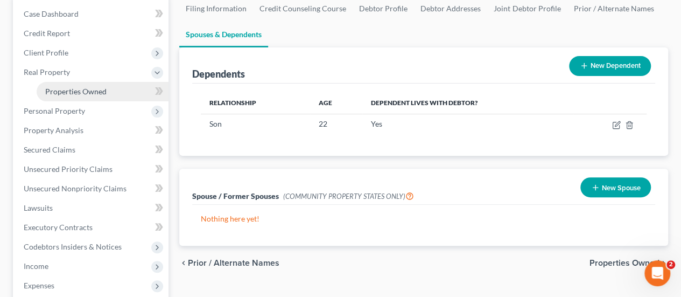
click at [75, 98] on link "Properties Owned" at bounding box center [103, 91] width 132 height 19
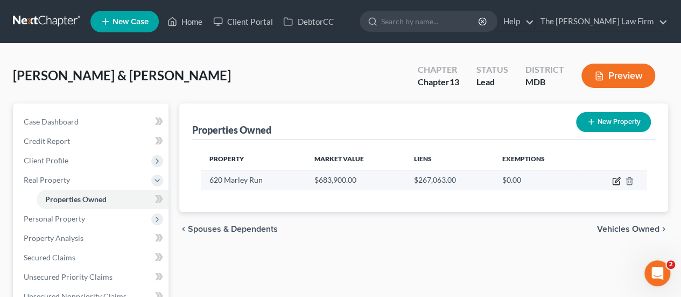
click at [615, 181] on icon "button" at bounding box center [617, 179] width 5 height 5
select select "21"
select select "4"
select select "2"
select select "0"
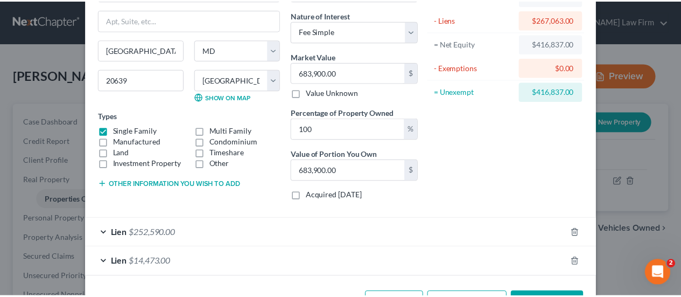
scroll to position [108, 0]
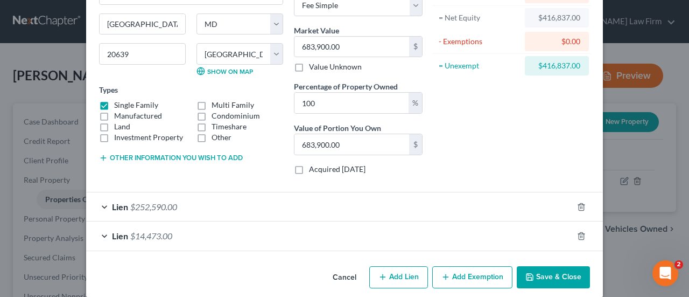
click at [545, 278] on button "Save & Close" at bounding box center [553, 277] width 73 height 23
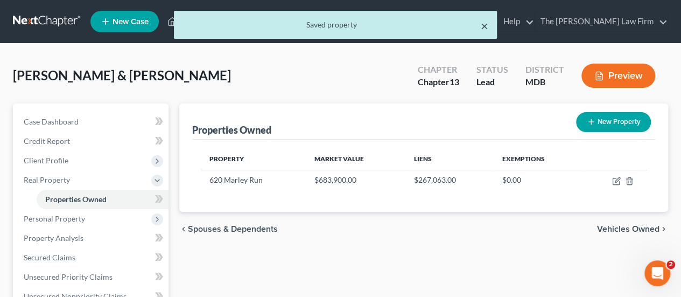
click at [483, 26] on button "×" at bounding box center [485, 25] width 8 height 13
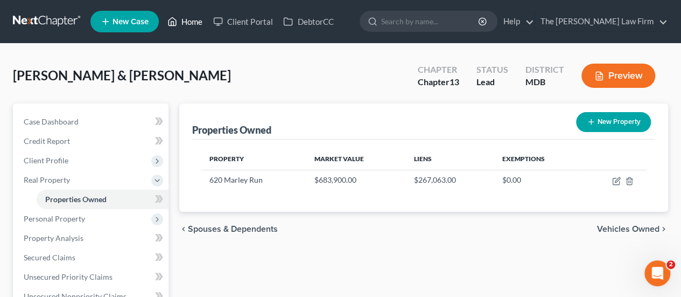
drag, startPoint x: 194, startPoint y: 24, endPoint x: 325, endPoint y: 53, distance: 133.9
click at [194, 24] on link "Home" at bounding box center [185, 21] width 46 height 19
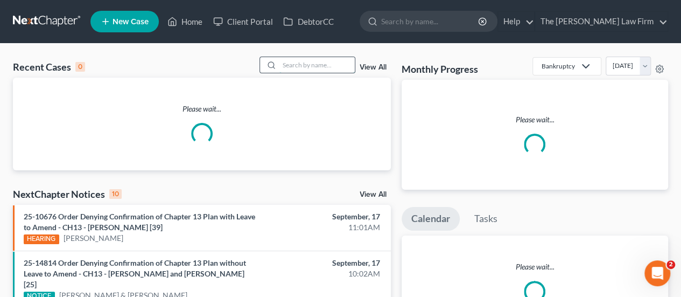
click at [328, 68] on input "search" at bounding box center [316, 65] width 75 height 16
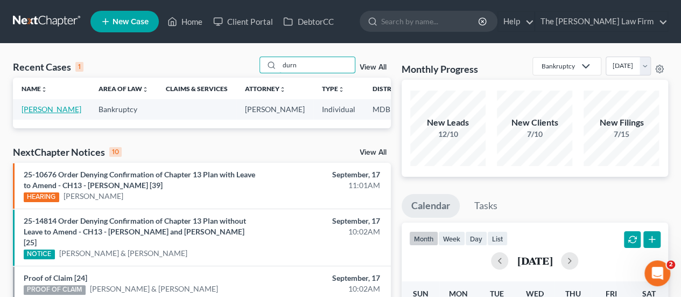
type input "durn"
click at [45, 114] on link "Durner, Kimberly" at bounding box center [52, 108] width 60 height 9
select select "2"
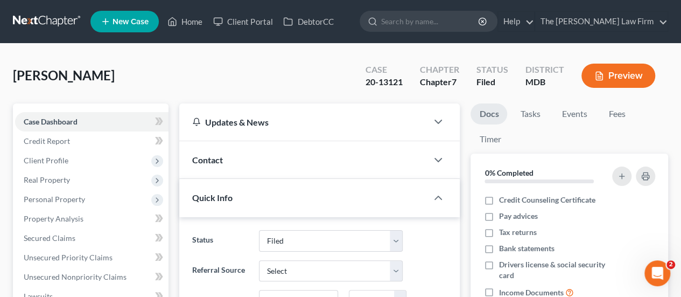
click at [191, 80] on div "Durner, Kimberly Upgraded Case 20-13121 Chapter Chapter 7 Status Filed District…" at bounding box center [340, 80] width 655 height 47
click at [196, 19] on link "Home" at bounding box center [185, 21] width 46 height 19
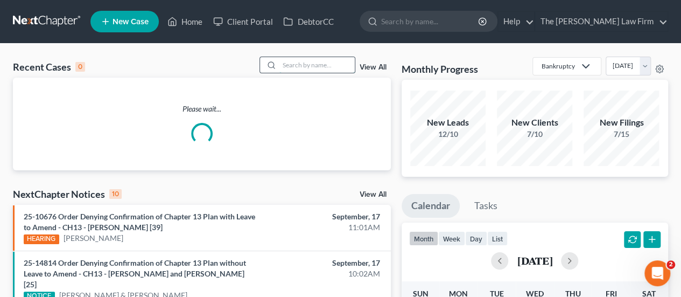
click at [303, 71] on input "search" at bounding box center [316, 65] width 75 height 16
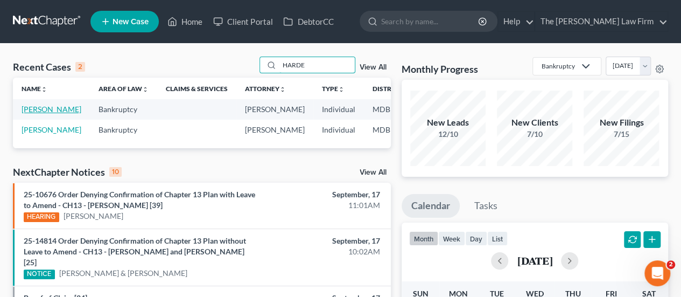
type input "HARDE"
click at [36, 109] on link "Hardesty, Roger" at bounding box center [52, 108] width 60 height 9
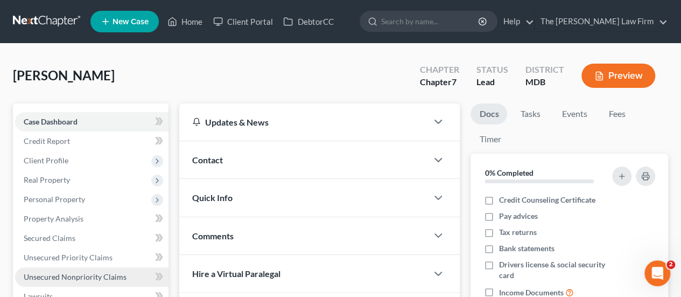
scroll to position [108, 0]
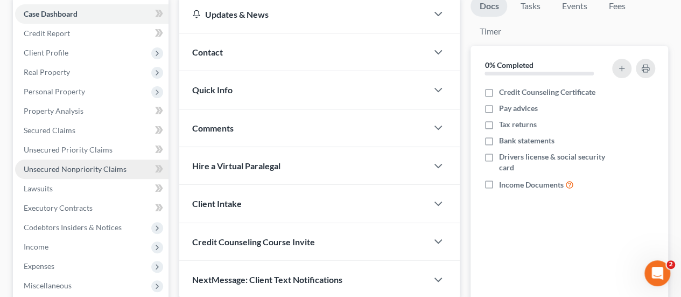
click at [59, 171] on span "Unsecured Nonpriority Claims" at bounding box center [75, 168] width 103 height 9
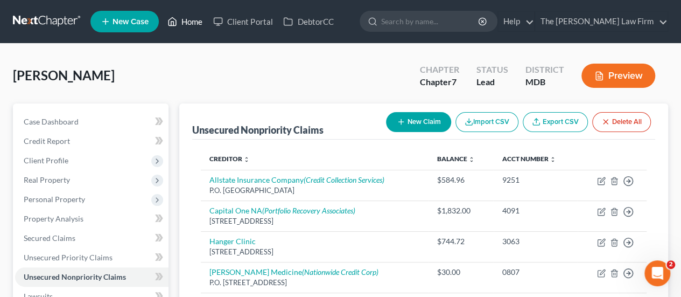
drag, startPoint x: 196, startPoint y: 27, endPoint x: 295, endPoint y: 53, distance: 101.8
click at [196, 27] on link "Home" at bounding box center [185, 21] width 46 height 19
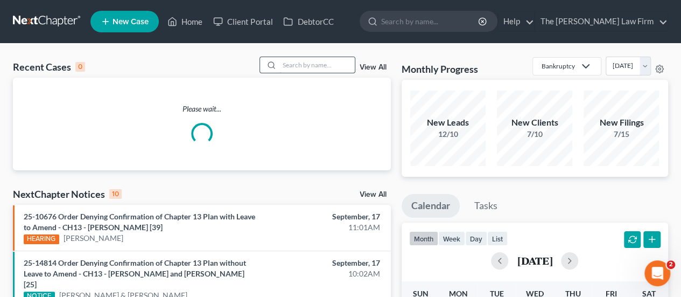
click at [323, 68] on input "search" at bounding box center [316, 65] width 75 height 16
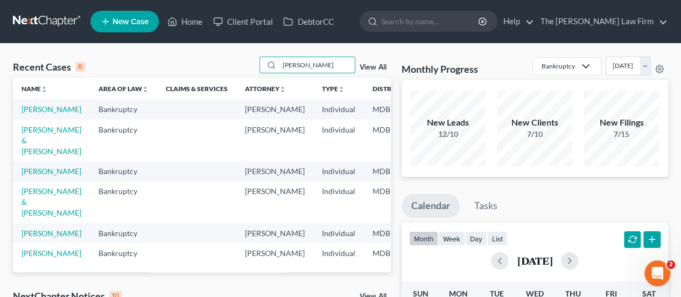
type input "johnson"
click at [36, 110] on link "Johnson, Carla" at bounding box center [52, 108] width 60 height 9
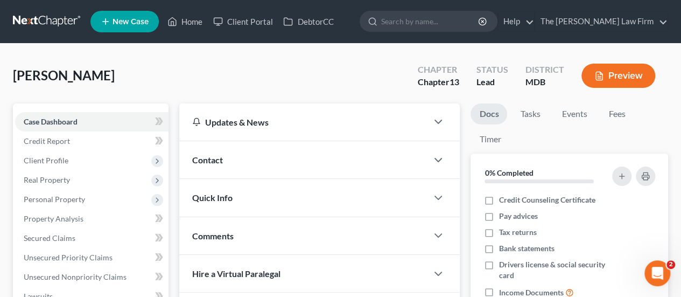
scroll to position [161, 0]
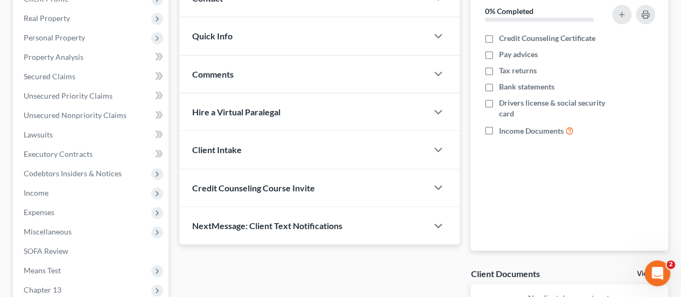
click at [170, 102] on div "Case Dashboard Payments Invoices Payments Payments Credit Report Client Profile" at bounding box center [91, 165] width 166 height 447
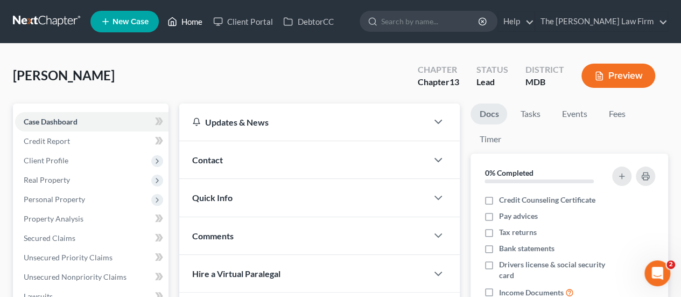
click at [188, 20] on link "Home" at bounding box center [185, 21] width 46 height 19
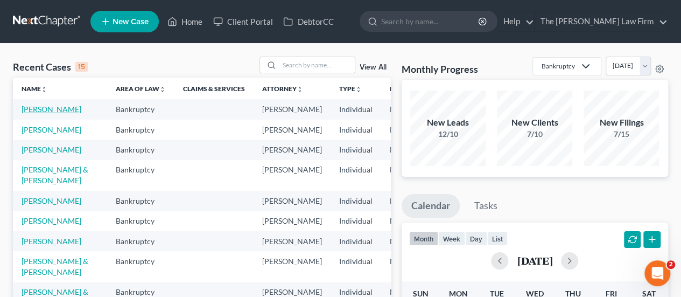
click at [43, 110] on link "Johnson, Carla" at bounding box center [52, 108] width 60 height 9
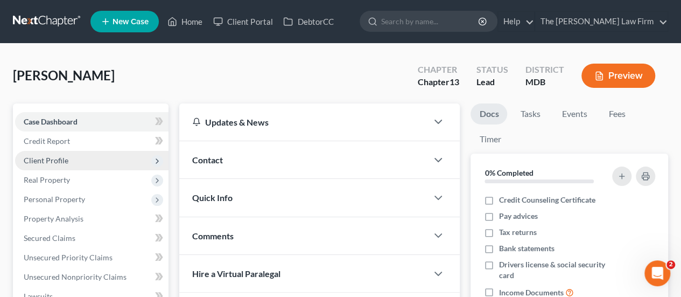
click at [43, 159] on span "Client Profile" at bounding box center [46, 160] width 45 height 9
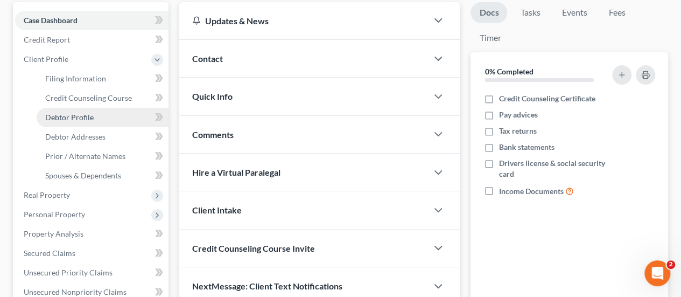
scroll to position [108, 0]
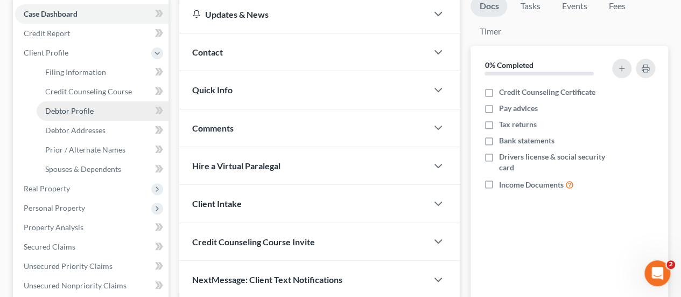
click at [87, 112] on span "Debtor Profile" at bounding box center [69, 110] width 48 height 9
select select "2"
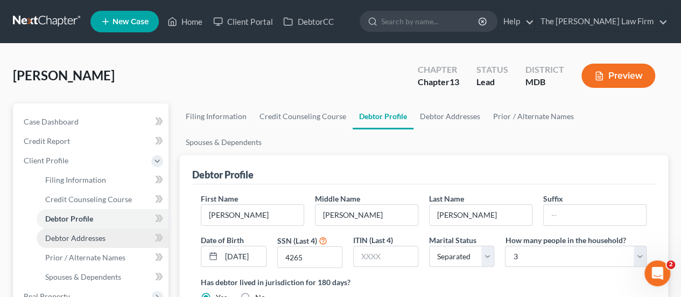
click at [73, 237] on span "Debtor Addresses" at bounding box center [75, 237] width 60 height 9
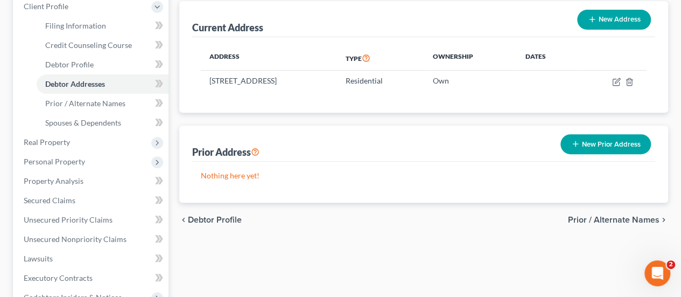
scroll to position [161, 0]
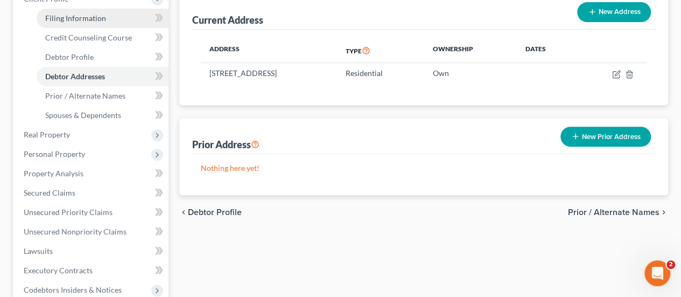
click at [80, 20] on span "Filing Information" at bounding box center [75, 17] width 61 height 9
select select "1"
select select "0"
select select "3"
select select "38"
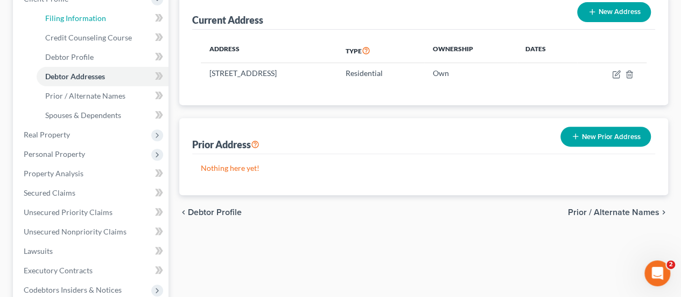
select select "0"
select select "21"
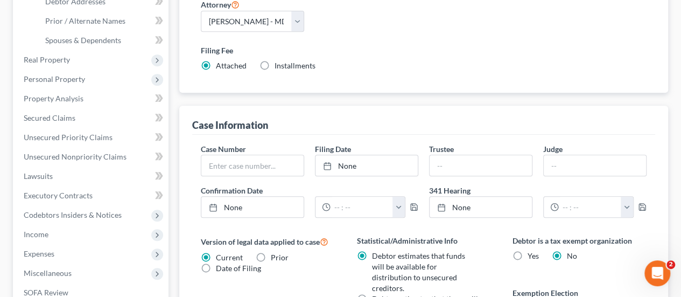
scroll to position [323, 0]
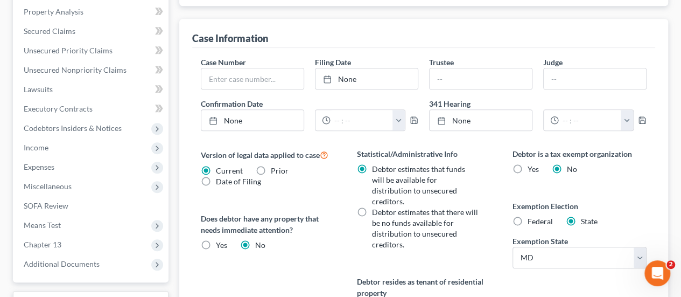
radio input "true"
radio input "false"
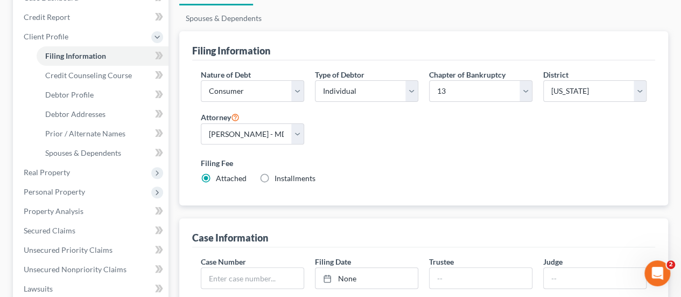
scroll to position [108, 0]
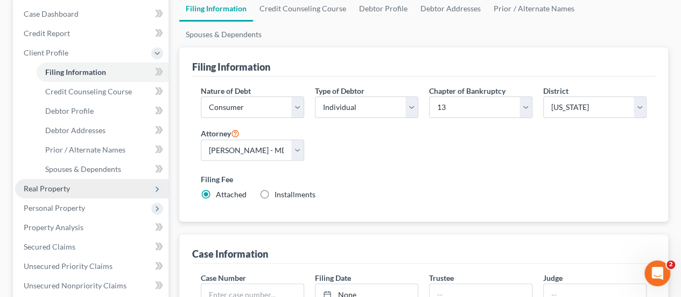
click at [57, 193] on span "Real Property" at bounding box center [91, 188] width 153 height 19
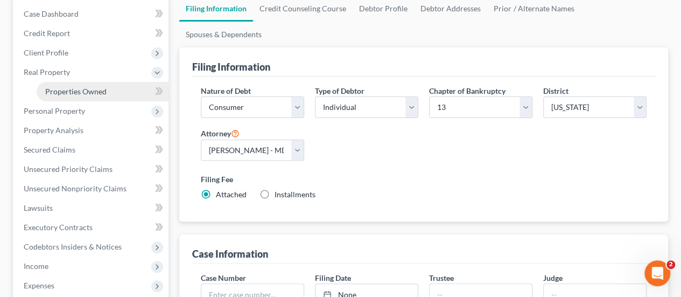
click at [88, 89] on span "Properties Owned" at bounding box center [75, 91] width 61 height 9
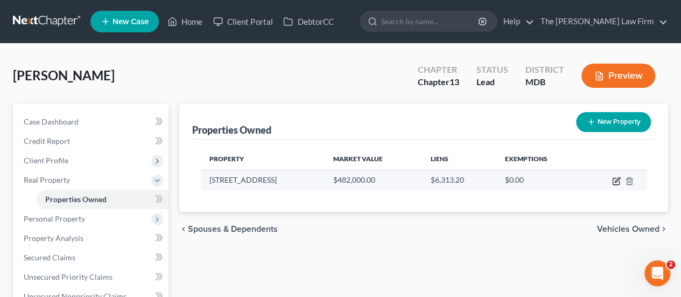
click at [617, 179] on icon "button" at bounding box center [617, 179] width 5 height 5
select select "21"
select select "8"
select select "3"
select select "0"
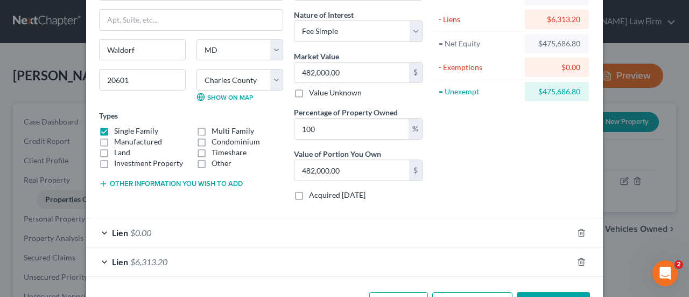
scroll to position [118, 0]
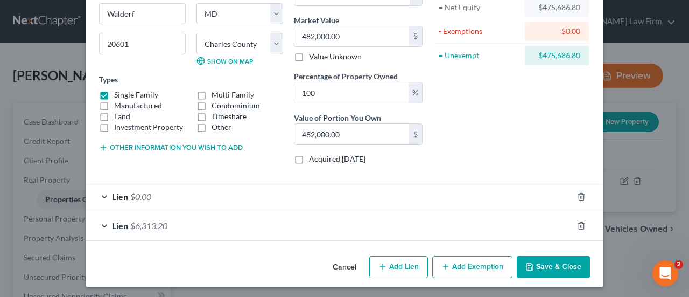
click at [143, 196] on span "$0.00" at bounding box center [140, 196] width 21 height 10
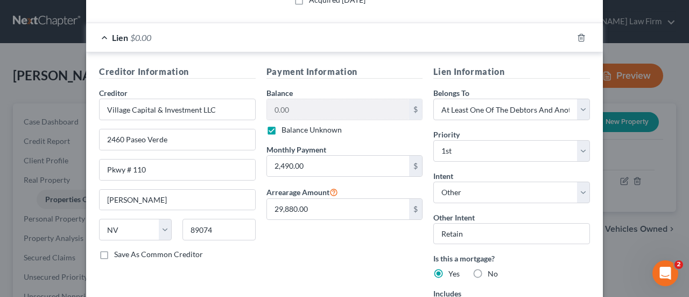
scroll to position [279, 0]
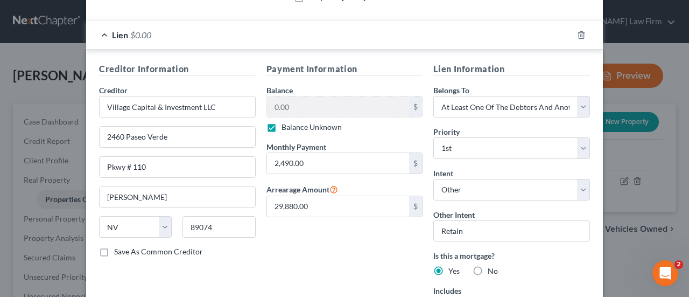
click at [282, 123] on label "Balance Unknown" at bounding box center [312, 127] width 60 height 11
click at [286, 123] on input "Balance Unknown" at bounding box center [289, 125] width 7 height 7
checkbox input "false"
click at [294, 104] on input "0.00" at bounding box center [338, 106] width 143 height 20
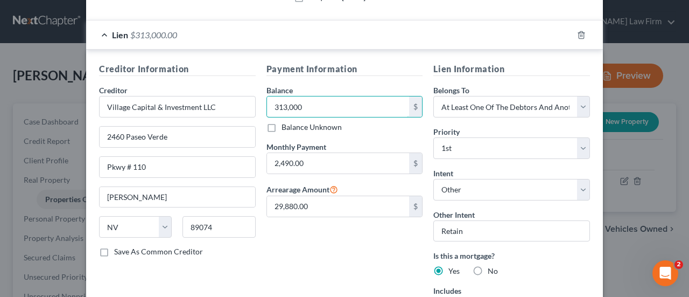
type input "313,000"
click at [325, 236] on div "Payment Information Balance 313,000.00 $ Balance Unknown Balance Undetermined 3…" at bounding box center [344, 190] width 167 height 257
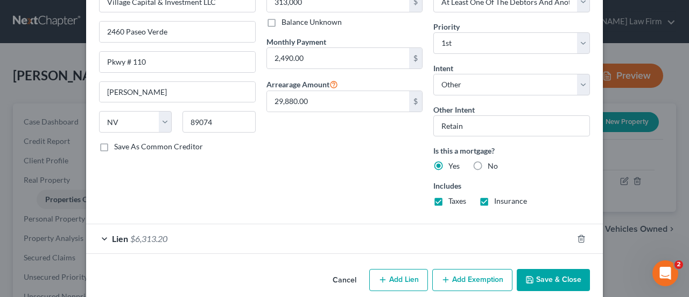
scroll to position [387, 0]
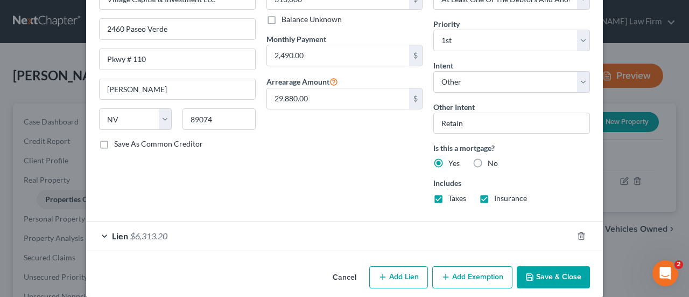
click at [539, 268] on button "Save & Close" at bounding box center [553, 277] width 73 height 23
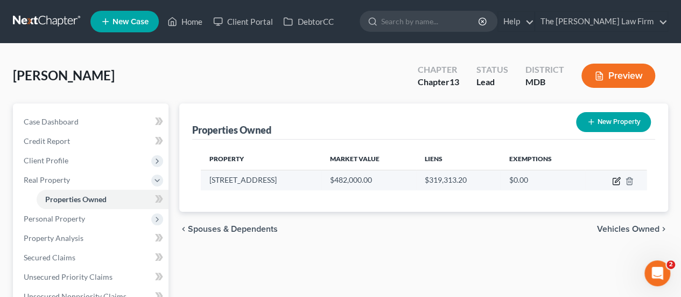
click at [615, 181] on icon "button" at bounding box center [617, 179] width 5 height 5
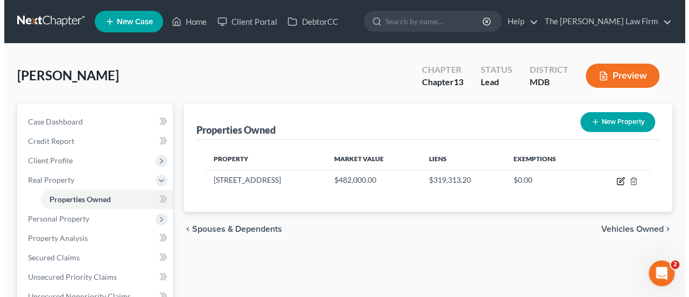
select select "21"
select select "8"
select select "3"
select select "0"
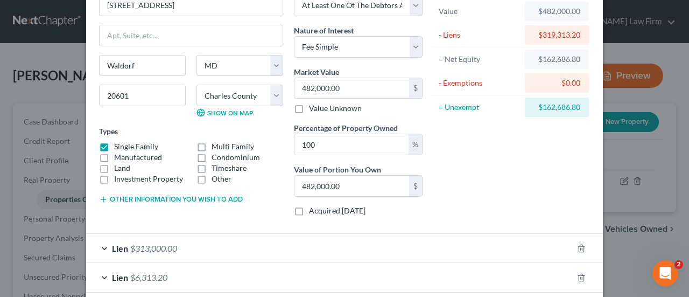
scroll to position [118, 0]
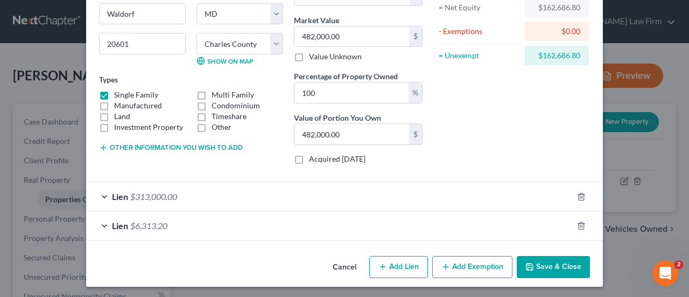
click at [166, 228] on div "Lien $6,313.20" at bounding box center [329, 225] width 487 height 29
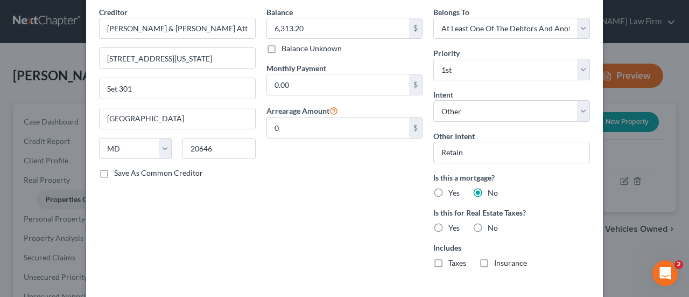
scroll to position [333, 0]
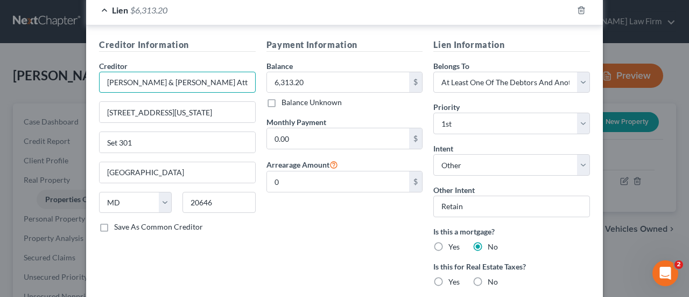
click at [211, 80] on input "Kelly & Quinn Attorneys ar Law" at bounding box center [177, 83] width 157 height 22
drag, startPoint x: 212, startPoint y: 80, endPoint x: 60, endPoint y: 67, distance: 152.3
click at [60, 63] on div "Edit Property × Address * 3495 Flagstone St Waldorf State AL AK AR AZ CA CO CT …" at bounding box center [344, 148] width 689 height 297
type input "Stonebridge HOA"
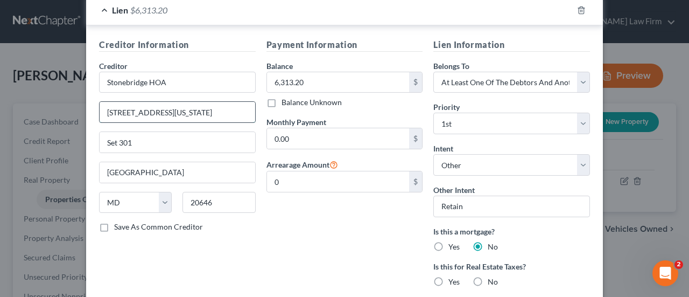
click at [121, 106] on input "204 Washington Ave" at bounding box center [178, 112] width 156 height 20
paste input "c/o Maredith Management, LLC"
type input "c/o Maredith Management, LLC"
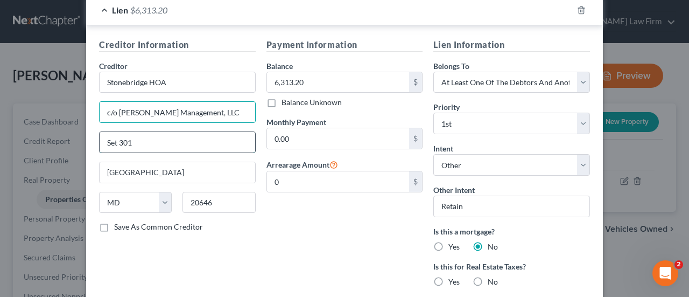
click at [118, 140] on input "Set 301" at bounding box center [178, 142] width 156 height 20
click at [117, 140] on input "Set 301" at bounding box center [178, 142] width 156 height 20
paste input "204 Washington Ave, Suite 102B"
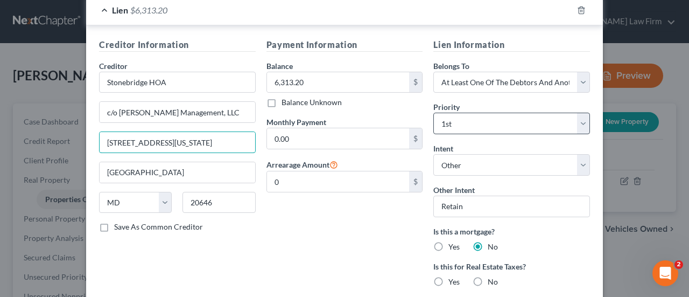
type input "204 Washington Ave, Suite 102B"
drag, startPoint x: 483, startPoint y: 123, endPoint x: 480, endPoint y: 115, distance: 9.2
click at [483, 123] on select "Select 1st 2nd 3rd 4th 5th 6th 7th 8th 9th 10th 11th 12th 13th 14th 15th 16th 1…" at bounding box center [511, 124] width 157 height 22
click at [433, 113] on select "Select 1st 2nd 3rd 4th 5th 6th 7th 8th 9th 10th 11th 12th 13th 14th 15th 16th 1…" at bounding box center [511, 124] width 157 height 22
drag, startPoint x: 486, startPoint y: 114, endPoint x: 473, endPoint y: 111, distance: 13.2
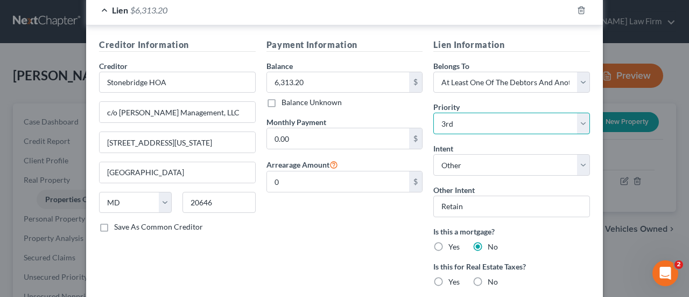
click at [486, 114] on select "Select 2nd 3rd 4th 5th 6th 7th 8th 9th 10th 11th 12th 13th 14th 15th 16th 17th …" at bounding box center [511, 124] width 157 height 22
select select "0"
click at [433, 113] on select "Select 2nd 3rd 4th 5th 6th 7th 8th 9th 10th 11th 12th 13th 14th 15th 16th 17th …" at bounding box center [511, 124] width 157 height 22
click at [329, 219] on div "Payment Information Balance 6,313.20 $ Balance Unknown Balance Undetermined 6,3…" at bounding box center [344, 184] width 167 height 292
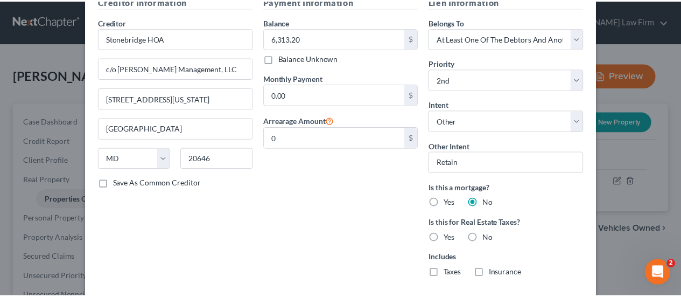
scroll to position [431, 0]
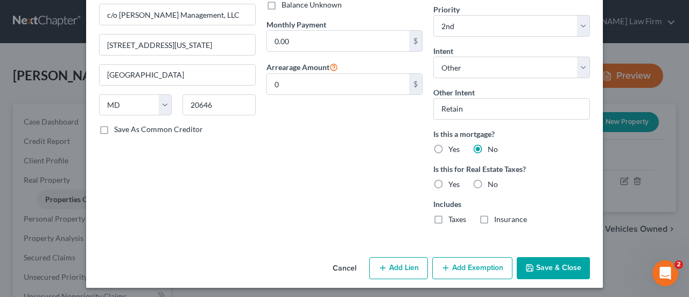
click at [535, 268] on button "Save & Close" at bounding box center [553, 268] width 73 height 23
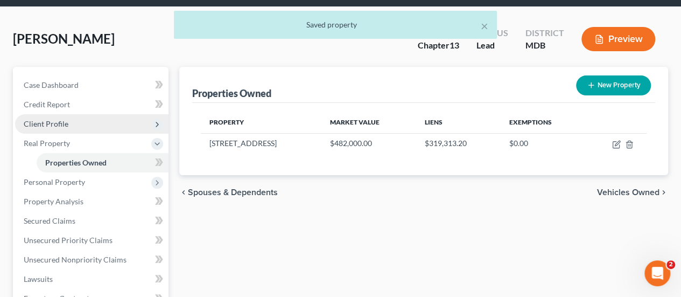
scroll to position [54, 0]
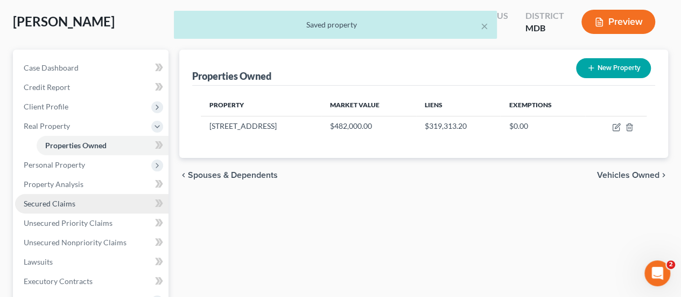
click at [39, 199] on span "Secured Claims" at bounding box center [50, 203] width 52 height 9
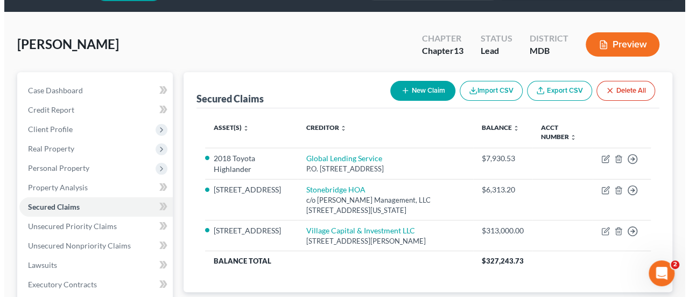
scroll to position [54, 0]
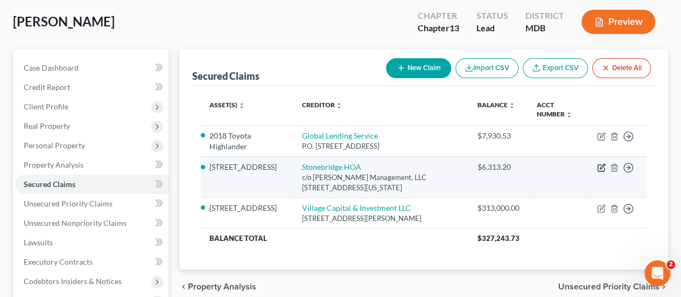
click at [599, 166] on icon "button" at bounding box center [601, 167] width 9 height 9
select select "21"
select select "4"
select select "3"
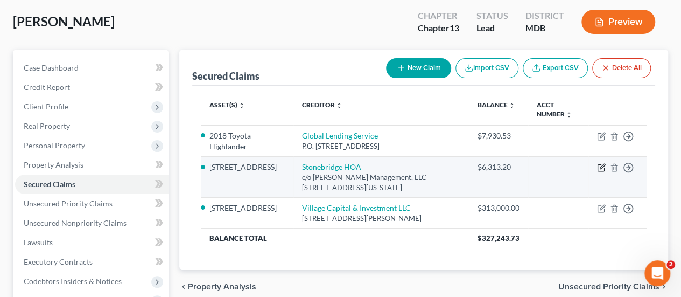
select select "0"
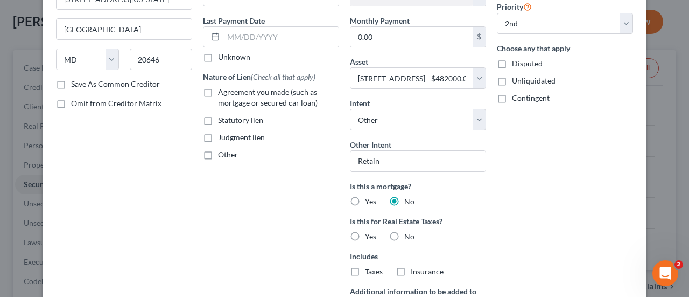
scroll to position [287, 0]
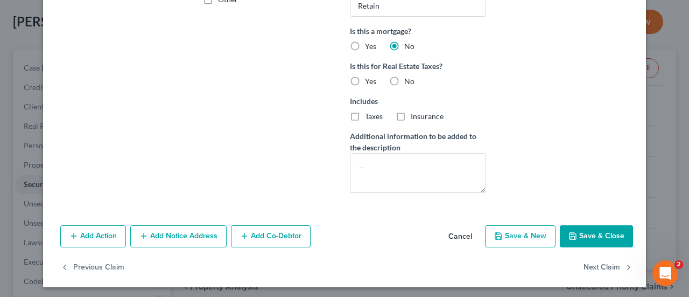
click at [167, 229] on button "Add Notice Address" at bounding box center [178, 236] width 96 height 23
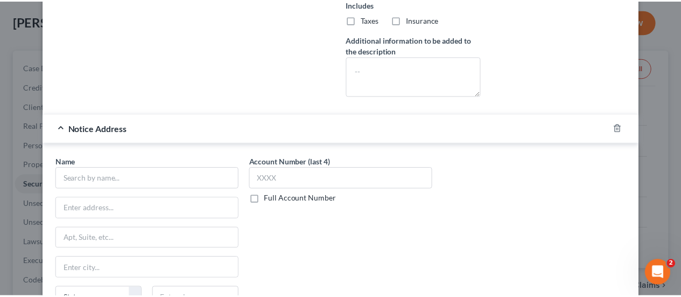
scroll to position [503, 0]
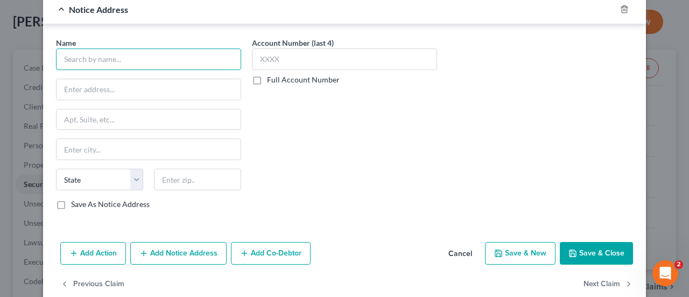
click at [83, 57] on input "text" at bounding box center [148, 59] width 185 height 22
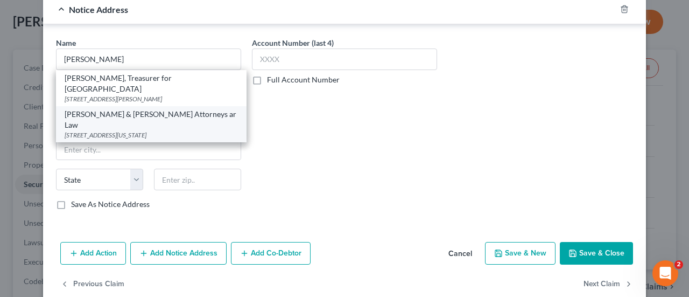
click at [88, 130] on div "204 Washington Ave Set 301, La Plata, MD 20646" at bounding box center [151, 134] width 173 height 9
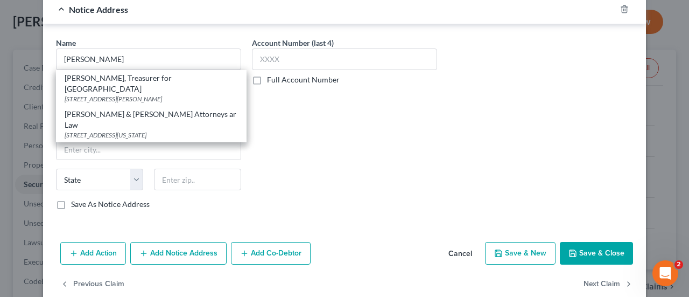
type input "Kelly & Quinn Attorneys ar Law"
type input "204 Washington Ave"
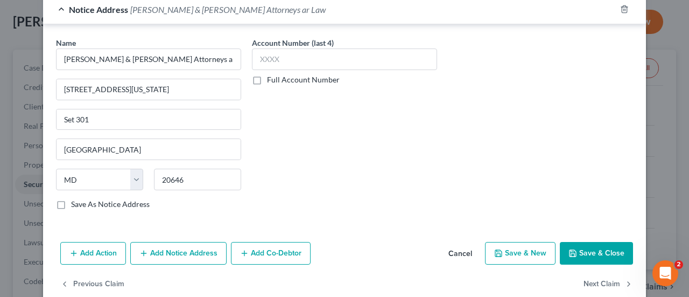
click at [71, 199] on label "Save As Notice Address" at bounding box center [110, 204] width 79 height 11
click at [75, 199] on input "Save As Notice Address" at bounding box center [78, 202] width 7 height 7
click at [587, 247] on button "Save & Close" at bounding box center [596, 253] width 73 height 23
